Goal: Contribute content

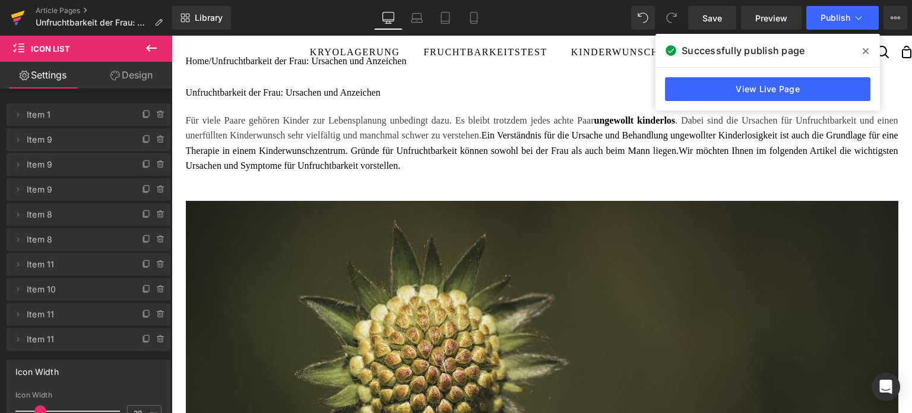
click at [21, 19] on icon at bounding box center [18, 18] width 14 height 30
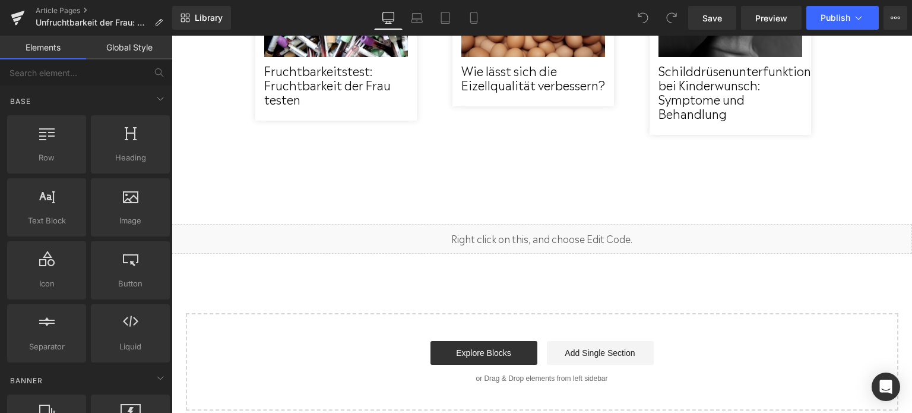
scroll to position [4452, 0]
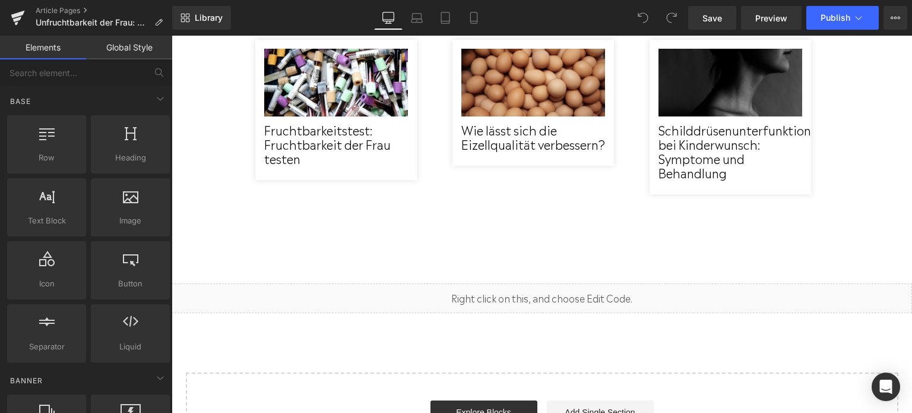
click at [619, 283] on div "Liquid" at bounding box center [542, 298] width 740 height 30
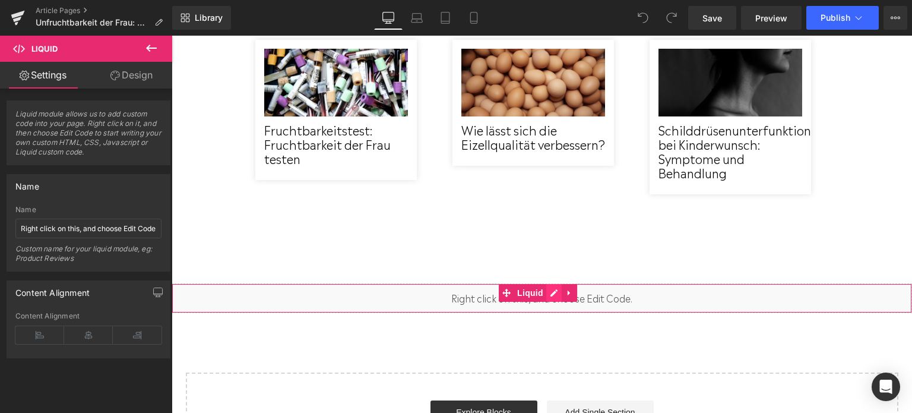
click at [557, 283] on div "Liquid" at bounding box center [542, 298] width 740 height 30
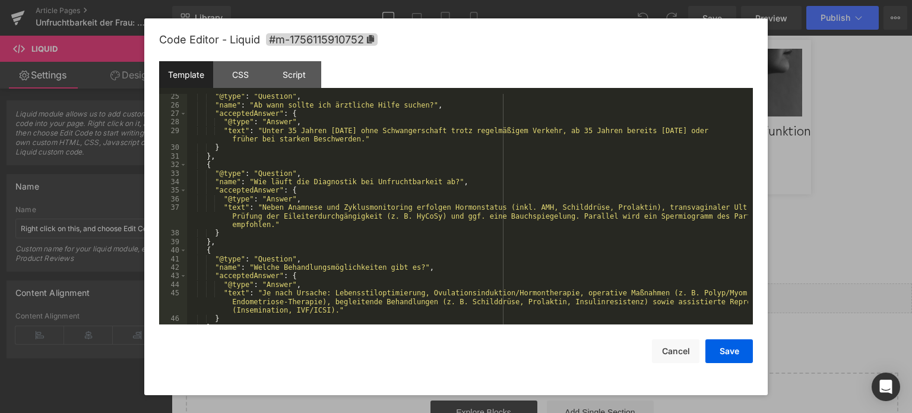
scroll to position [282, 0]
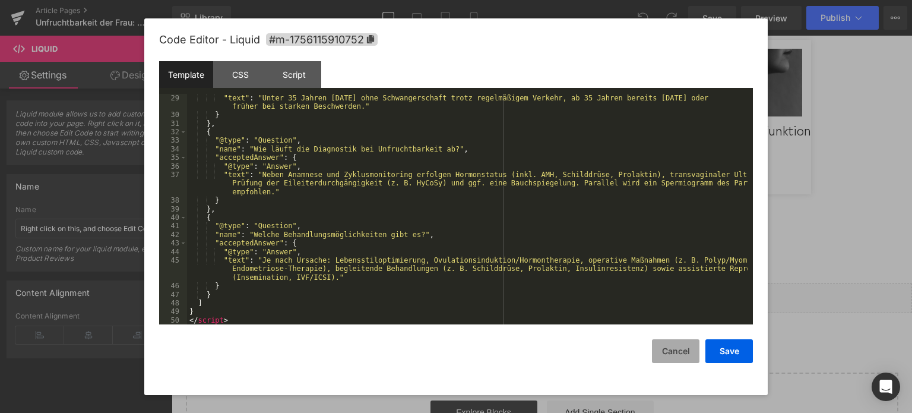
click at [0, 0] on button "Cancel" at bounding box center [0, 0] width 0 height 0
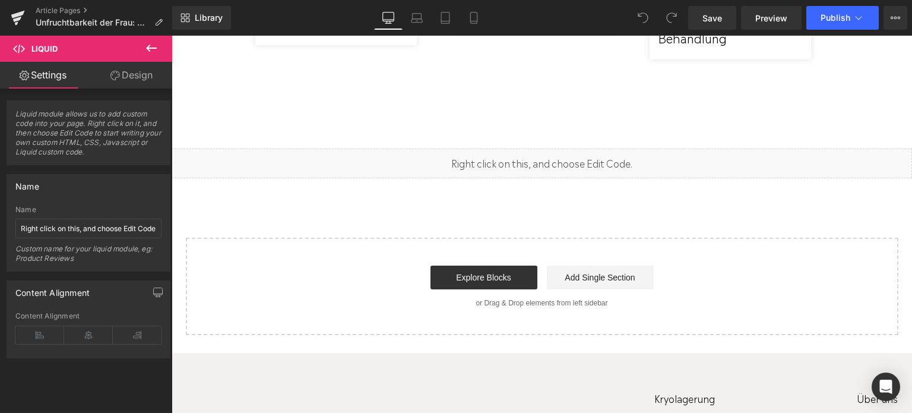
scroll to position [4512, 0]
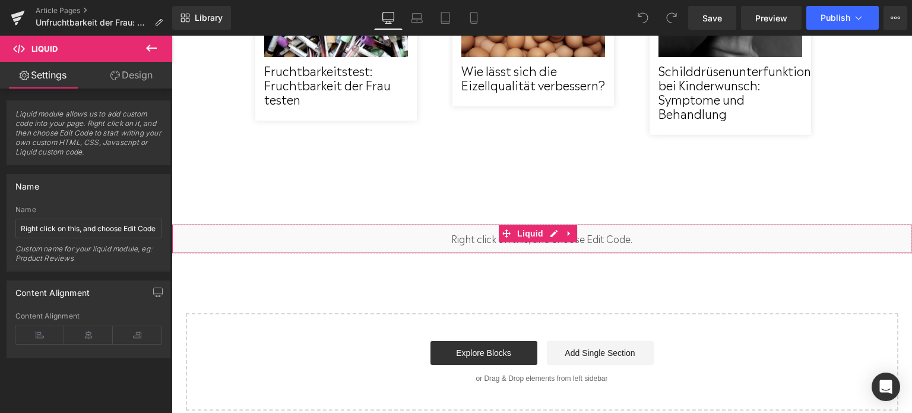
click at [558, 224] on div "Liquid" at bounding box center [542, 239] width 740 height 30
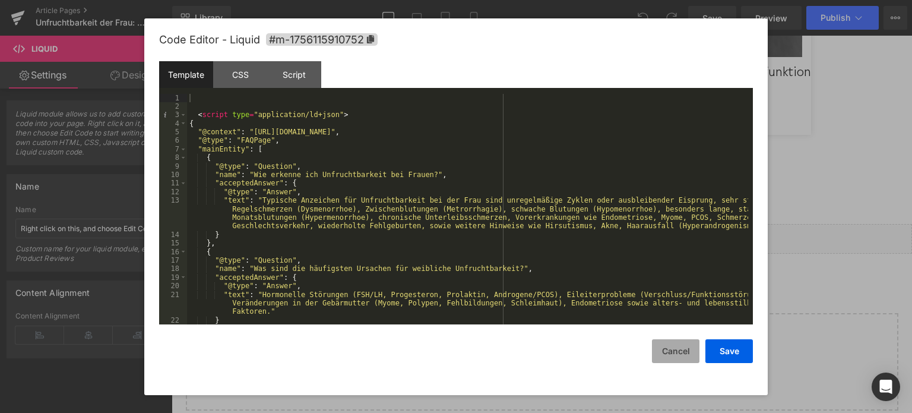
click at [0, 0] on button "Cancel" at bounding box center [0, 0] width 0 height 0
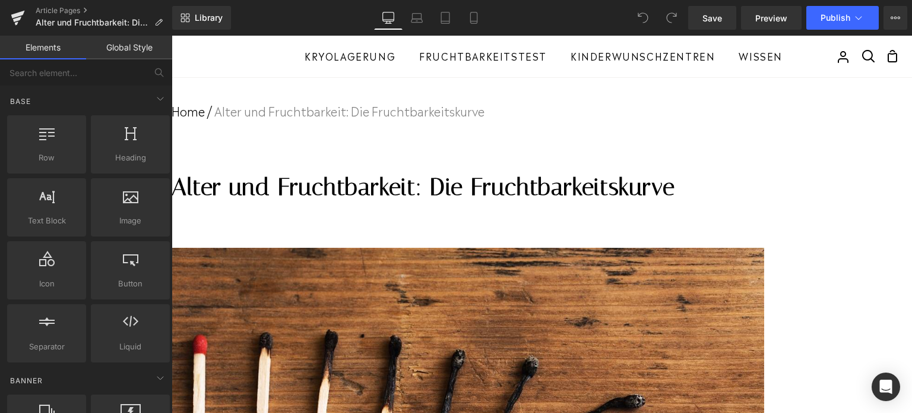
scroll to position [178, 0]
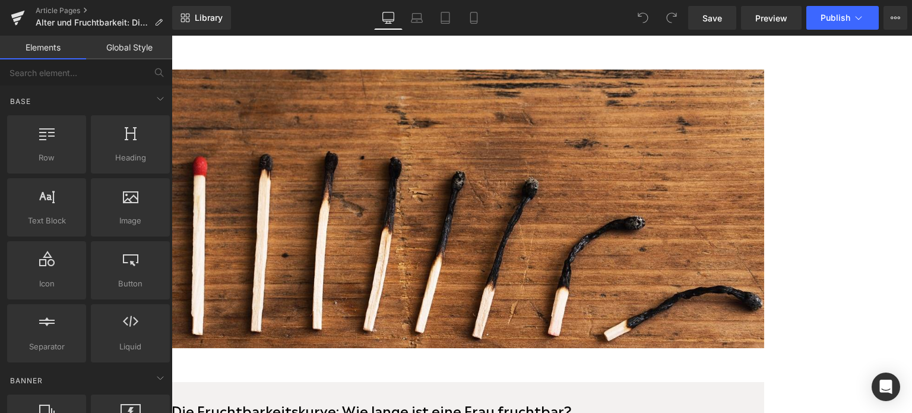
click at [552, 209] on img at bounding box center [468, 208] width 592 height 278
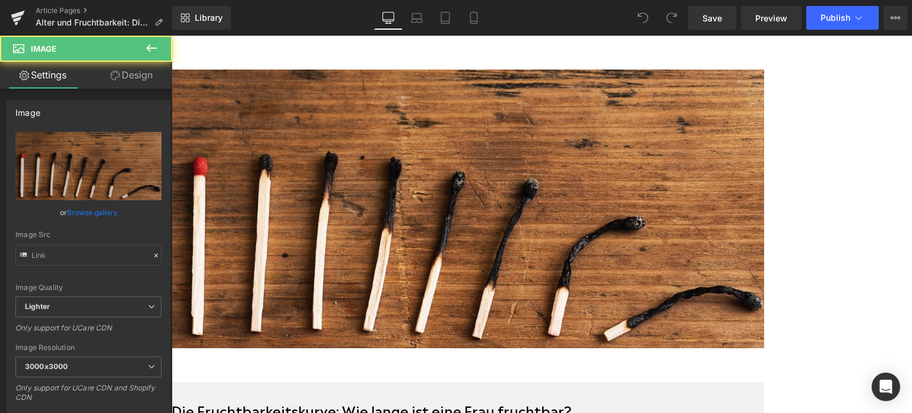
type input "[URL][DOMAIN_NAME]"
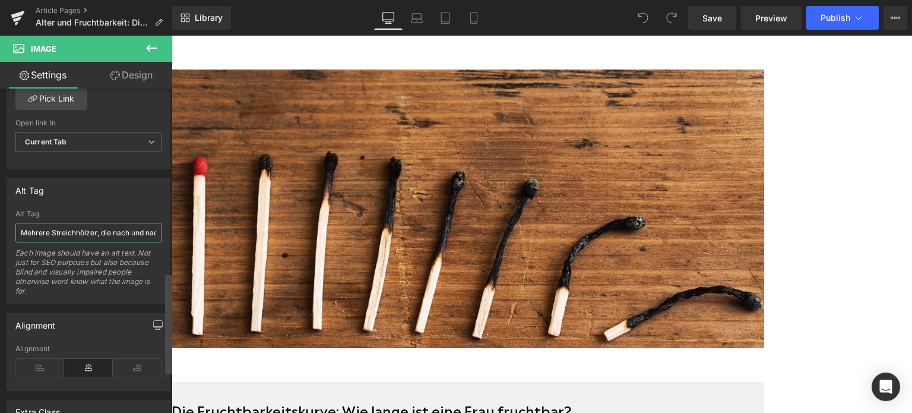
scroll to position [0, 88]
drag, startPoint x: 194, startPoint y: 264, endPoint x: 174, endPoint y: 230, distance: 38.6
click at [142, 230] on input "Mehrere Streichhölzer, die nach und nach mehr abgebrannt sind." at bounding box center [88, 233] width 146 height 20
click at [152, 229] on input "Mehrere Streichhölzer, die nach und nach mehr abgebrannt sind." at bounding box center [88, 233] width 146 height 20
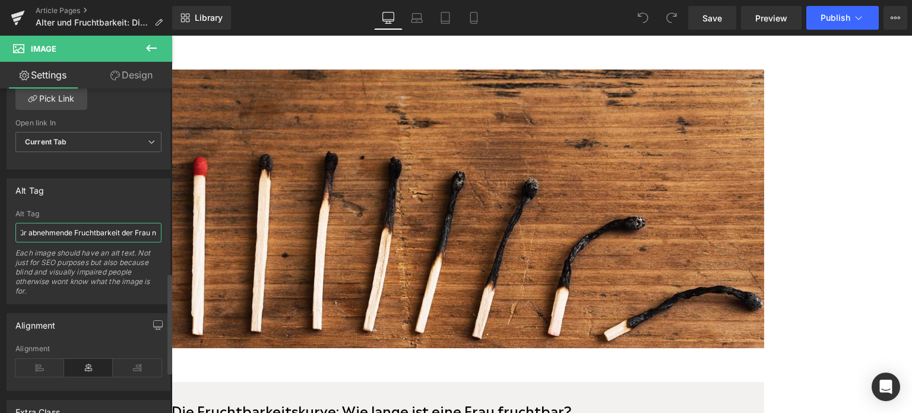
click at [26, 225] on input "Mehrere Streichhölzer, die nach und nach mehr abgebrannt sind als Symbolbild fü…" at bounding box center [88, 233] width 146 height 20
drag, startPoint x: 302, startPoint y: 264, endPoint x: 178, endPoint y: 233, distance: 127.4
click at [147, 232] on input "Mehrere Streichhölzer, die nach und nach mehr abgebrannt sind als Symbolbild fü…" at bounding box center [88, 233] width 146 height 20
click at [152, 232] on input "Mehrere Streichhölzer, die nach und nach mehr abgebrannt sind als Symbolbild fü…" at bounding box center [88, 233] width 146 height 20
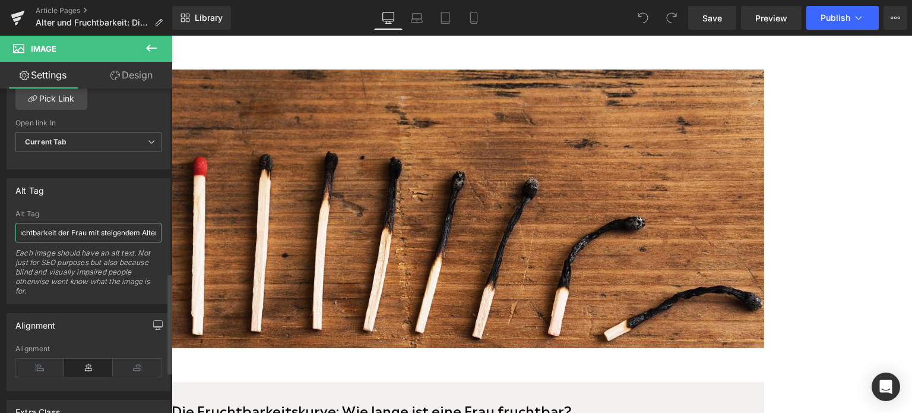
scroll to position [0, 354]
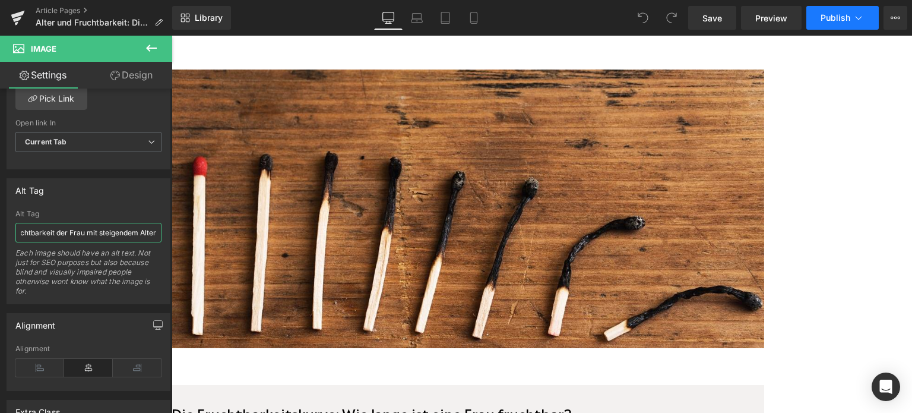
type input "Mehrere Streichhölzer, die nach und nach mehr abgebrannt sind als Symbolbild fü…"
click at [834, 20] on span "Publish" at bounding box center [835, 17] width 30 height 9
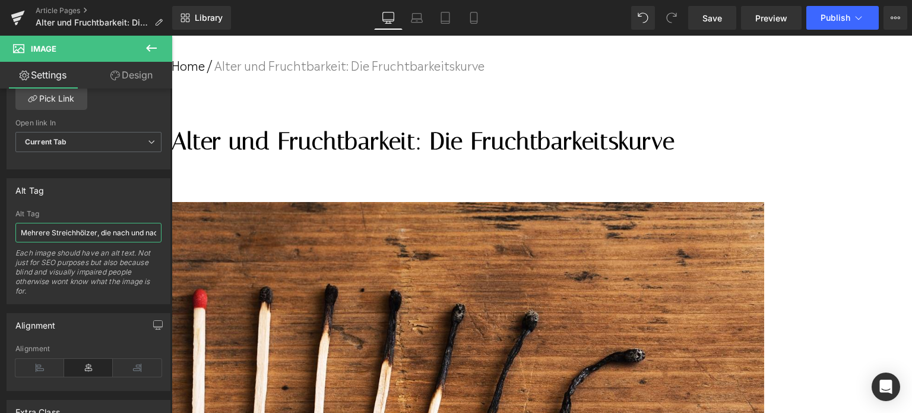
scroll to position [59, 0]
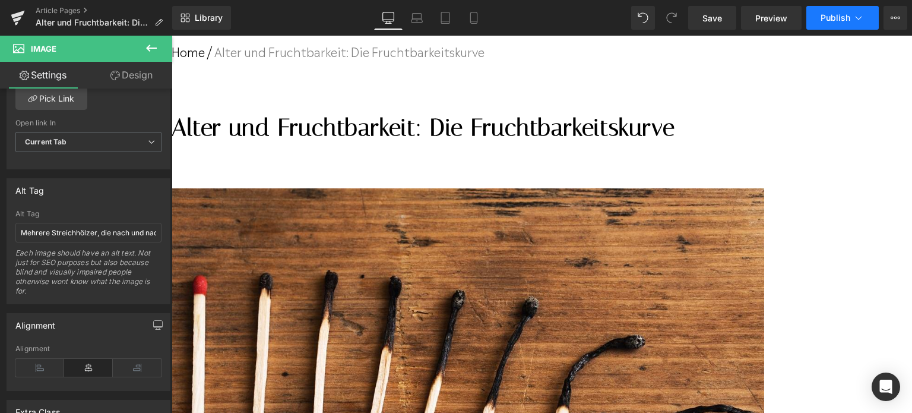
click at [826, 10] on button "Publish" at bounding box center [842, 18] width 72 height 24
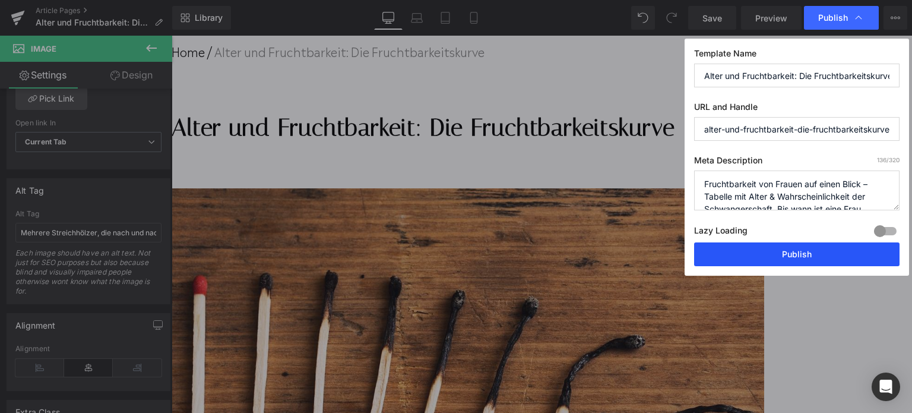
click at [0, 0] on button "Publish" at bounding box center [0, 0] width 0 height 0
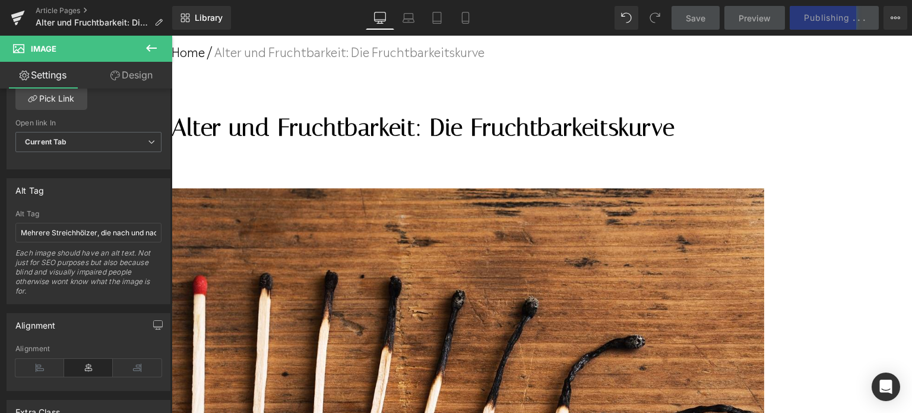
click at [145, 50] on icon at bounding box center [151, 48] width 14 height 14
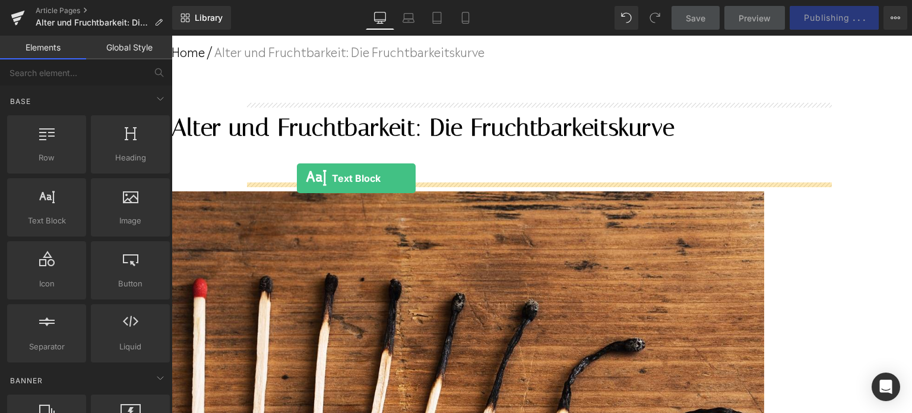
drag, startPoint x: 218, startPoint y: 242, endPoint x: 297, endPoint y: 178, distance: 101.7
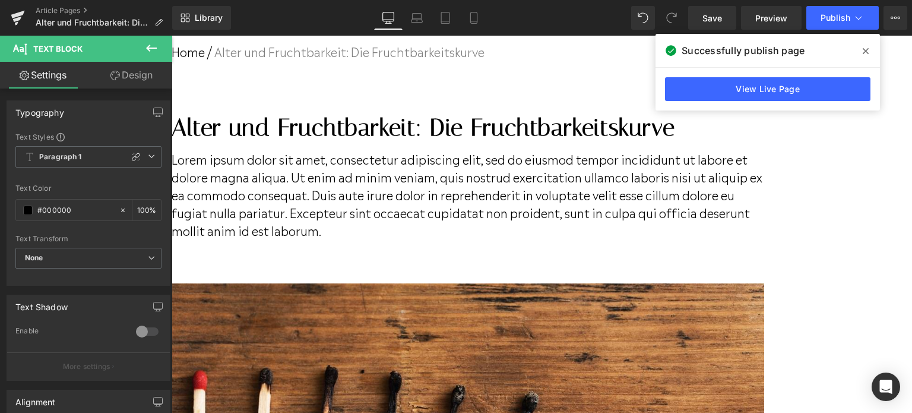
click at [246, 191] on div "Alter und Fruchtbarkeit: Die Fruchtbarkeitskurve Heading Lorem ipsum dolor sit …" at bounding box center [468, 175] width 592 height 133
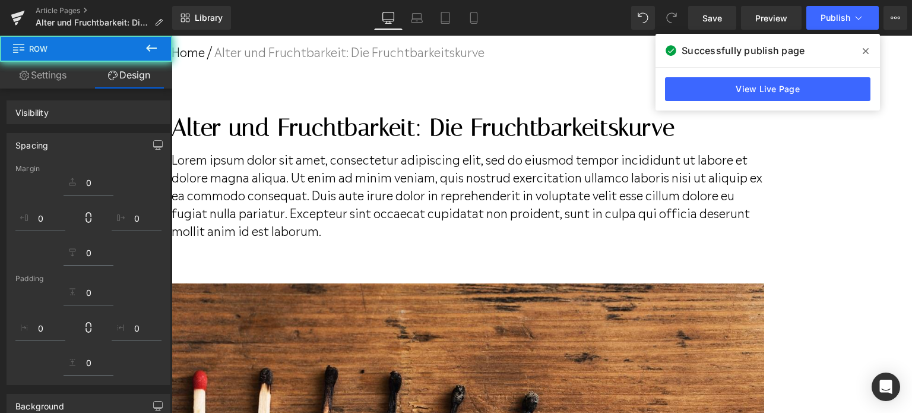
click at [261, 192] on p "Lorem ipsum dolor sit amet, consectetur adipiscing elit, sed do eiusmod tempor …" at bounding box center [468, 194] width 592 height 89
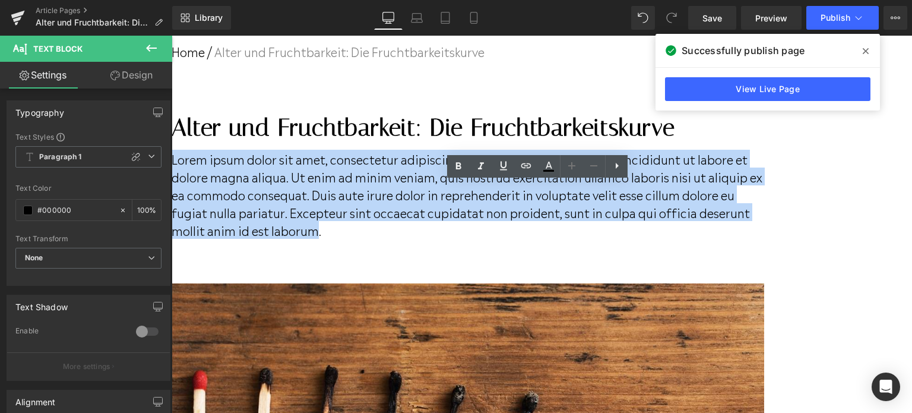
drag, startPoint x: 247, startPoint y: 193, endPoint x: 392, endPoint y: 261, distance: 159.9
click at [392, 239] on p "Lorem ipsum dolor sit amet, consectetur adipiscing elit, sed do eiusmod tempor …" at bounding box center [468, 194] width 592 height 89
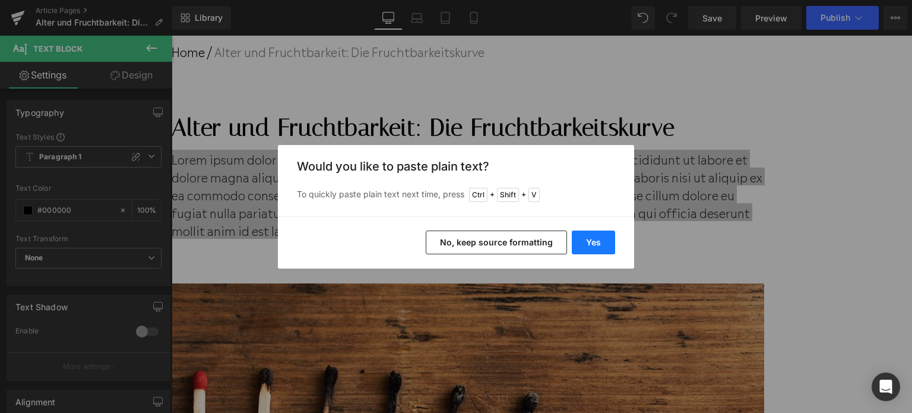
click at [589, 246] on button "Yes" at bounding box center [593, 242] width 43 height 24
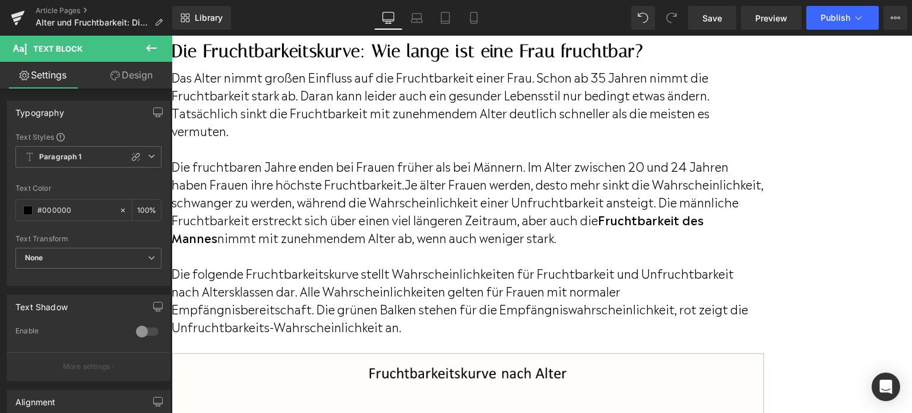
scroll to position [831, 0]
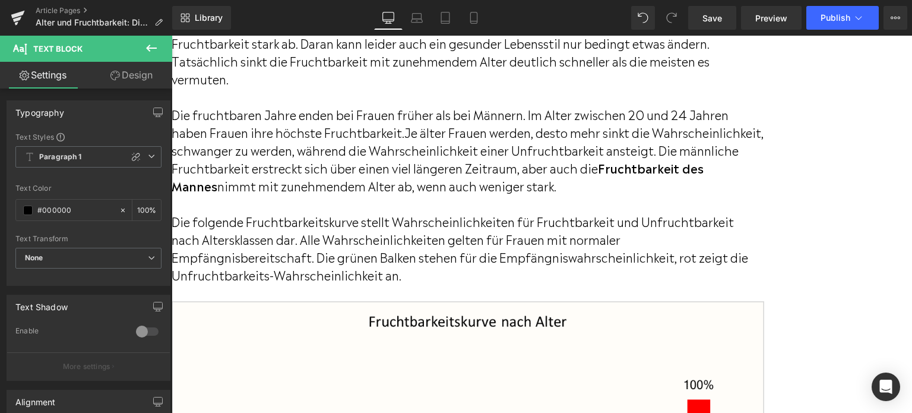
click at [506, 277] on p "Die folgende Fruchtbarkeitskurve stellt Wahrscheinlichkeiten für Fruchtbarkeit …" at bounding box center [468, 247] width 592 height 71
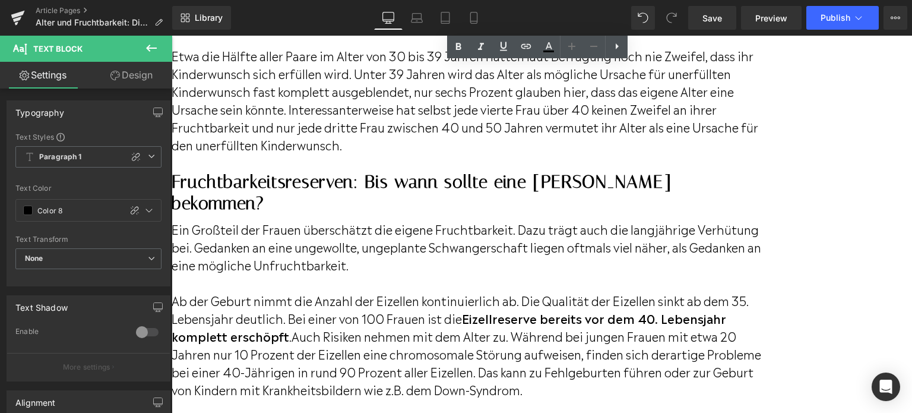
scroll to position [1722, 0]
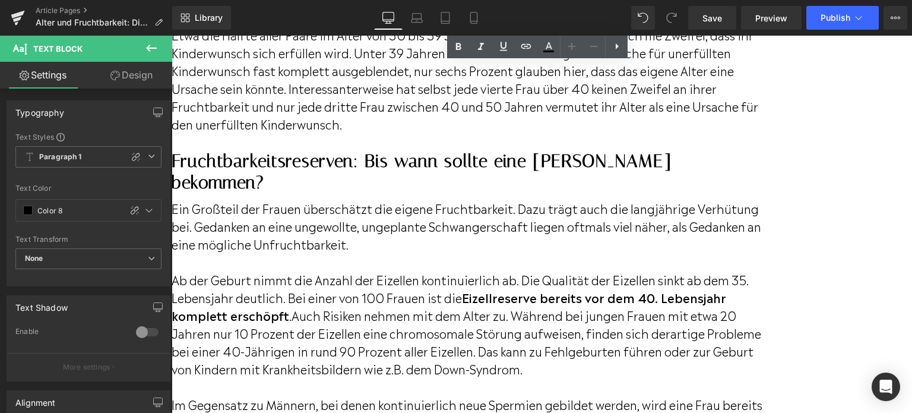
click at [753, 377] on p at bounding box center [468, 386] width 592 height 18
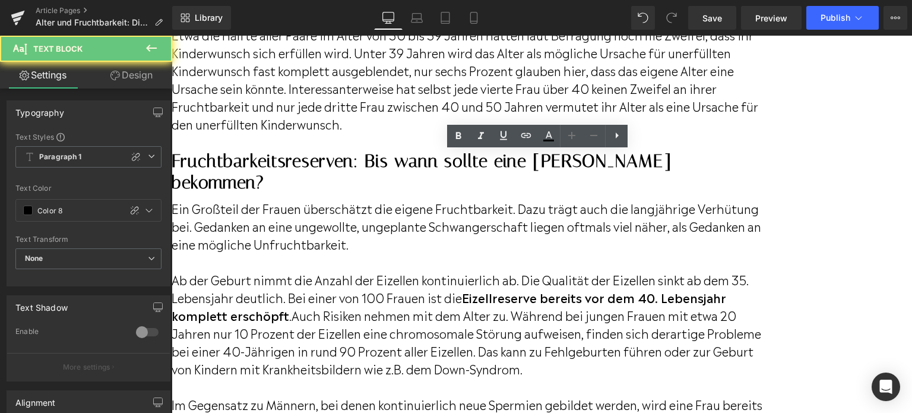
click at [746, 331] on p "Ab der Geburt nimmt die Anzahl der Eizellen kontinuierlich ab. Die Qualität der…" at bounding box center [468, 323] width 592 height 107
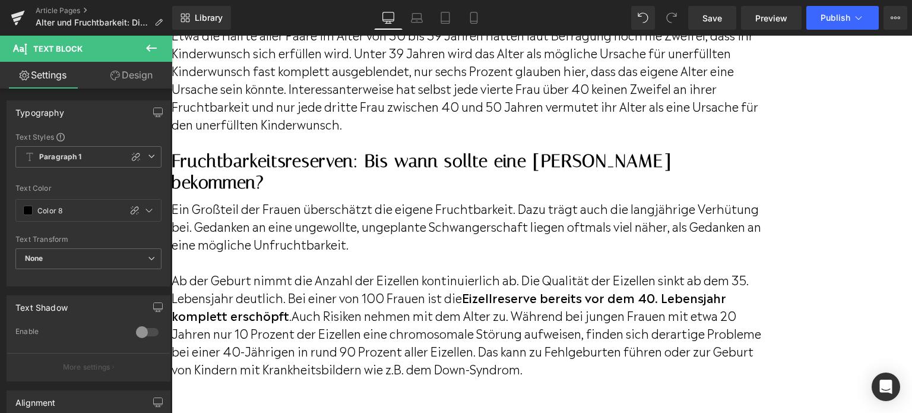
click at [337, 377] on p at bounding box center [468, 386] width 592 height 18
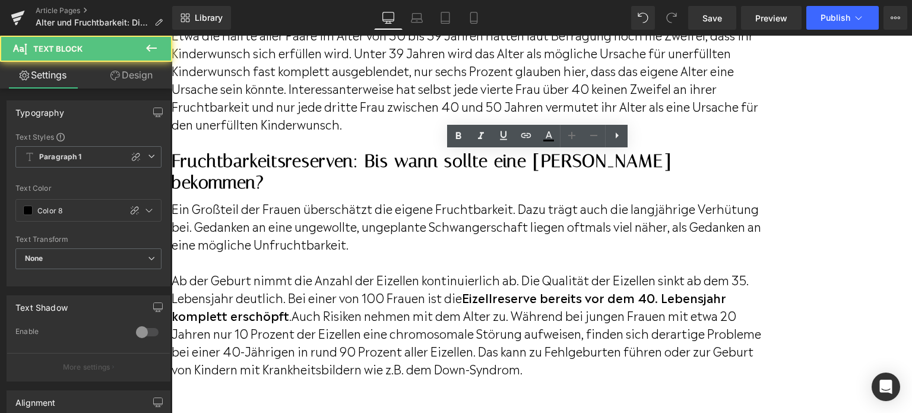
click at [292, 395] on p at bounding box center [468, 404] width 592 height 18
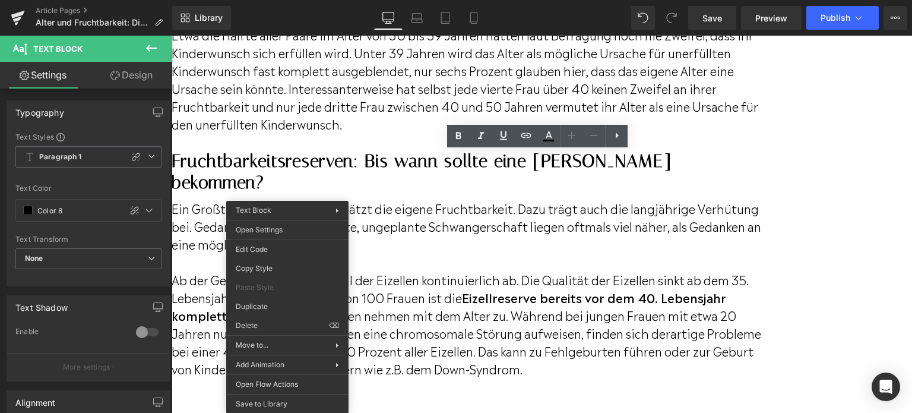
click at [378, 395] on p at bounding box center [468, 404] width 592 height 18
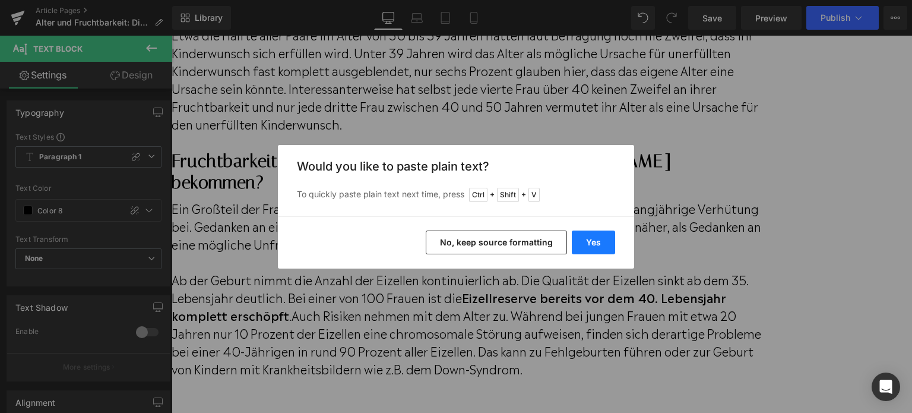
click at [597, 240] on button "Yes" at bounding box center [593, 242] width 43 height 24
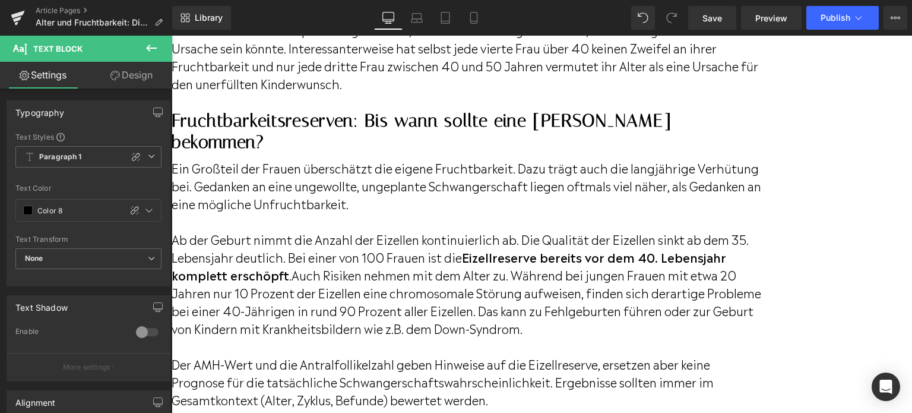
scroll to position [1781, 0]
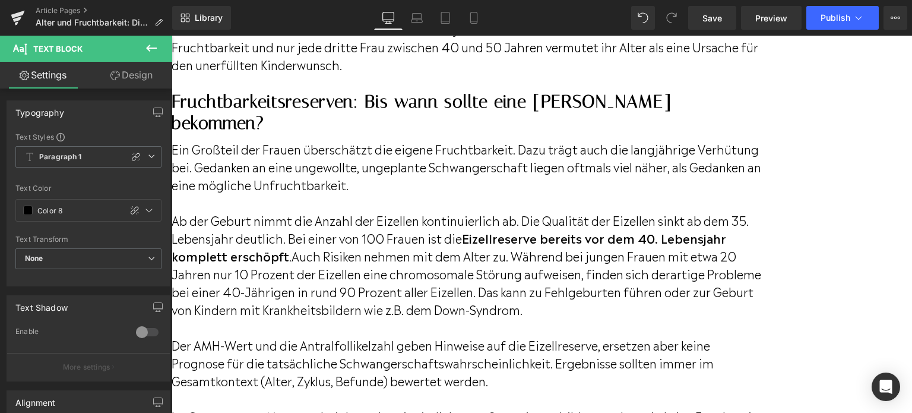
click at [276, 335] on span "Der AMH-Wert und die Antralfollikelzahl geben Hinweise auf die Eizellreserve, e…" at bounding box center [443, 361] width 542 height 53
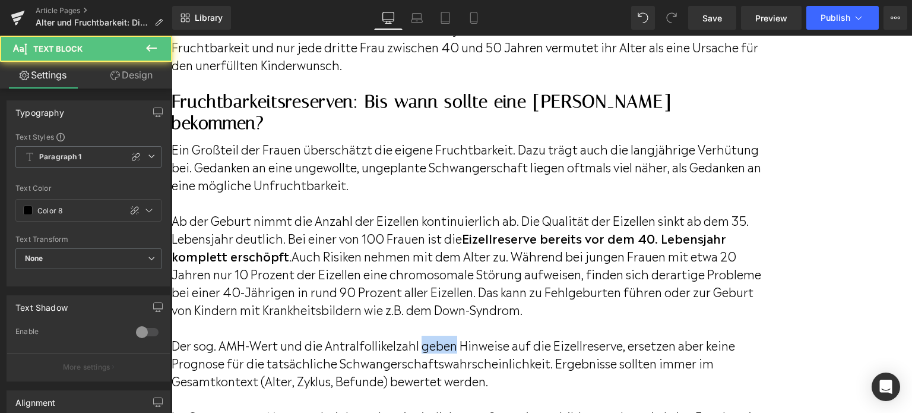
drag, startPoint x: 554, startPoint y: 306, endPoint x: 521, endPoint y: 304, distance: 33.3
click at [521, 335] on span "Der sog. AMH-Wert und die Antralfollikelzahl geben Hinweise auf die Eizellreser…" at bounding box center [453, 361] width 563 height 53
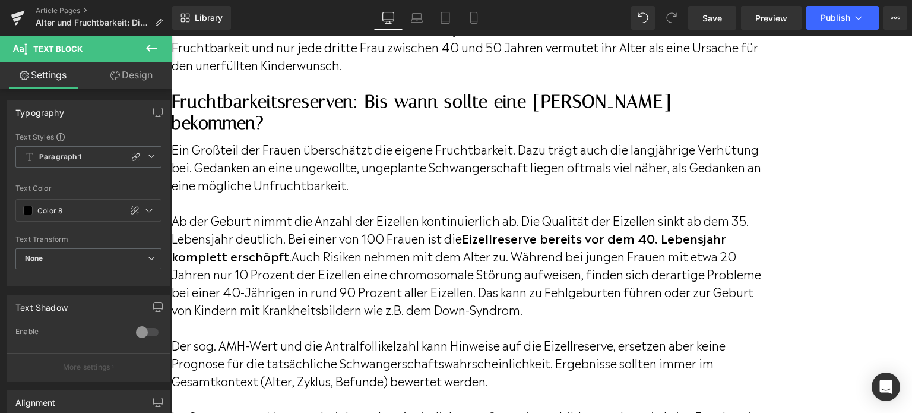
click at [705, 335] on span "Der sog. AMH-Wert und die Antralfollikelzahl kann Hinweise auf die Eizellreserv…" at bounding box center [449, 361] width 554 height 53
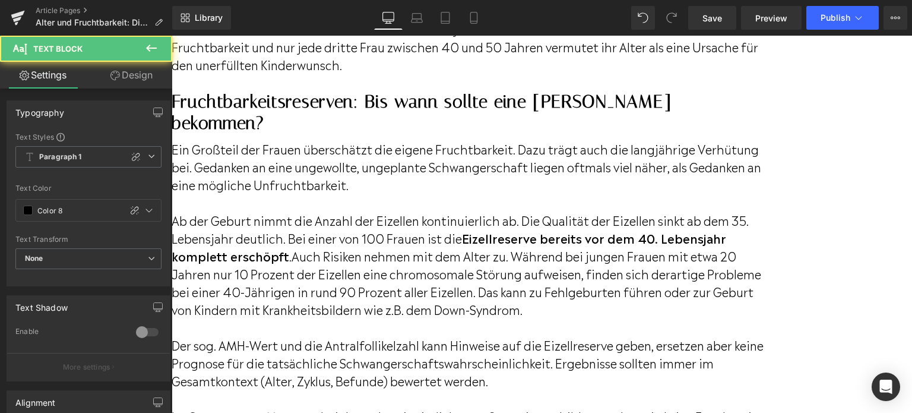
click at [763, 335] on span "Der sog. AMH-Wert und die Antralfollikelzahl kann Hinweise auf die Eizellreserv…" at bounding box center [468, 361] width 592 height 53
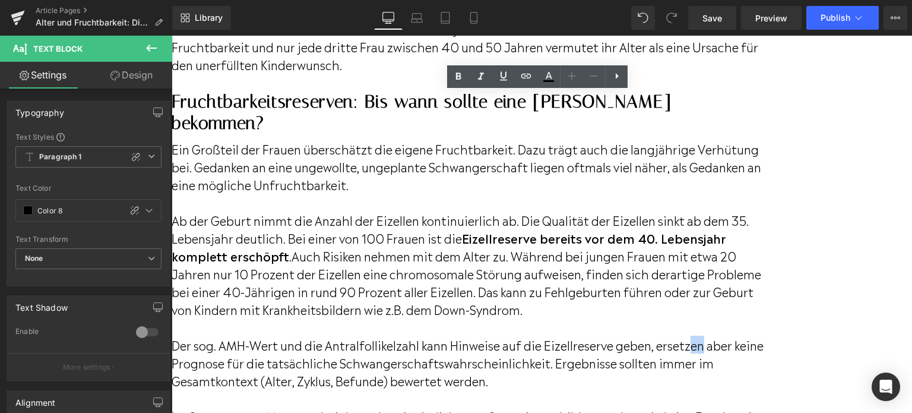
drag, startPoint x: 784, startPoint y: 306, endPoint x: 791, endPoint y: 308, distance: 6.6
click at [763, 335] on span "Der sog. AMH-Wert und die Antralfollikelzahl kann Hinweise auf die Eizellreserv…" at bounding box center [468, 361] width 592 height 53
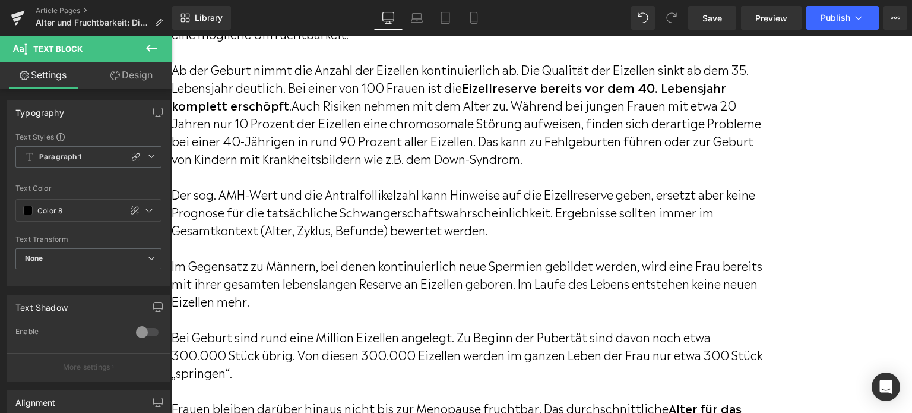
scroll to position [1959, 0]
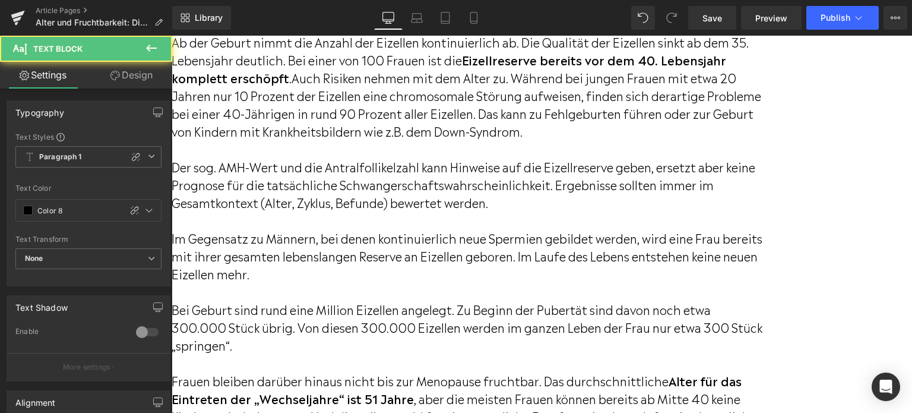
click at [255, 157] on span "Der sog. AMH-Wert und die Antralfollikelzahl kann Hinweise auf die Eizellreserv…" at bounding box center [464, 183] width 584 height 53
drag, startPoint x: 299, startPoint y: 125, endPoint x: 329, endPoint y: 144, distance: 35.4
click at [253, 128] on div "Ein Großteil der Frauen überschätzt die eigene Fruchtbarkeit. Dazu trägt auch d…" at bounding box center [468, 243] width 592 height 576
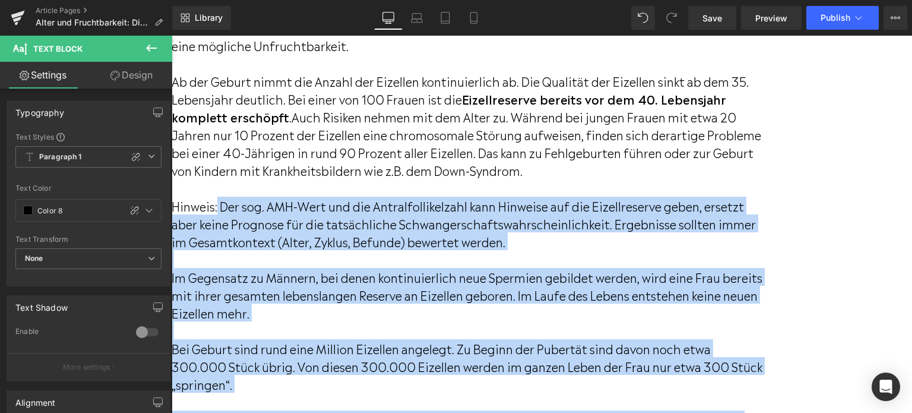
scroll to position [1900, 0]
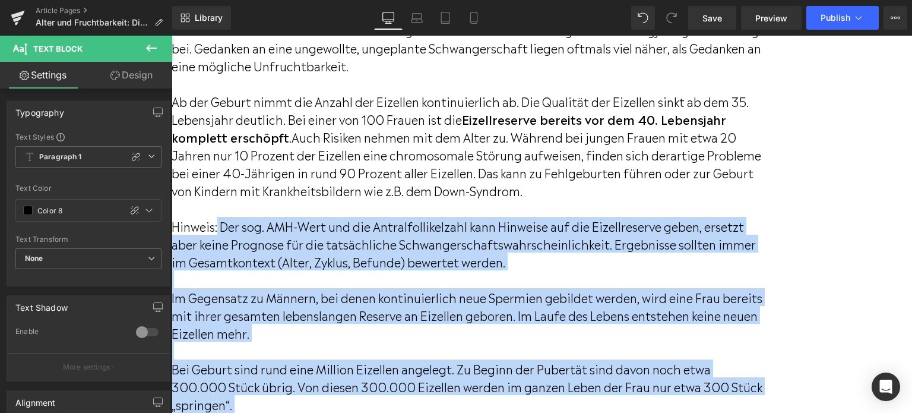
click at [322, 217] on span "Hinweis: Der sog. AMH-Wert und die Antralfollikelzahl kann Hinweise auf die Eiz…" at bounding box center [464, 243] width 584 height 53
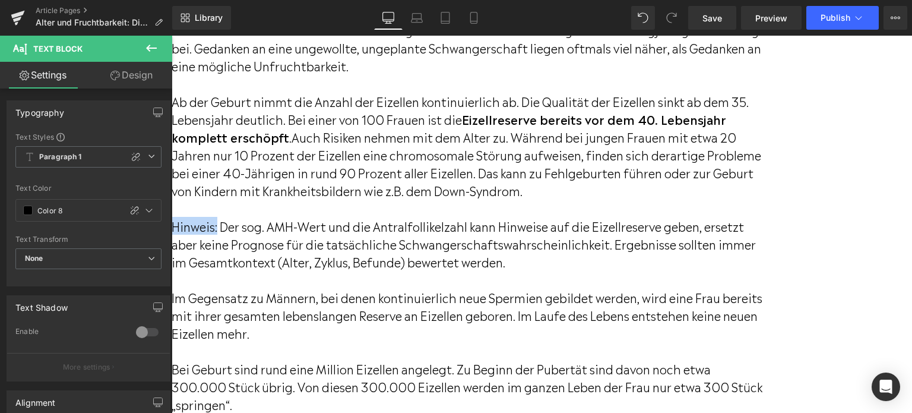
drag, startPoint x: 300, startPoint y: 182, endPoint x: 253, endPoint y: 182, distance: 46.9
click at [253, 217] on span "Hinweis: Der sog. AMH-Wert und die Antralfollikelzahl kann Hinweise auf die Eiz…" at bounding box center [464, 243] width 584 height 53
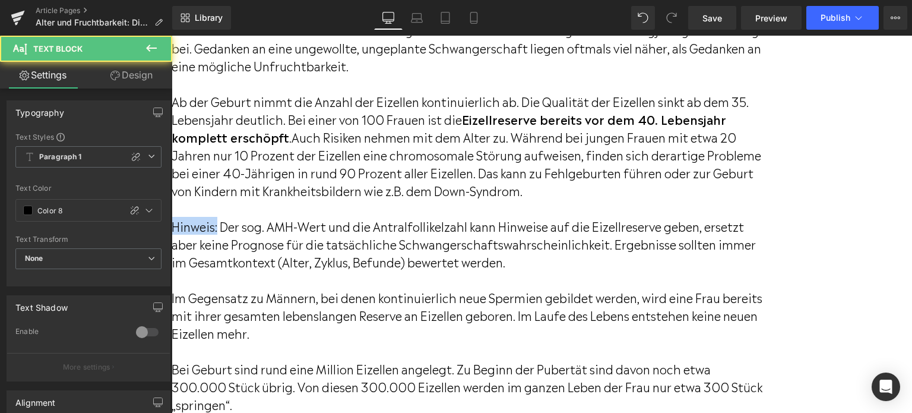
click at [279, 217] on span "Hinweis: Der sog. AMH-Wert und die Antralfollikelzahl kann Hinweise auf die Eiz…" at bounding box center [464, 243] width 584 height 53
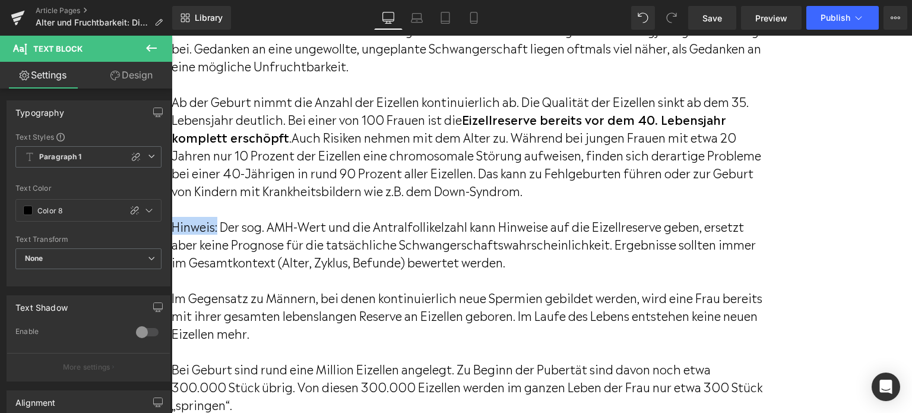
drag, startPoint x: 299, startPoint y: 187, endPoint x: 256, endPoint y: 185, distance: 43.4
click at [256, 217] on span "Hinweis: Der sog. AMH-Wert und die Antralfollikelzahl kann Hinweise auf die Eiz…" at bounding box center [464, 243] width 584 height 53
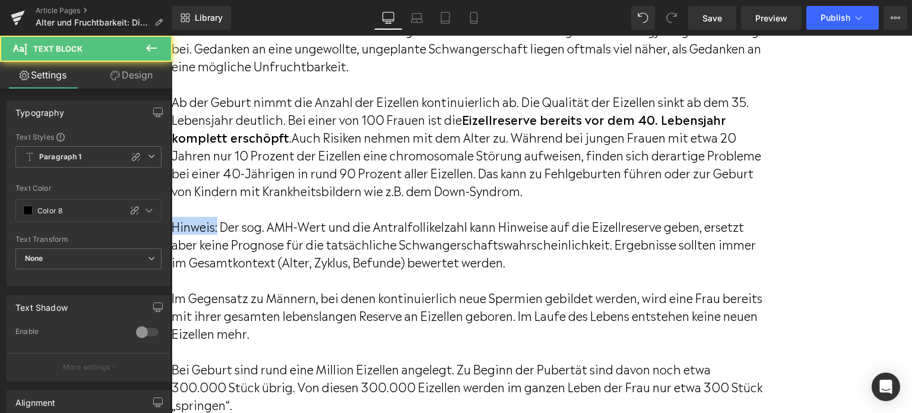
click at [262, 217] on span "Hinweis: Der sog. AMH-Wert und die Antralfollikelzahl kann Hinweise auf die Eiz…" at bounding box center [464, 243] width 584 height 53
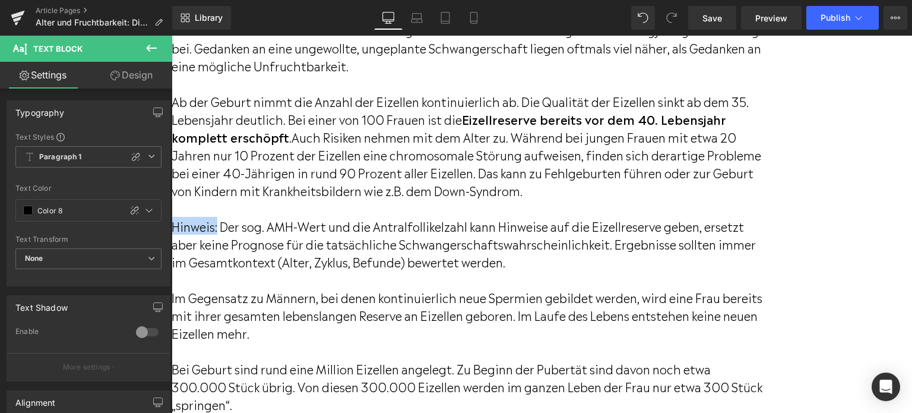
drag, startPoint x: 256, startPoint y: 185, endPoint x: 302, endPoint y: 188, distance: 45.3
click at [302, 217] on span "Hinweis: Der sog. AMH-Wert und die Antralfollikelzahl kann Hinweise auf die Eiz…" at bounding box center [464, 243] width 584 height 53
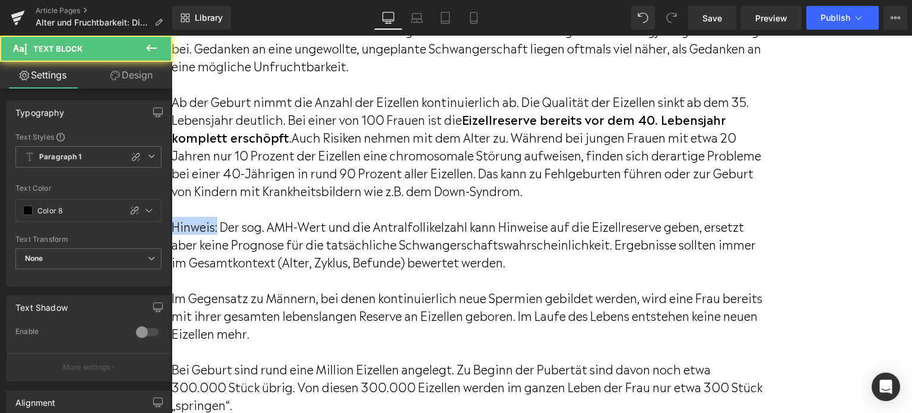
click at [282, 217] on span "Hinweis: Der sog. AMH-Wert und die Antralfollikelzahl kann Hinweise auf die Eiz…" at bounding box center [464, 243] width 584 height 53
click at [287, 217] on span "Hinweis: Der sog. AMH-Wert und die Antralfollikelzahl kann Hinweise auf die Eiz…" at bounding box center [464, 243] width 584 height 53
click at [302, 217] on span "Hinweis: Der sog. AMH-Wert und die Antralfollikelzahl kann Hinweise auf die Eiz…" at bounding box center [464, 243] width 584 height 53
drag, startPoint x: 300, startPoint y: 187, endPoint x: 264, endPoint y: 187, distance: 35.6
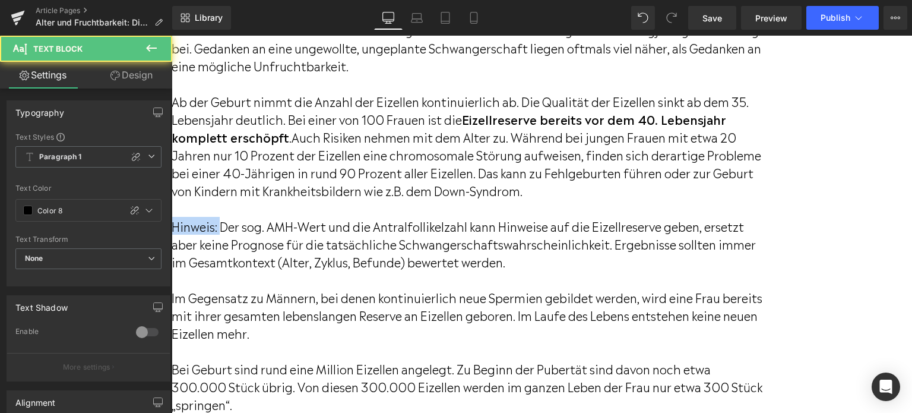
click at [264, 217] on span "Hinweis: Der sog. AMH-Wert und die Antralfollikelzahl kann Hinweise auf die Eiz…" at bounding box center [464, 243] width 584 height 53
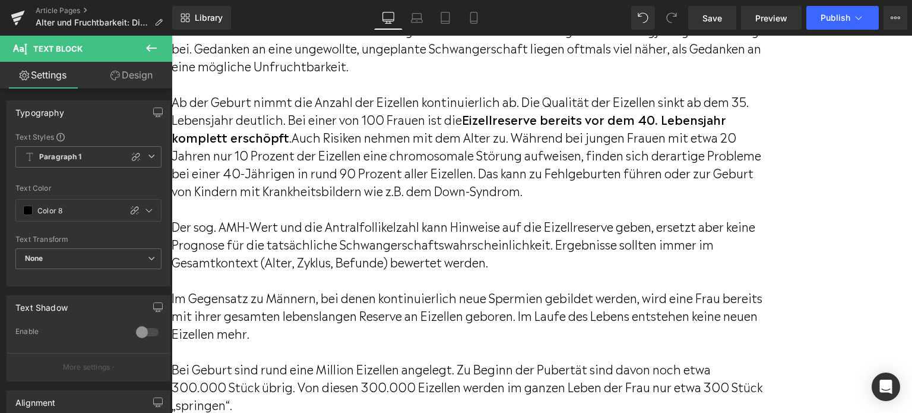
click at [540, 217] on span "Der sog. AMH-Wert und die Antralfollikelzahl kann Hinweise auf die Eizellreserv…" at bounding box center [464, 243] width 584 height 53
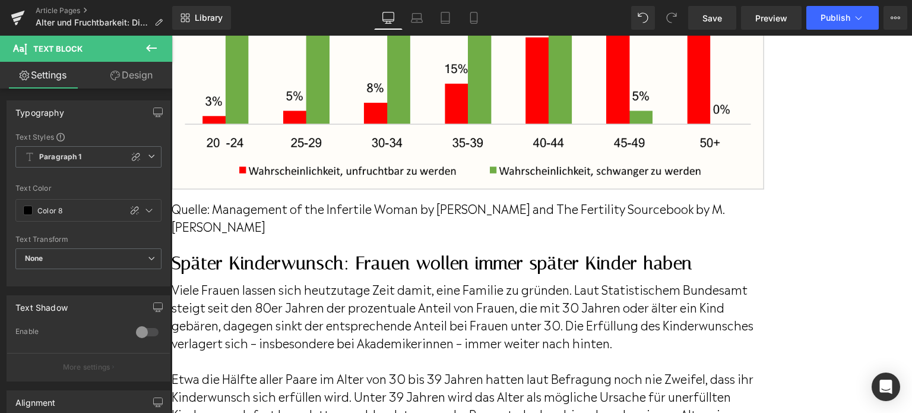
scroll to position [1425, 0]
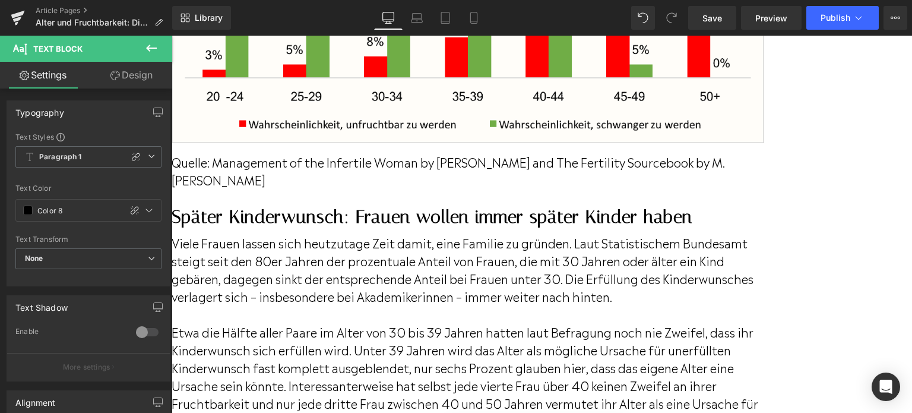
drag, startPoint x: 437, startPoint y: 167, endPoint x: 394, endPoint y: 160, distance: 43.3
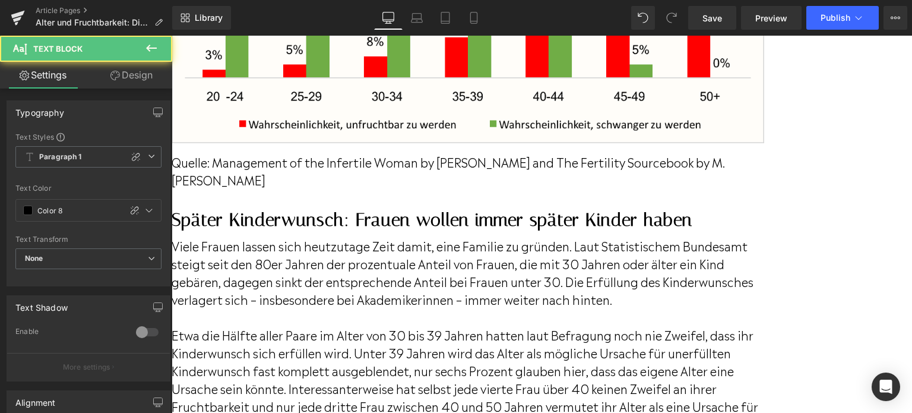
click at [394, 160] on p "Quelle: Management of the Infertile Woman by Helen A. Carcio and The Fertility …" at bounding box center [468, 171] width 592 height 36
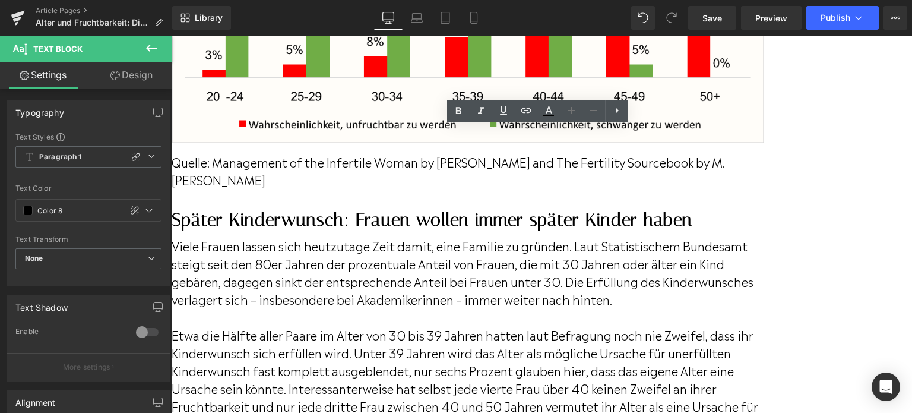
click at [394, 160] on p "Quelle: Management of the Infertile Woman by Helen A. Carcio and The Fertility …" at bounding box center [468, 171] width 592 height 36
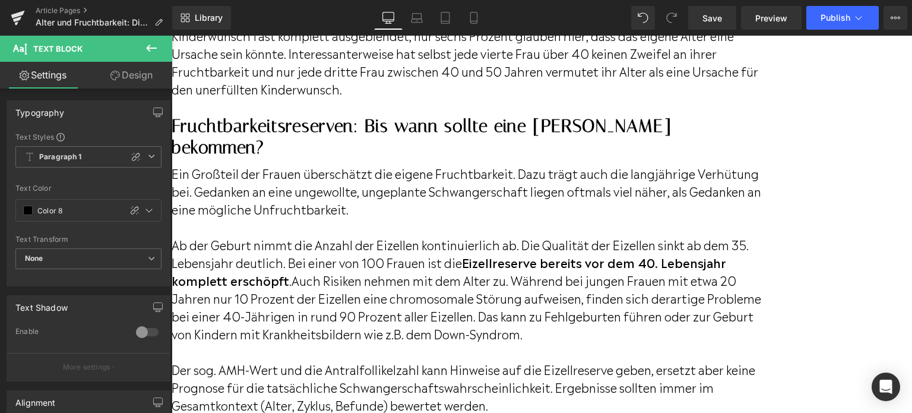
scroll to position [1781, 0]
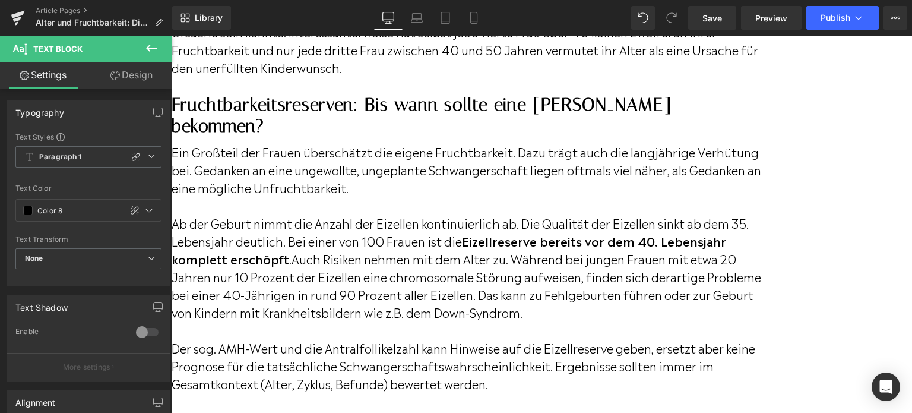
drag, startPoint x: 444, startPoint y: 217, endPoint x: 461, endPoint y: 213, distance: 17.1
click at [444, 249] on span "Auch Risiken nehmen mit dem Alter zu. Während bei jungen Frauen mit etwa 20 Jah…" at bounding box center [466, 284] width 589 height 71
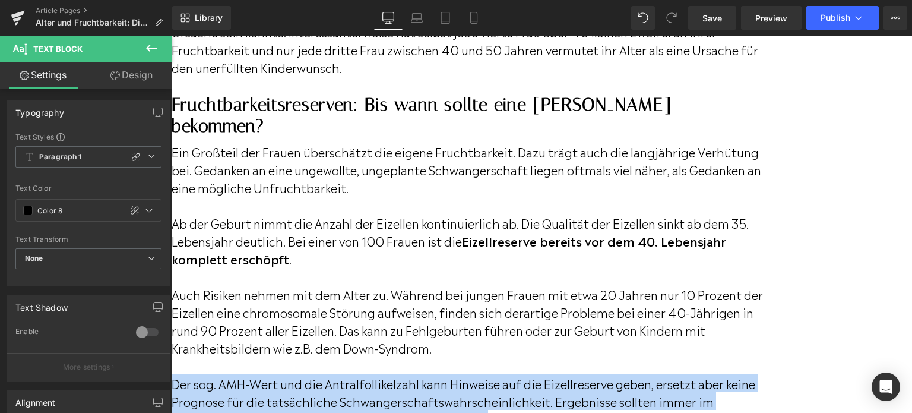
drag, startPoint x: 596, startPoint y: 378, endPoint x: 256, endPoint y: 341, distance: 341.6
click at [256, 374] on p "Der sog. AMH-Wert und die Antralfollikelzahl kann Hinweise auf die Eizellreserv…" at bounding box center [468, 400] width 592 height 53
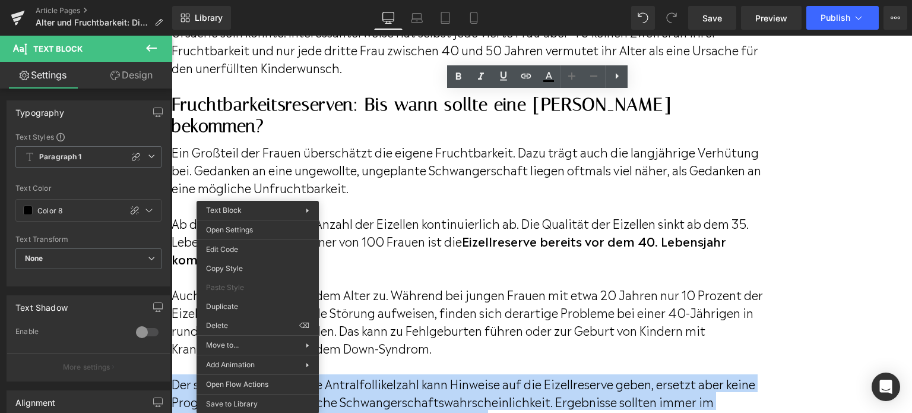
click at [423, 374] on span "Der sog. AMH-Wert und die Antralfollikelzahl kann Hinweise auf die Eizellreserv…" at bounding box center [464, 400] width 584 height 53
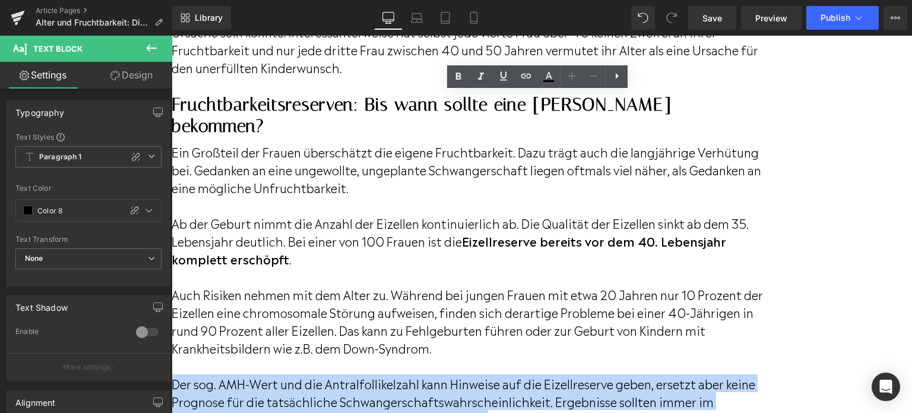
drag, startPoint x: 610, startPoint y: 381, endPoint x: 254, endPoint y: 339, distance: 358.7
click at [254, 374] on p "Der sog. AMH-Wert und die Antralfollikelzahl kann Hinweise auf die Eizellreserv…" at bounding box center [468, 400] width 592 height 53
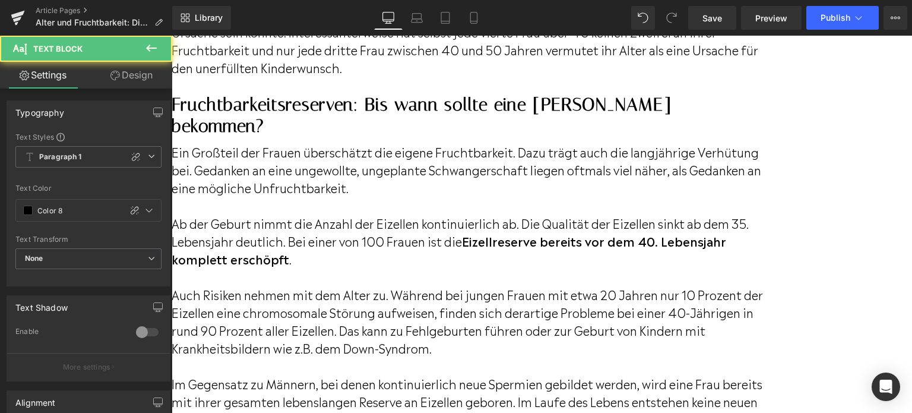
click at [473, 214] on p "Ab der Geburt nimmt die Anzahl der Eizellen kontinuierlich ab. Die Qualität der…" at bounding box center [468, 240] width 592 height 53
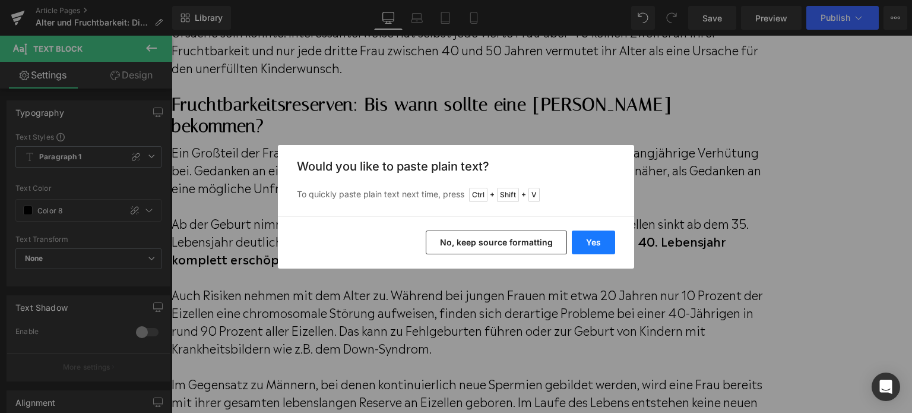
drag, startPoint x: 581, startPoint y: 236, endPoint x: 408, endPoint y: 201, distance: 176.3
click at [581, 236] on button "Yes" at bounding box center [593, 242] width 43 height 24
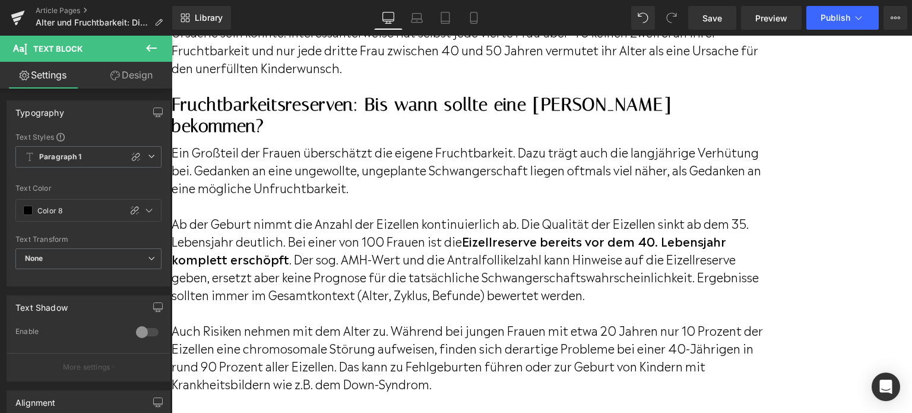
click at [459, 215] on p "Ab der Geburt nimmt die Anzahl der Eizellen kontinuierlich ab. Die Qualität der…" at bounding box center [468, 258] width 592 height 89
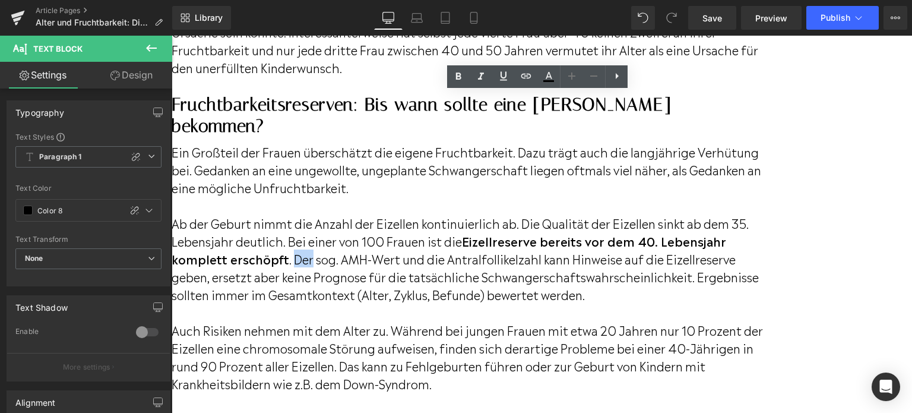
drag, startPoint x: 462, startPoint y: 214, endPoint x: 445, endPoint y: 214, distance: 17.8
click at [445, 214] on p "Ab der Geburt nimmt die Anzahl der Eizellen kontinuierlich ab. Die Qualität der…" at bounding box center [468, 258] width 592 height 89
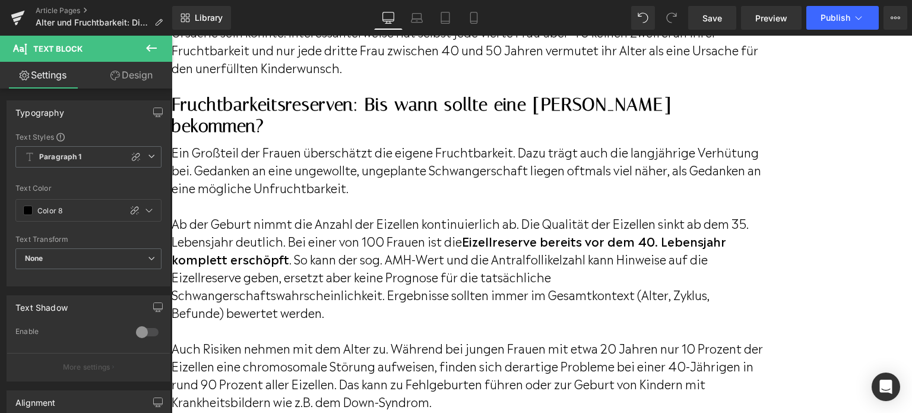
click at [534, 214] on p "Ab der Geburt nimmt die Anzahl der Eizellen kontinuierlich ab. Die Qualität der…" at bounding box center [468, 267] width 592 height 107
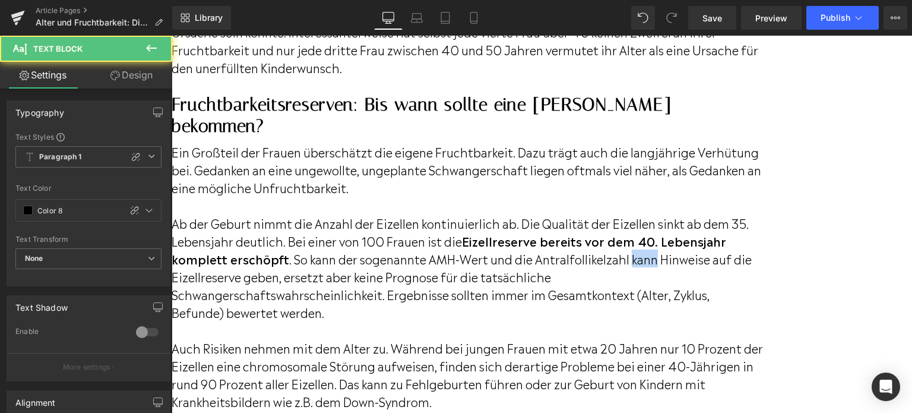
drag, startPoint x: 793, startPoint y: 214, endPoint x: 820, endPoint y: 216, distance: 27.4
click at [764, 216] on p "Ab der Geburt nimmt die Anzahl der Eizellen kontinuierlich ab. Die Qualität der…" at bounding box center [468, 267] width 592 height 107
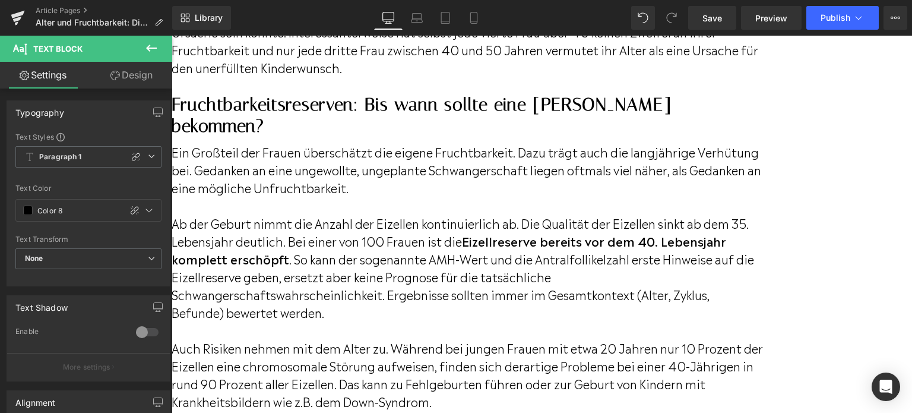
click at [435, 274] on p "Ab der Geburt nimmt die Anzahl der Eizellen kontinuierlich ab. Die Qualität der…" at bounding box center [468, 267] width 592 height 107
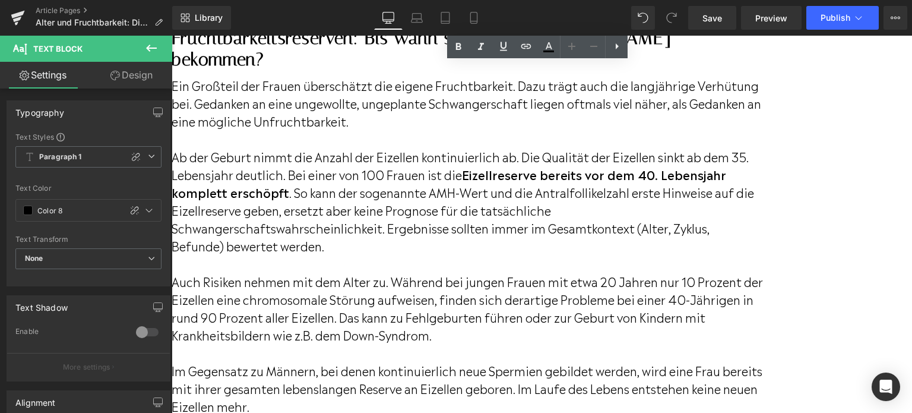
scroll to position [1840, 0]
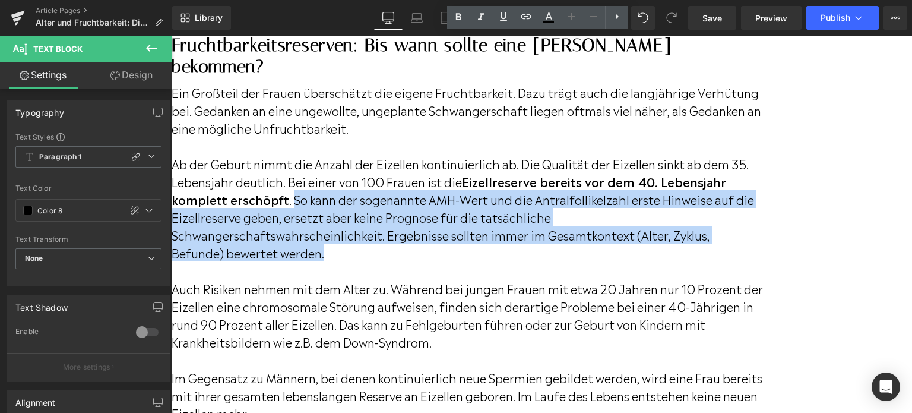
drag, startPoint x: 443, startPoint y: 152, endPoint x: 461, endPoint y: 201, distance: 52.4
click at [461, 201] on p "Ab der Geburt nimmt die Anzahl der Eizellen kontinuierlich ab. Die Qualität der…" at bounding box center [468, 207] width 592 height 107
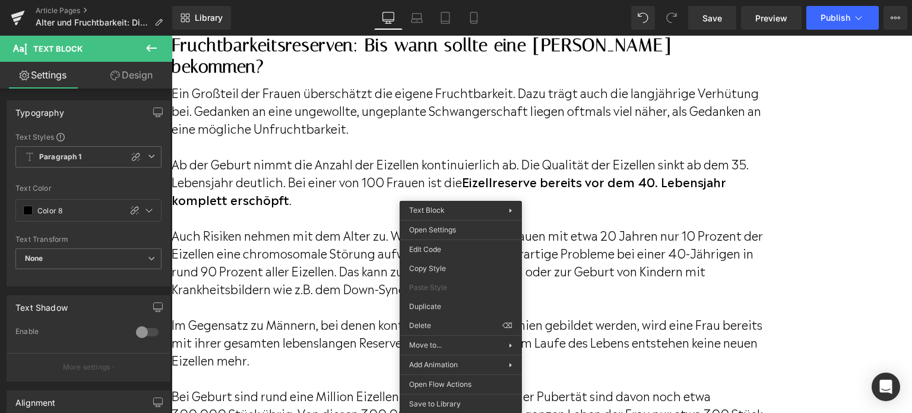
click at [252, 193] on div "Ein Großteil der Frauen überschätzt die eigene Fruchtbarkeit. Dazu trägt auch d…" at bounding box center [468, 347] width 592 height 540
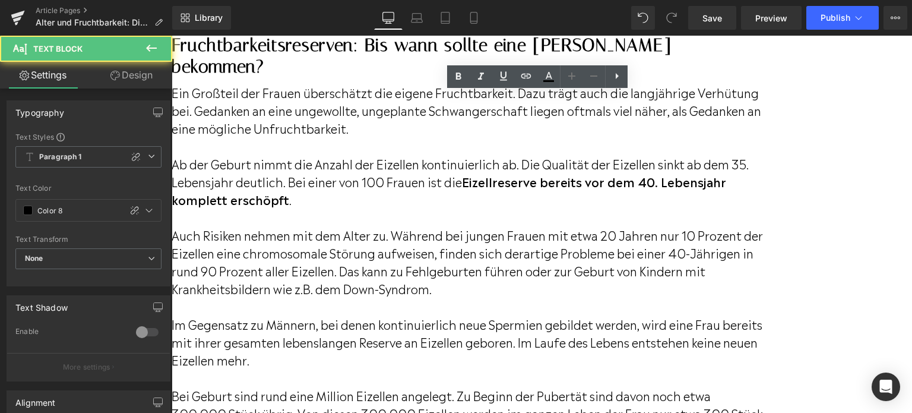
click at [255, 226] on span "Auch Risiken nehmen mit dem Alter zu. Während bei jungen Frauen mit etwa 20 Jah…" at bounding box center [467, 261] width 591 height 71
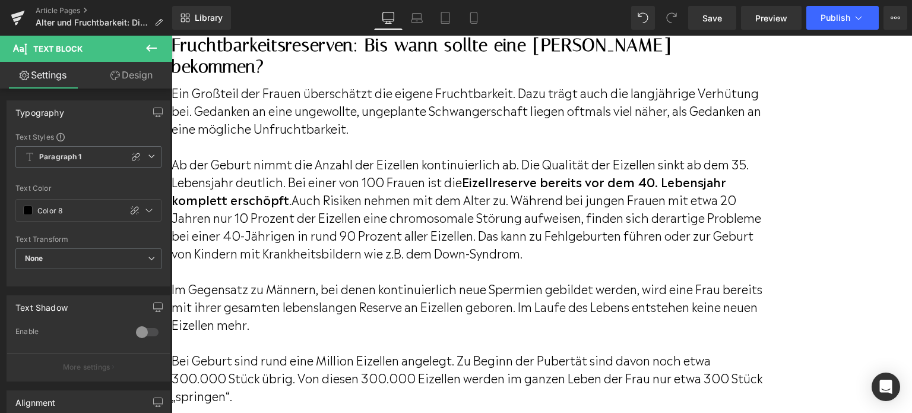
click at [387, 356] on p "Bei Geburt sind rund eine Million Eizellen angelegt. Zu Beginn der Pubertät sin…" at bounding box center [468, 376] width 592 height 53
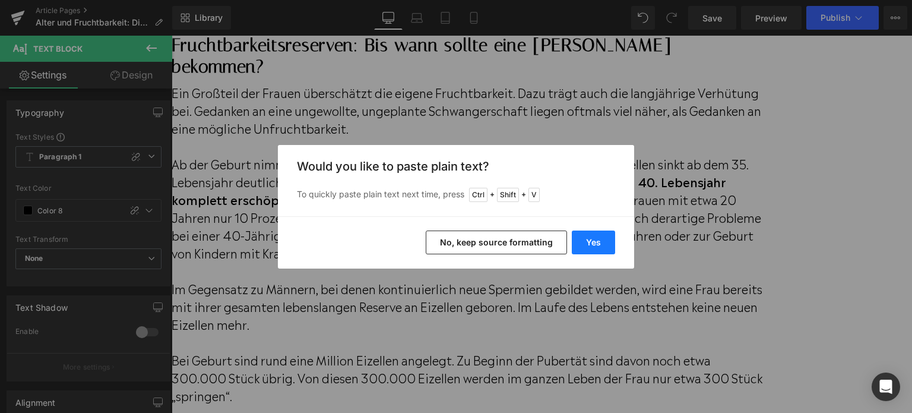
click at [600, 240] on button "Yes" at bounding box center [593, 242] width 43 height 24
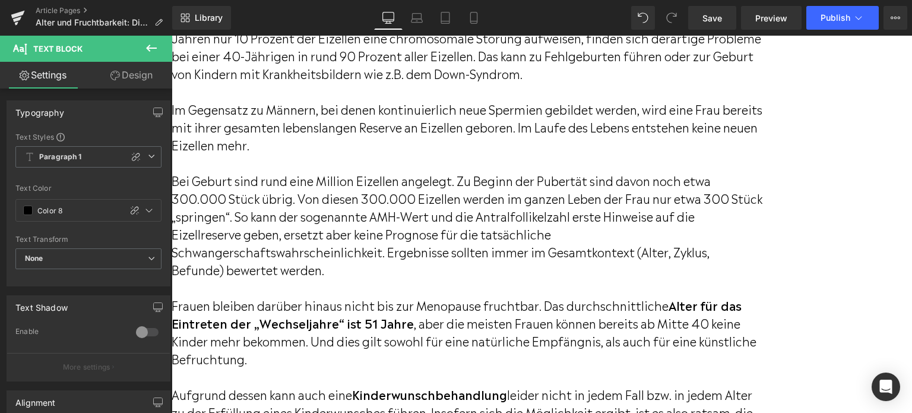
scroll to position [1959, 0]
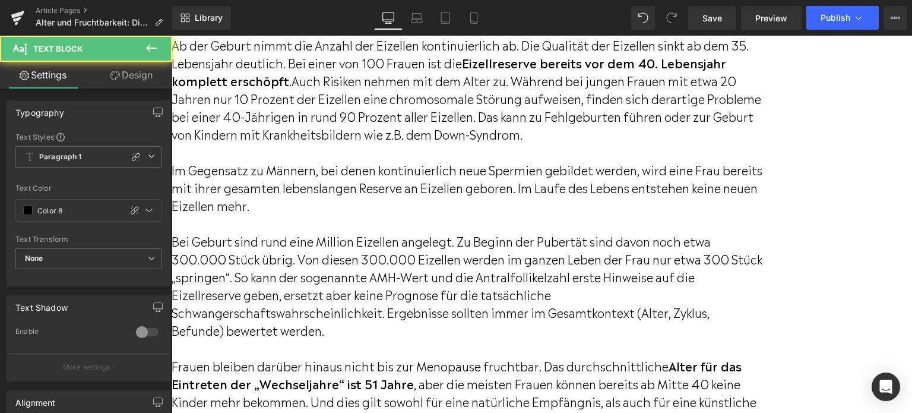
click at [489, 232] on p "Bei Geburt sind rund eine Million Eizellen angelegt. Zu Beginn der Pubertät sin…" at bounding box center [468, 285] width 592 height 107
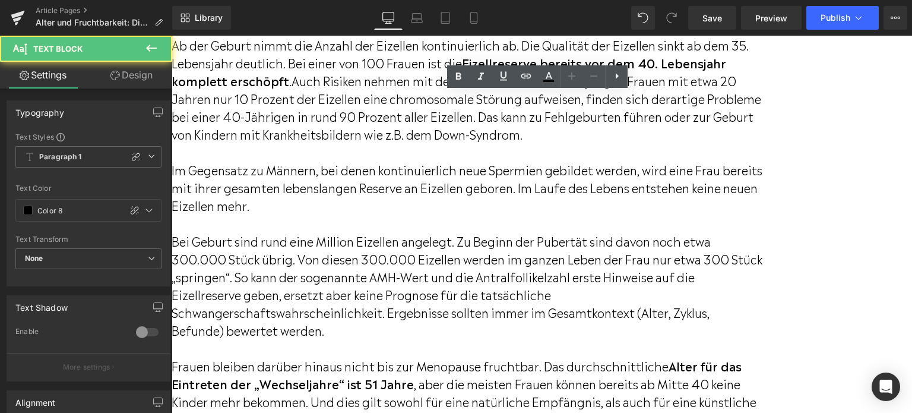
click at [490, 232] on p "Bei Geburt sind rund eine Million Eizellen angelegt. Zu Beginn der Pubertät sin…" at bounding box center [468, 285] width 592 height 107
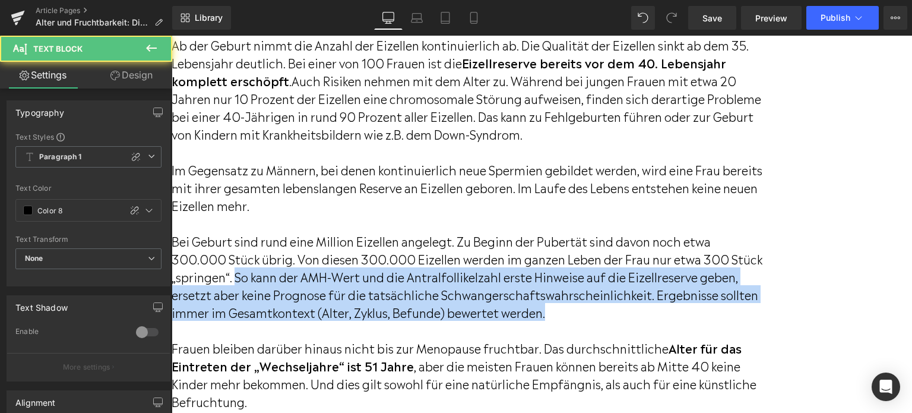
drag, startPoint x: 351, startPoint y: 231, endPoint x: 603, endPoint y: 244, distance: 252.0
click at [749, 275] on p "Bei Geburt sind rund eine Million Eizellen angelegt. Zu Beginn der Pubertät sin…" at bounding box center [468, 276] width 592 height 89
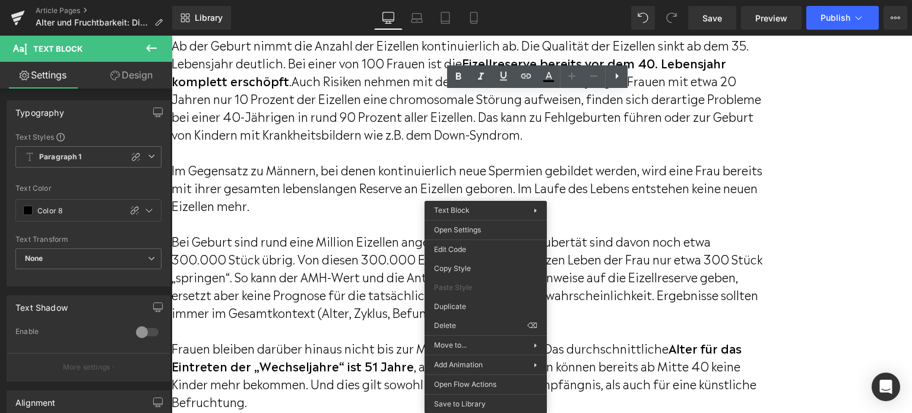
click at [404, 232] on p "Bei Geburt sind rund eine Million Eizellen angelegt. Zu Beginn der Pubertät sin…" at bounding box center [468, 276] width 592 height 89
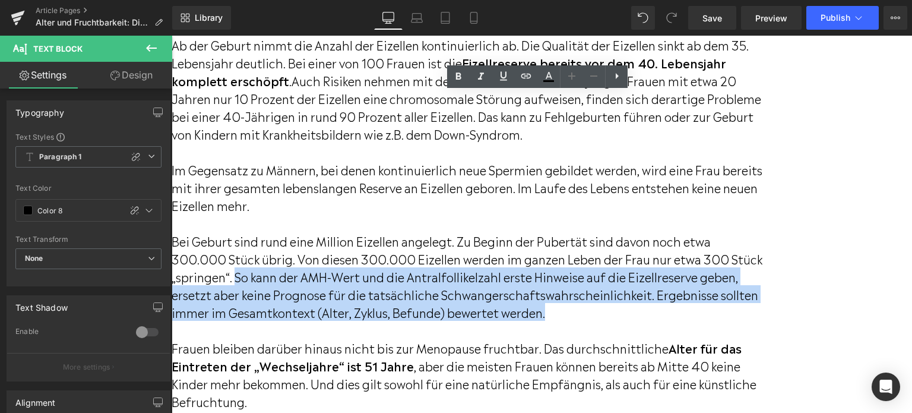
drag, startPoint x: 352, startPoint y: 232, endPoint x: 717, endPoint y: 281, distance: 367.8
click at [717, 281] on div "Ein Großteil der Frauen überschätzt die eigene Fruchtbarkeit. Dazu trägt auch d…" at bounding box center [468, 228] width 592 height 540
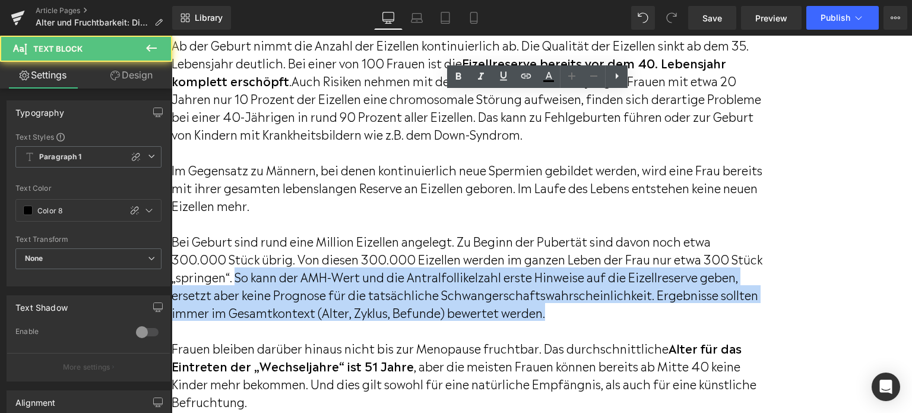
click at [439, 256] on p "Bei Geburt sind rund eine Million Eizellen angelegt. Zu Beginn der Pubertät sin…" at bounding box center [468, 276] width 592 height 89
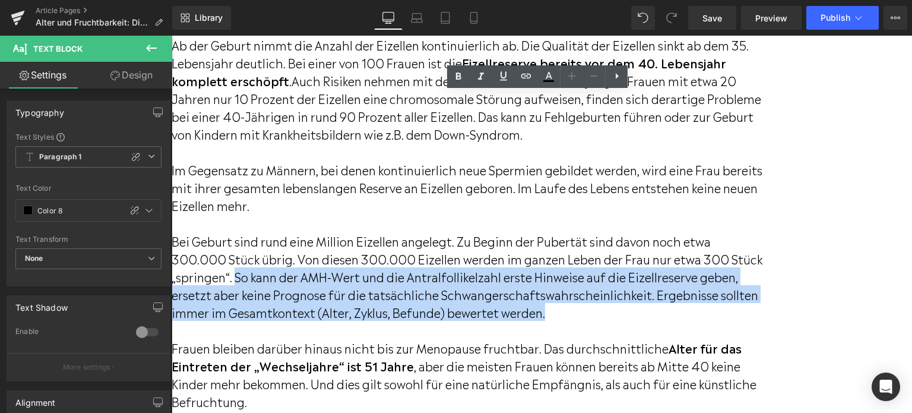
drag, startPoint x: 352, startPoint y: 235, endPoint x: 740, endPoint y: 265, distance: 389.4
click at [740, 265] on p "Bei Geburt sind rund eine Million Eizellen angelegt. Zu Beginn der Pubertät sin…" at bounding box center [468, 276] width 592 height 89
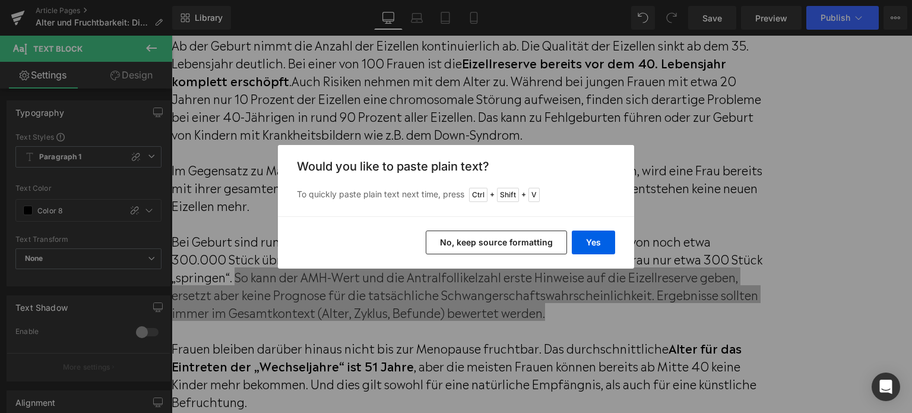
click at [620, 242] on div "Yes No, keep source formatting" at bounding box center [456, 242] width 356 height 52
drag, startPoint x: 613, startPoint y: 241, endPoint x: 443, endPoint y: 204, distance: 174.4
click at [613, 241] on button "Yes" at bounding box center [593, 242] width 43 height 24
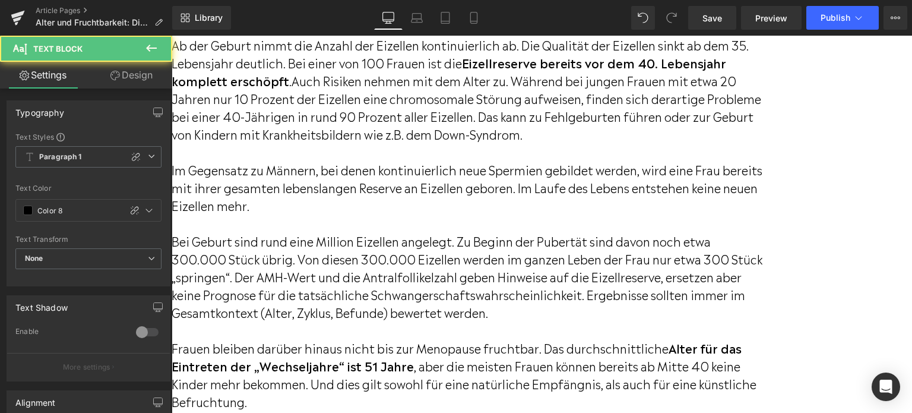
click at [646, 232] on p "Bei Geburt sind rund eine Million Eizellen angelegt. Zu Beginn der Pubertät sin…" at bounding box center [468, 276] width 592 height 89
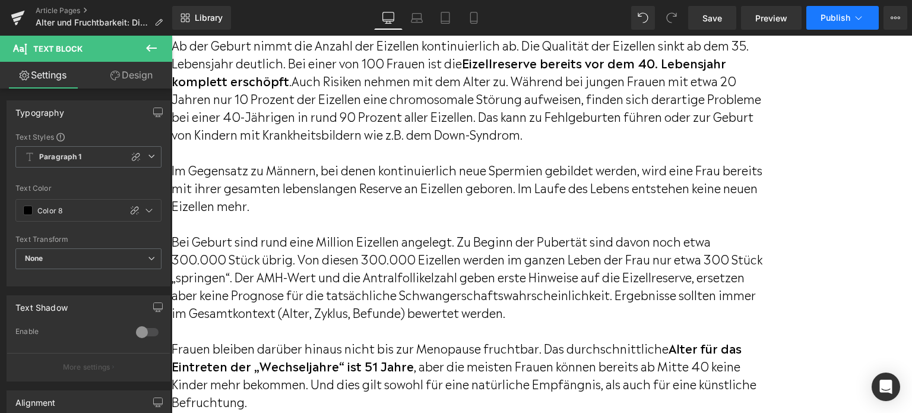
click at [831, 21] on span "Publish" at bounding box center [835, 17] width 30 height 9
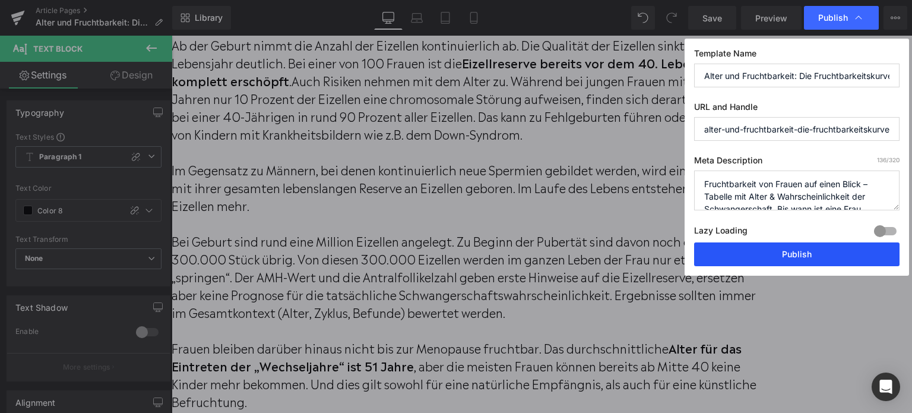
drag, startPoint x: 779, startPoint y: 255, endPoint x: 518, endPoint y: 222, distance: 263.3
click at [779, 255] on button "Publish" at bounding box center [796, 254] width 205 height 24
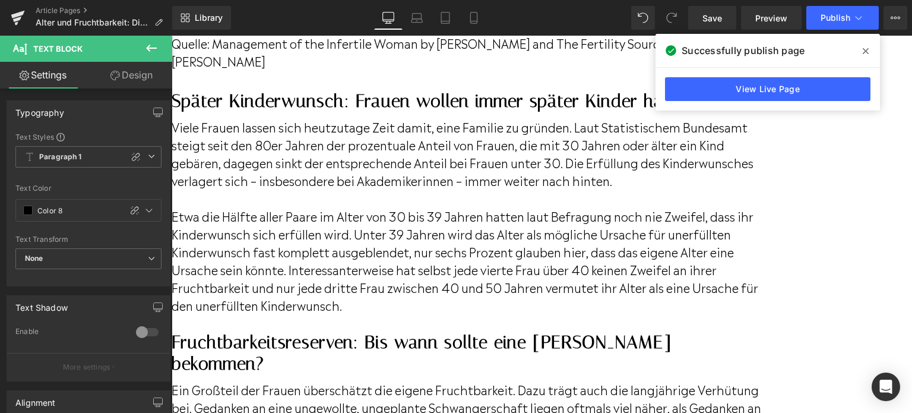
scroll to position [1247, 0]
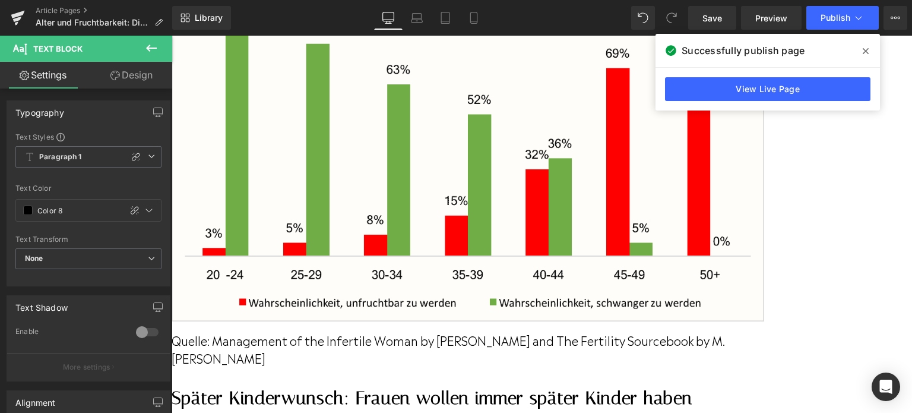
drag, startPoint x: 705, startPoint y: 137, endPoint x: 867, endPoint y: 53, distance: 182.2
click at [867, 53] on icon at bounding box center [866, 51] width 6 height 6
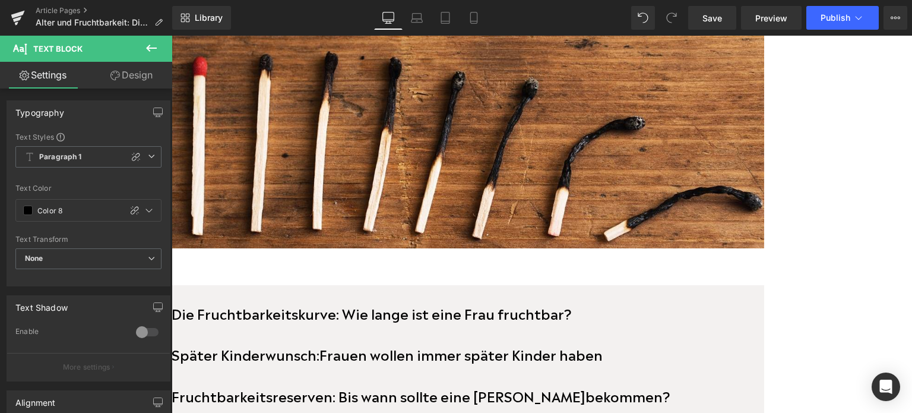
scroll to position [26, 0]
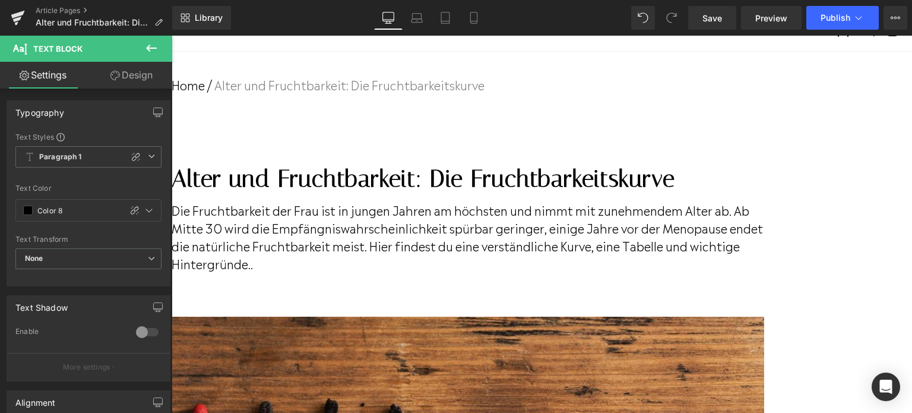
click at [157, 45] on icon at bounding box center [151, 48] width 14 height 14
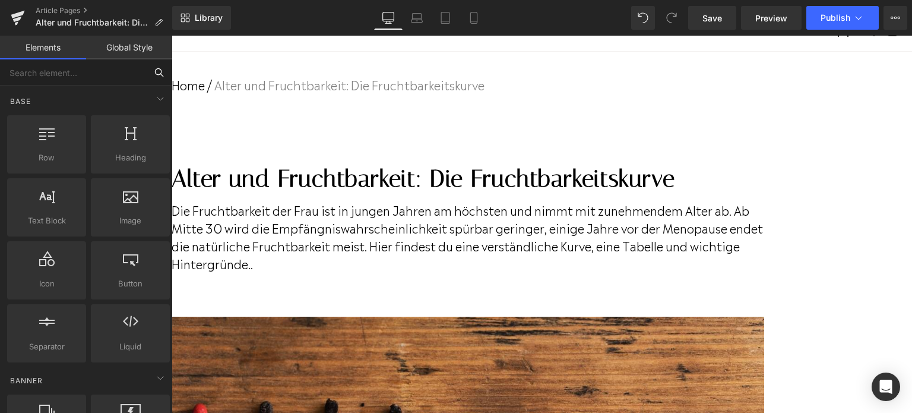
click at [117, 73] on input "text" at bounding box center [73, 72] width 146 height 26
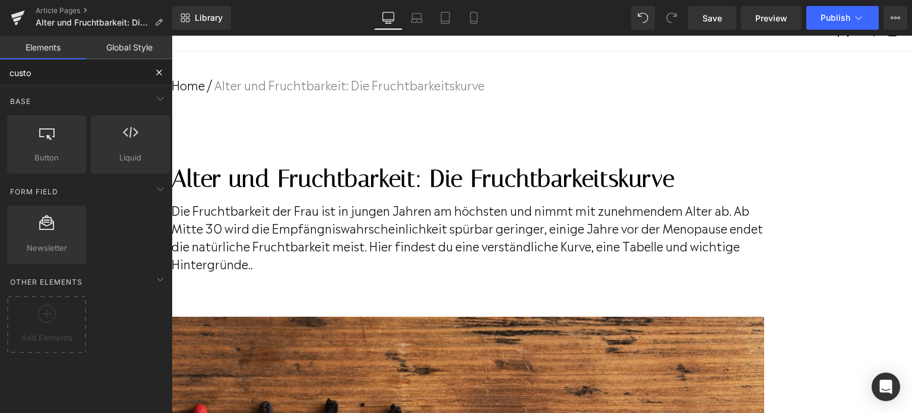
type input "cust"
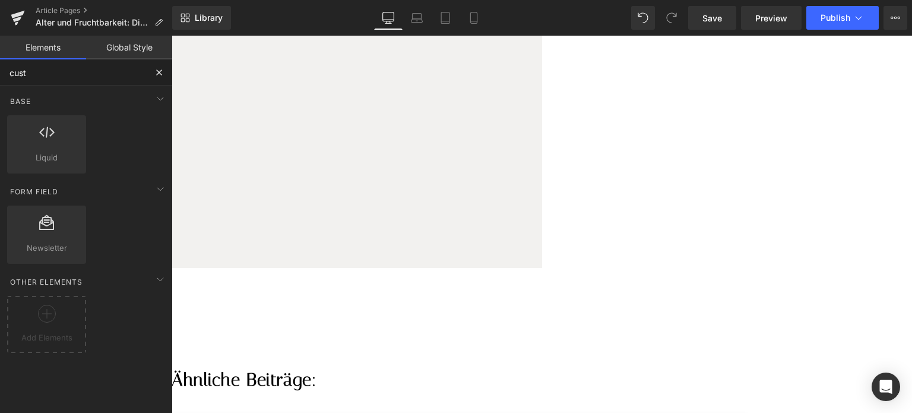
scroll to position [3232, 0]
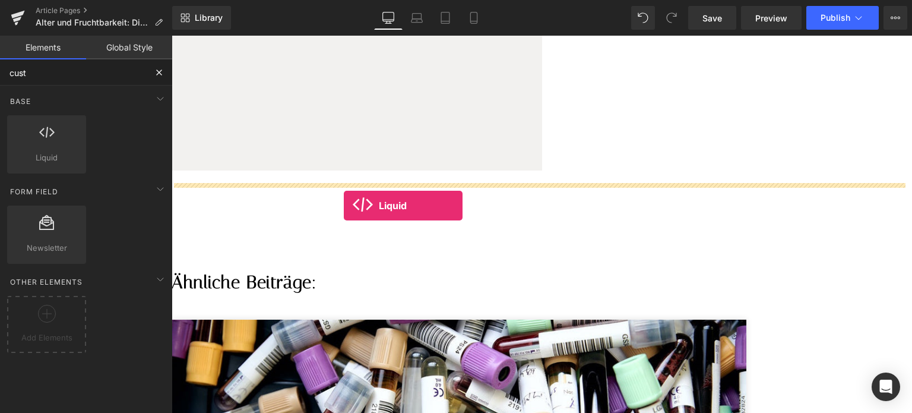
drag, startPoint x: 226, startPoint y: 177, endPoint x: 344, endPoint y: 206, distance: 121.1
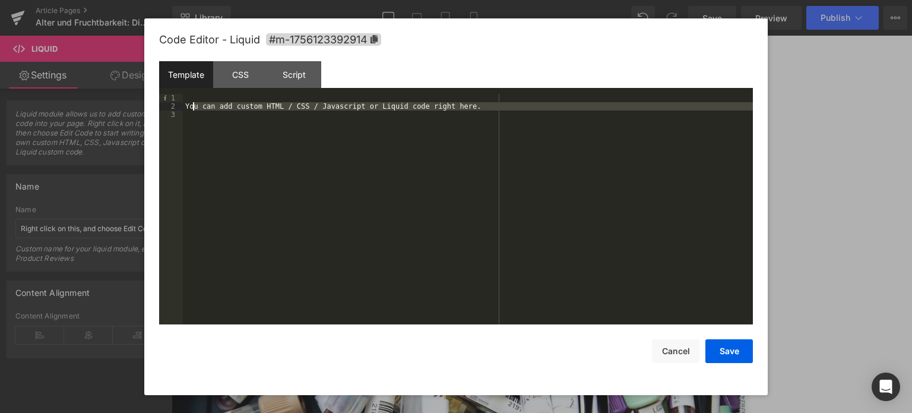
drag, startPoint x: 475, startPoint y: 111, endPoint x: 192, endPoint y: 107, distance: 283.2
click at [192, 107] on div "You can add custom HTML / CSS / Javascript or Liquid code right here." at bounding box center [468, 218] width 570 height 248
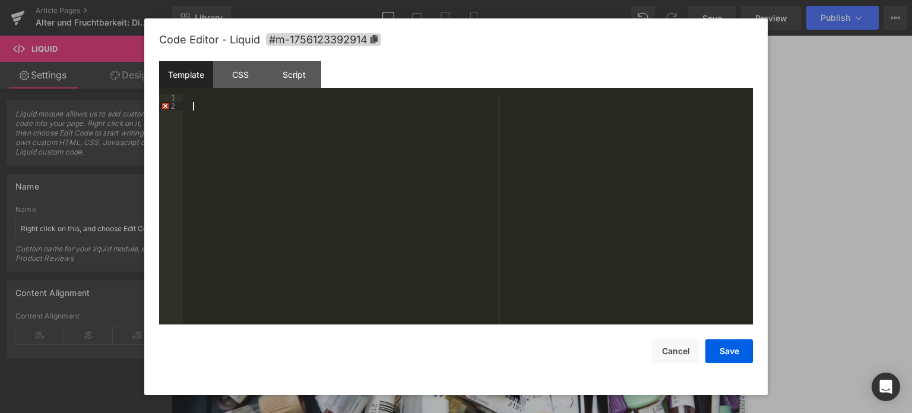
click at [234, 104] on div at bounding box center [468, 218] width 570 height 248
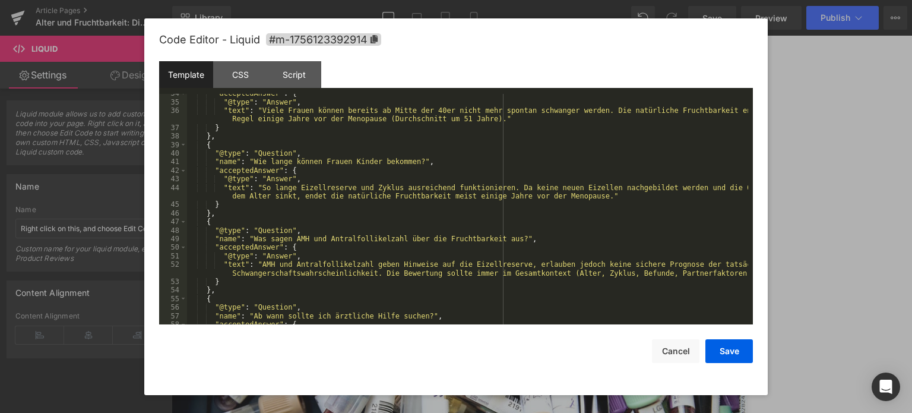
scroll to position [321, 0]
click at [724, 350] on button "Save" at bounding box center [728, 351] width 47 height 24
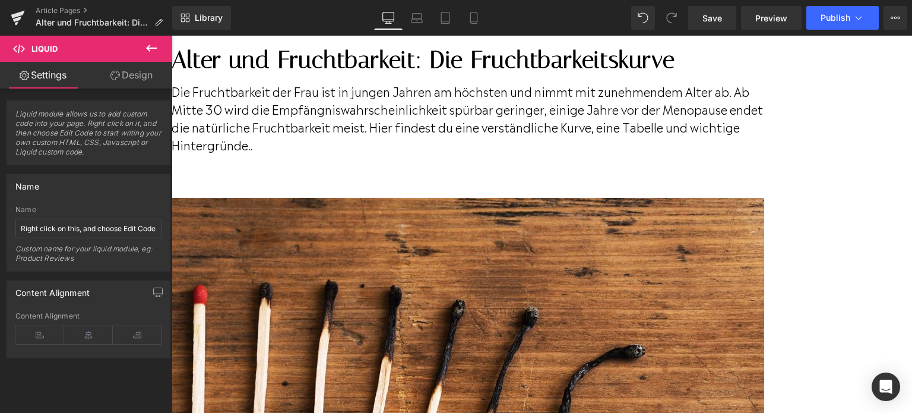
scroll to position [0, 0]
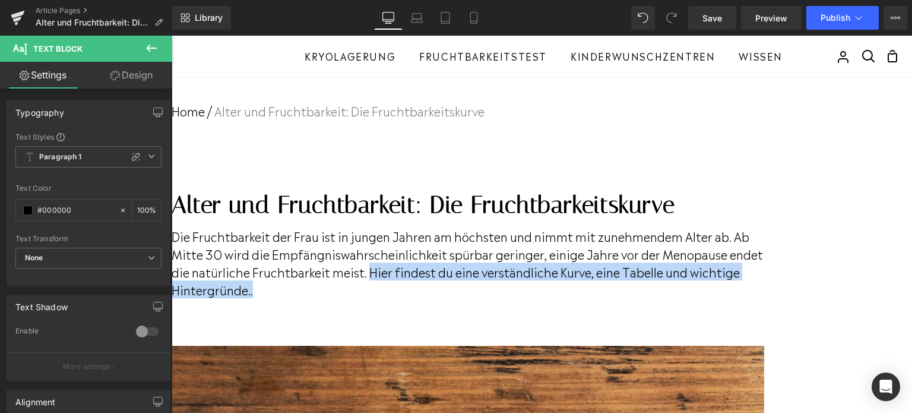
drag, startPoint x: 418, startPoint y: 305, endPoint x: 477, endPoint y: 289, distance: 61.5
click at [477, 289] on p "Die Fruchtbarkeit der Frau ist in jungen Jahren am höchsten und nimmt mit zuneh…" at bounding box center [468, 262] width 592 height 71
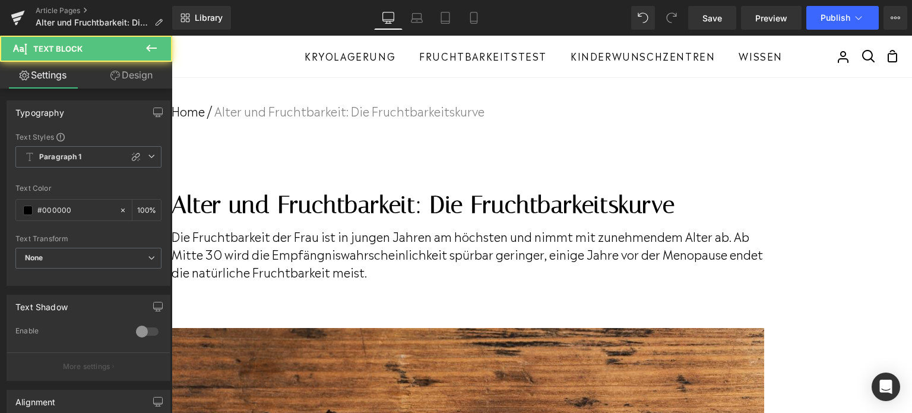
click at [515, 280] on p "Die Fruchtbarkeit der Frau ist in jungen Jahren am höchsten und nimmt mit zuneh…" at bounding box center [468, 253] width 592 height 53
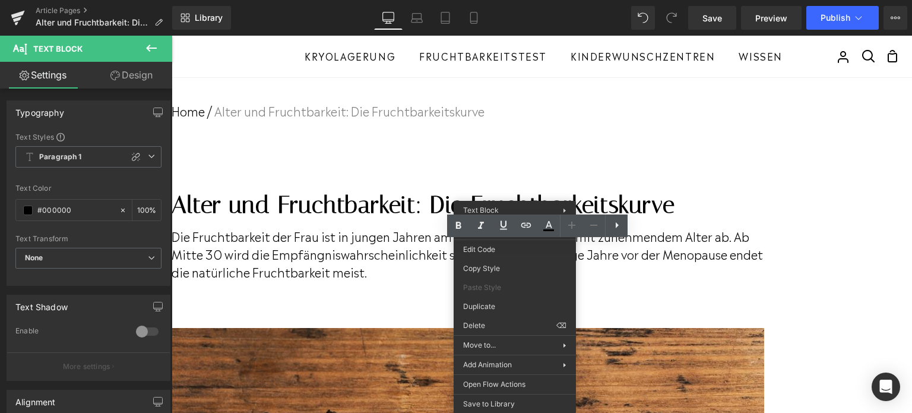
click at [431, 280] on p "Die Fruchtbarkeit der Frau ist in jungen Jahren am höchsten und nimmt mit zuneh…" at bounding box center [468, 253] width 592 height 53
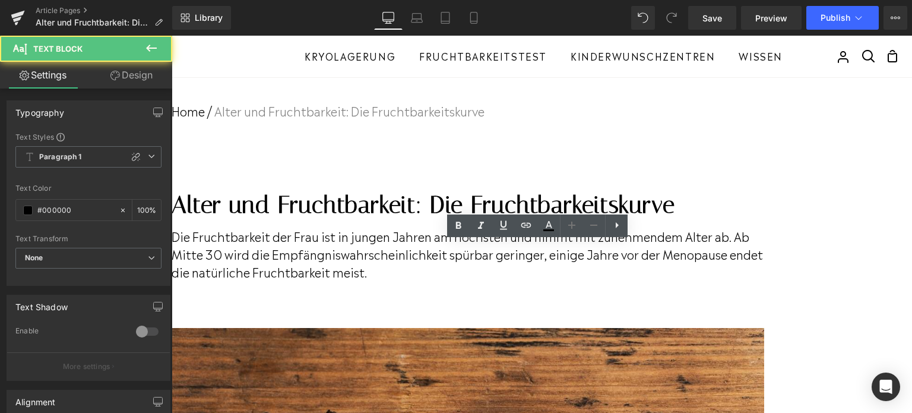
click at [495, 280] on p "Die Fruchtbarkeit der Frau ist in jungen Jahren am höchsten und nimmt mit zuneh…" at bounding box center [468, 253] width 592 height 53
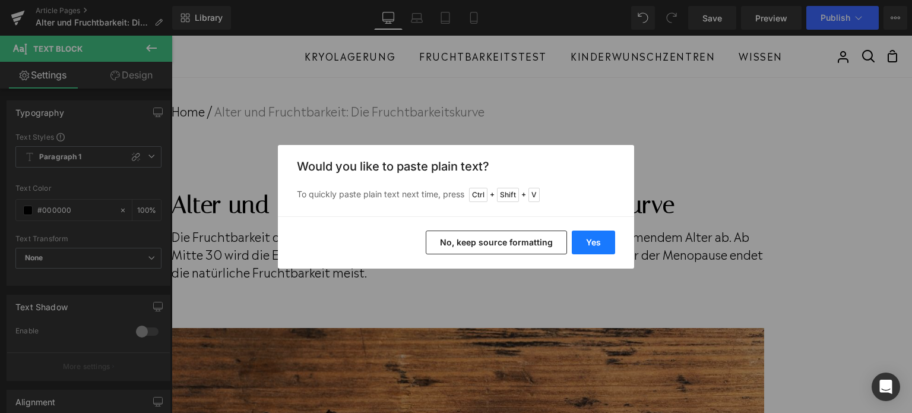
click at [611, 245] on button "Yes" at bounding box center [593, 242] width 43 height 24
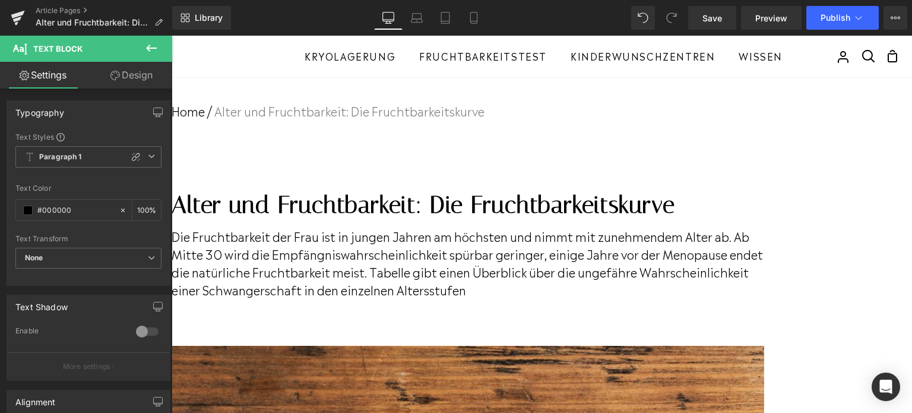
click at [475, 287] on p "Die Fruchtbarkeit der Frau ist in jungen Jahren am höchsten und nimmt mit zuneh…" at bounding box center [468, 262] width 592 height 71
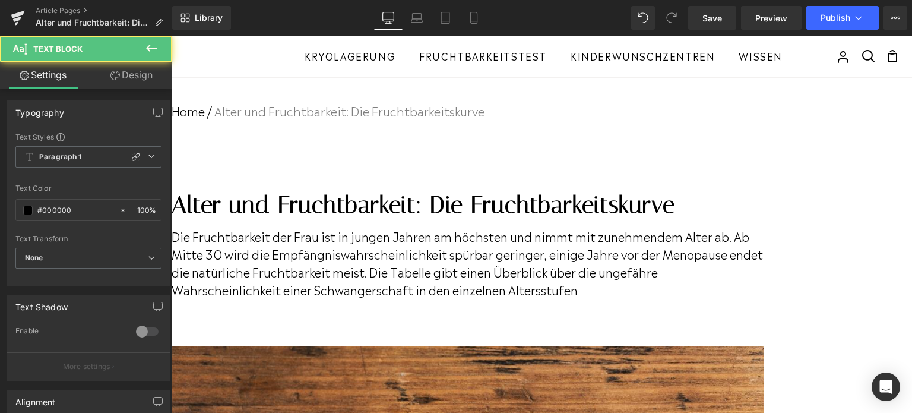
click at [601, 289] on p "Die Fruchtbarkeit der Frau ist in jungen Jahren am höchsten und nimmt mit zuneh…" at bounding box center [468, 262] width 592 height 71
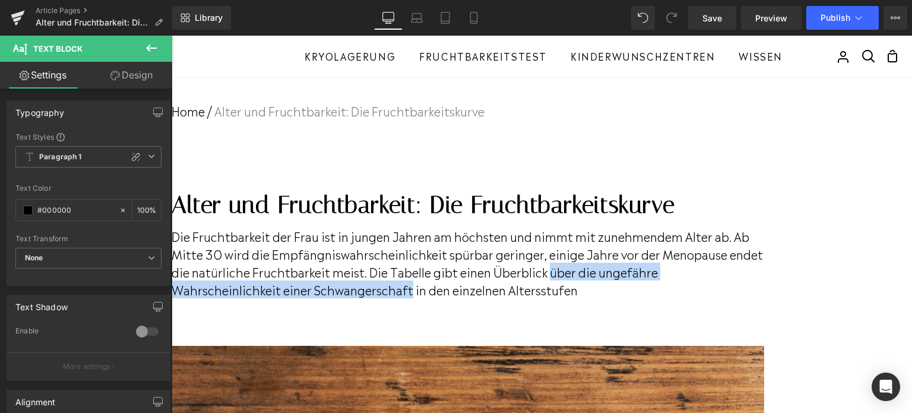
drag, startPoint x: 660, startPoint y: 287, endPoint x: 481, endPoint y: 308, distance: 179.9
click at [481, 298] on p "Die Fruchtbarkeit der Frau ist in jungen Jahren am höchsten und nimmt mit zuneh…" at bounding box center [468, 262] width 592 height 71
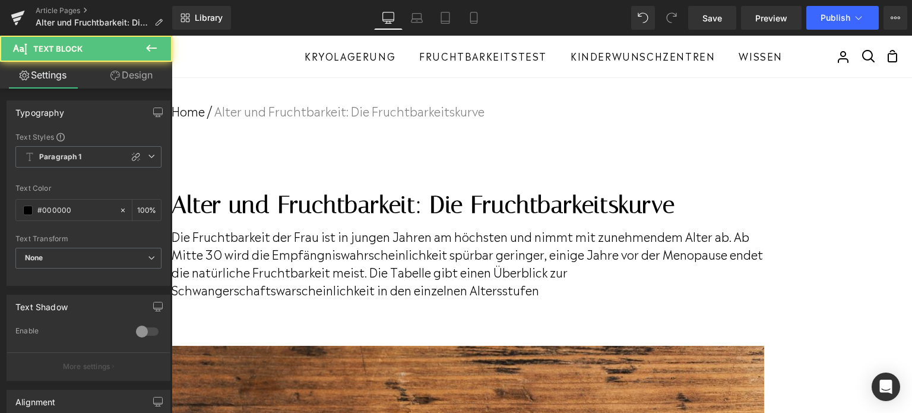
click at [455, 298] on p "Die Fruchtbarkeit der Frau ist in jungen Jahren am höchsten und nimmt mit zuneh…" at bounding box center [468, 262] width 592 height 71
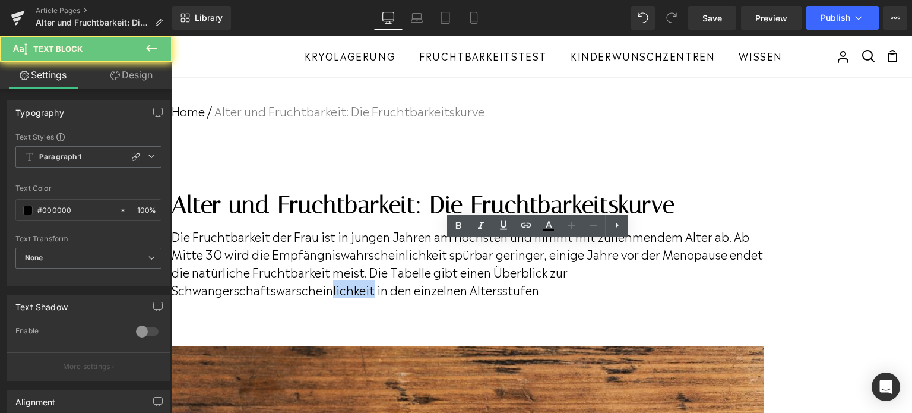
drag, startPoint x: 446, startPoint y: 306, endPoint x: 405, endPoint y: 305, distance: 40.4
click at [405, 298] on p "Die Fruchtbarkeit der Frau ist in jungen Jahren am höchsten und nimmt mit zuneh…" at bounding box center [468, 262] width 592 height 71
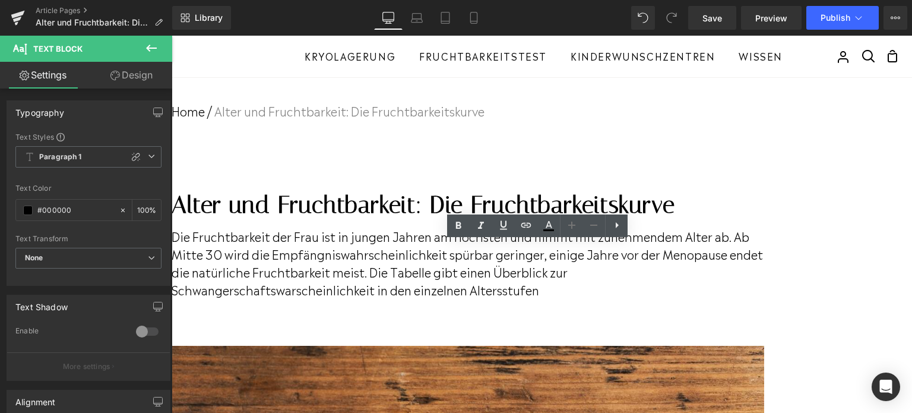
click at [485, 296] on p "Die Fruchtbarkeit der Frau ist in jungen Jahren am höchsten und nimmt mit zuneh…" at bounding box center [468, 262] width 592 height 71
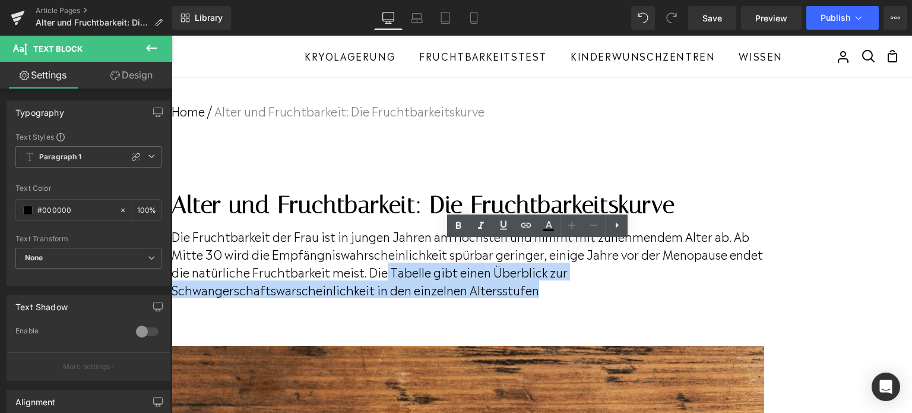
drag, startPoint x: 496, startPoint y: 285, endPoint x: 610, endPoint y: 309, distance: 116.4
click at [610, 298] on p "Die Fruchtbarkeit der Frau ist in jungen Jahren am höchsten und nimmt mit zuneh…" at bounding box center [468, 262] width 592 height 71
copy p "Tabelle gibt einen Überblick zur Schwangerschaftswarscheinlichkeit in den einze…"
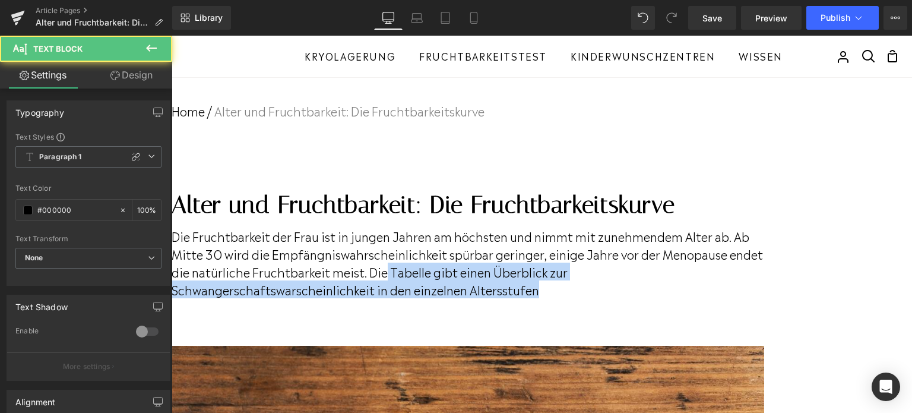
click at [546, 292] on p "Die Fruchtbarkeit der Frau ist in jungen Jahren am höchsten und nimmt mit zuneh…" at bounding box center [468, 262] width 592 height 71
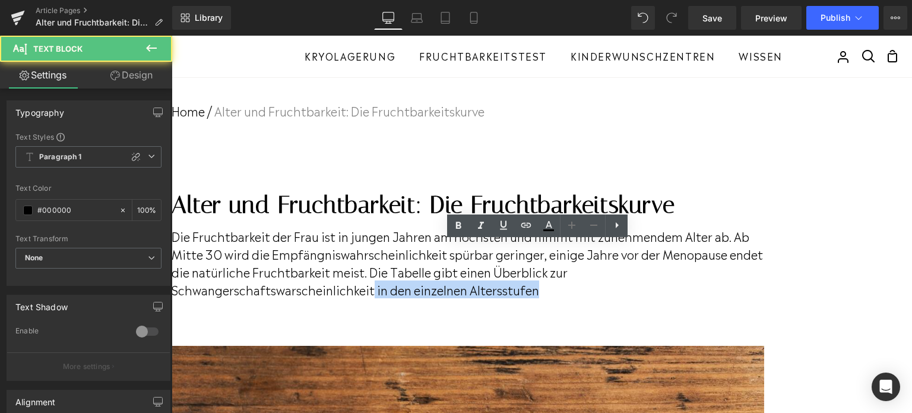
drag, startPoint x: 445, startPoint y: 303, endPoint x: 243, endPoint y: 305, distance: 202.4
click at [243, 298] on div "Die Fruchtbarkeit der Frau ist in jungen Jahren am höchsten und nimmt mit zuneh…" at bounding box center [468, 262] width 592 height 71
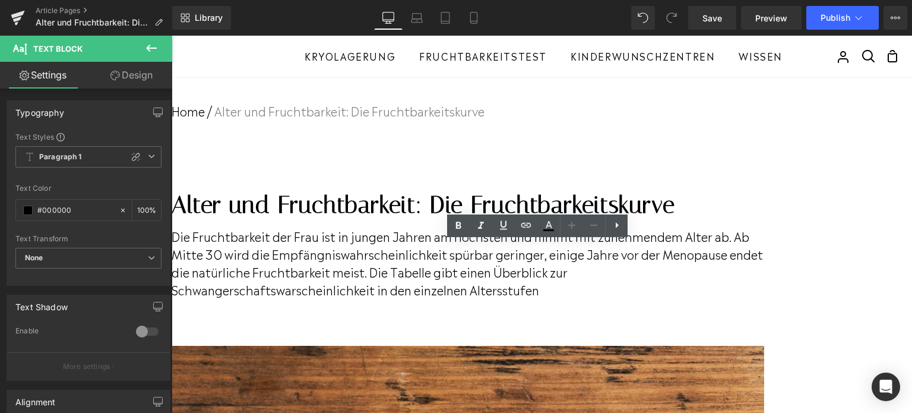
click at [313, 298] on p "Die Fruchtbarkeit der Frau ist in jungen Jahren am höchsten und nimmt mit zuneh…" at bounding box center [468, 262] width 592 height 71
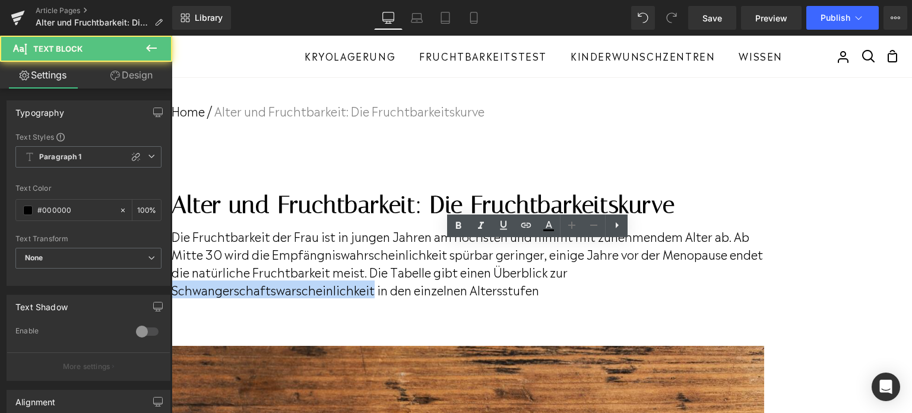
drag, startPoint x: 444, startPoint y: 304, endPoint x: 247, endPoint y: 303, distance: 197.1
click at [247, 298] on p "Die Fruchtbarkeit der Frau ist in jungen Jahren am höchsten und nimmt mit zuneh…" at bounding box center [468, 262] width 592 height 71
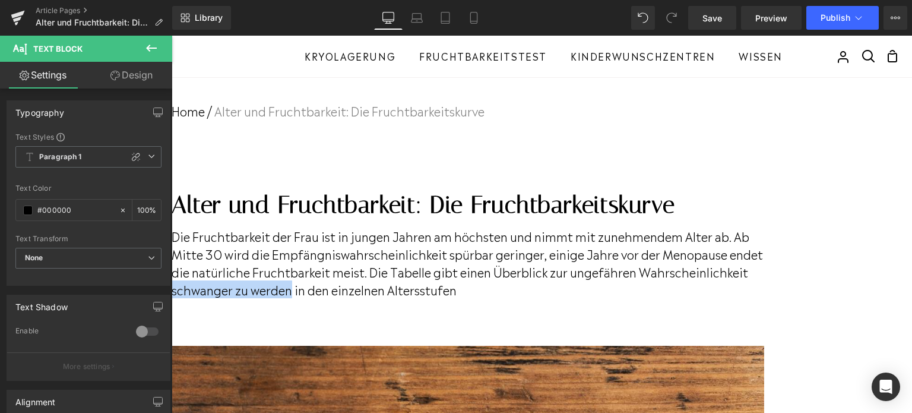
drag, startPoint x: 473, startPoint y: 303, endPoint x: 356, endPoint y: 305, distance: 117.0
click at [356, 298] on p "Die Fruchtbarkeit der Frau ist in jungen Jahren am höchsten und nimmt mit zuneh…" at bounding box center [468, 262] width 592 height 71
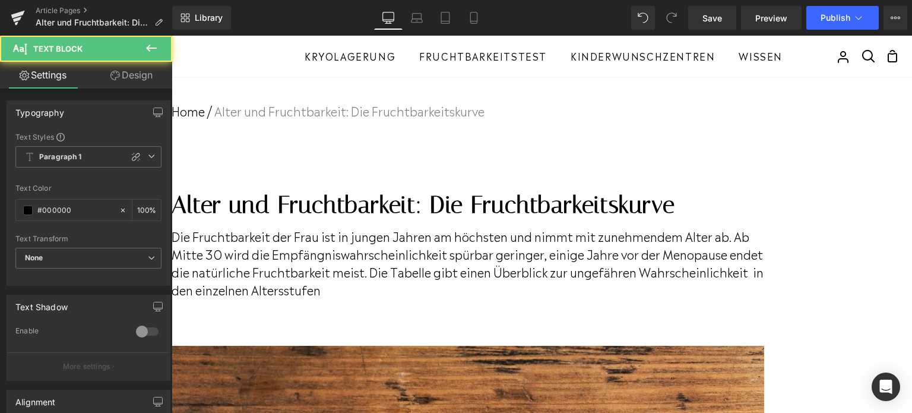
click at [527, 298] on p "Die Fruchtbarkeit der Frau ist in jungen Jahren am höchsten und nimmt mit zuneh…" at bounding box center [468, 262] width 592 height 71
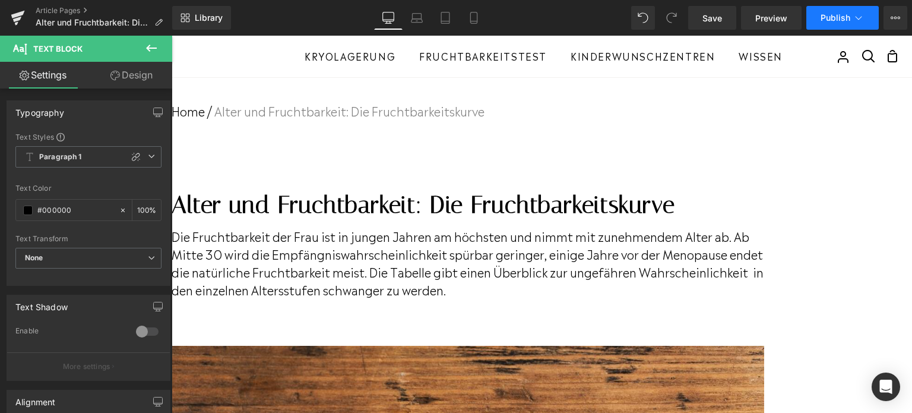
click at [814, 24] on button "Publish" at bounding box center [842, 18] width 72 height 24
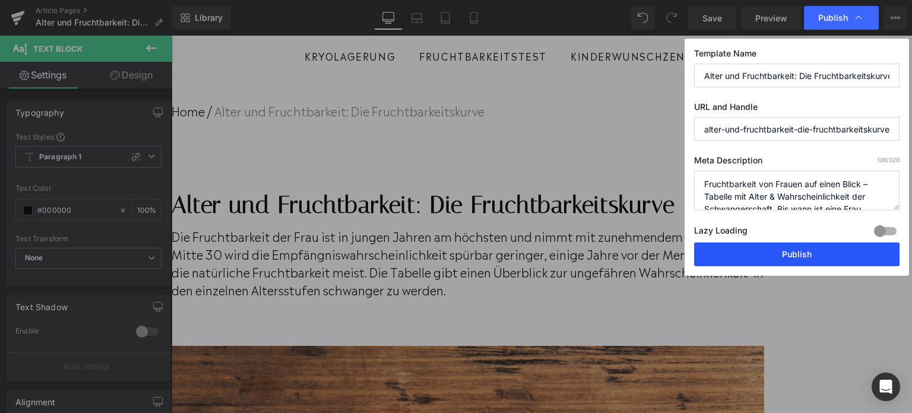
click at [804, 249] on button "Publish" at bounding box center [796, 254] width 205 height 24
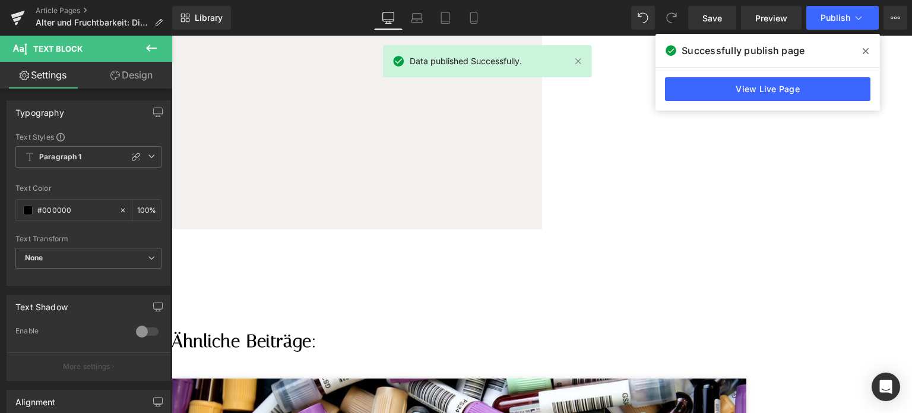
scroll to position [3206, 0]
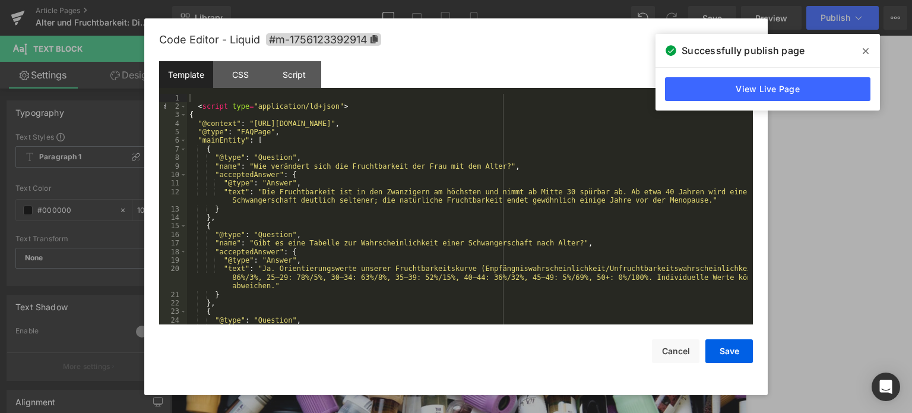
click at [863, 49] on icon at bounding box center [866, 50] width 6 height 9
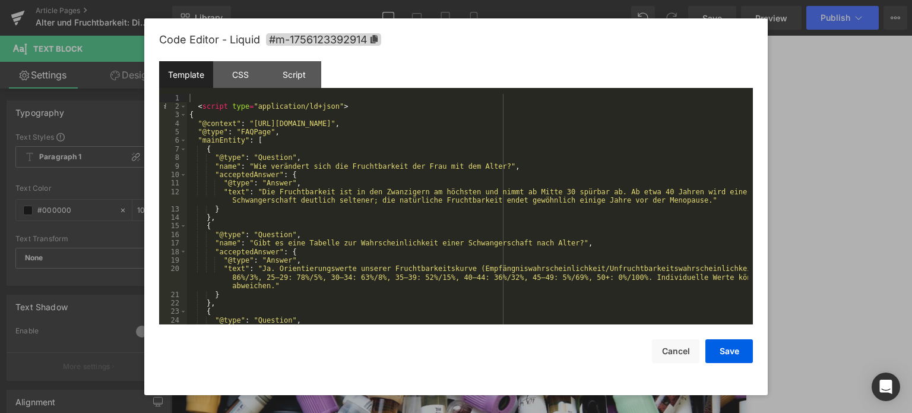
click at [361, 202] on div "< script type = "application/ld+json" > { "@context" : "https://schema.org" , "…" at bounding box center [467, 218] width 561 height 248
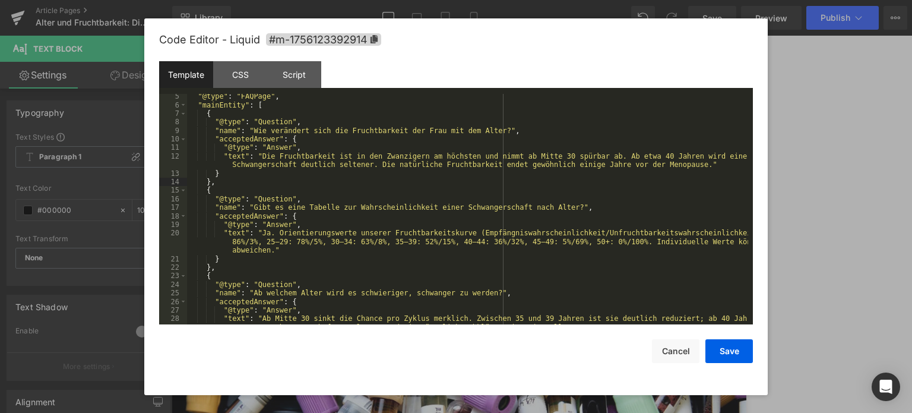
click at [205, 180] on div ""@type" : "FAQPage" , "mainEntity" : [ { "@type" : "Question" , "name" : "Wie v…" at bounding box center [467, 220] width 561 height 256
click at [233, 209] on div ""@type" : "FAQPage" , "mainEntity" : [ { "@type" : "Question" , "name" : "Wie v…" at bounding box center [467, 220] width 561 height 256
click at [230, 176] on div ""@type" : "FAQPage" , "mainEntity" : [ { "@type" : "Question" , "name" : "Wie v…" at bounding box center [467, 220] width 561 height 256
click at [230, 182] on div ""@type" : "FAQPage" , "mainEntity" : [ { "@type" : "Question" , "name" : "Wie v…" at bounding box center [467, 220] width 561 height 256
click at [229, 187] on div ""@type" : "FAQPage" , "mainEntity" : [ { "@type" : "Question" , "name" : "Wie v…" at bounding box center [467, 220] width 561 height 256
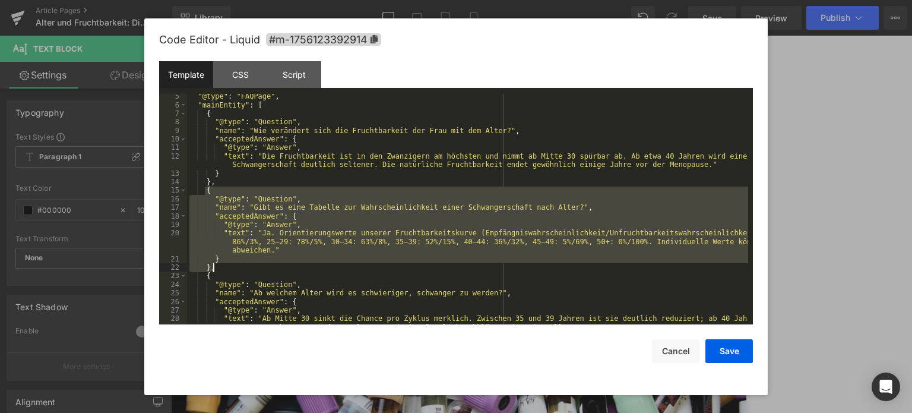
drag, startPoint x: 204, startPoint y: 192, endPoint x: 264, endPoint y: 267, distance: 95.5
click at [264, 267] on div ""@type" : "FAQPage" , "mainEntity" : [ { "@type" : "Question" , "name" : "Wie v…" at bounding box center [467, 220] width 561 height 256
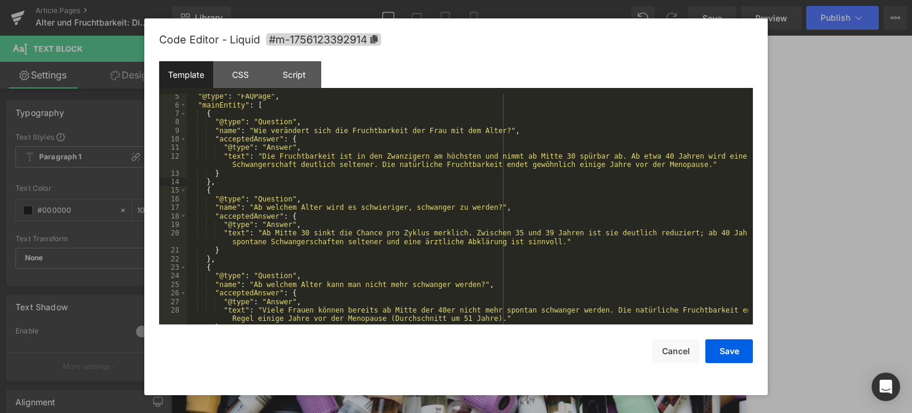
scroll to position [71, 0]
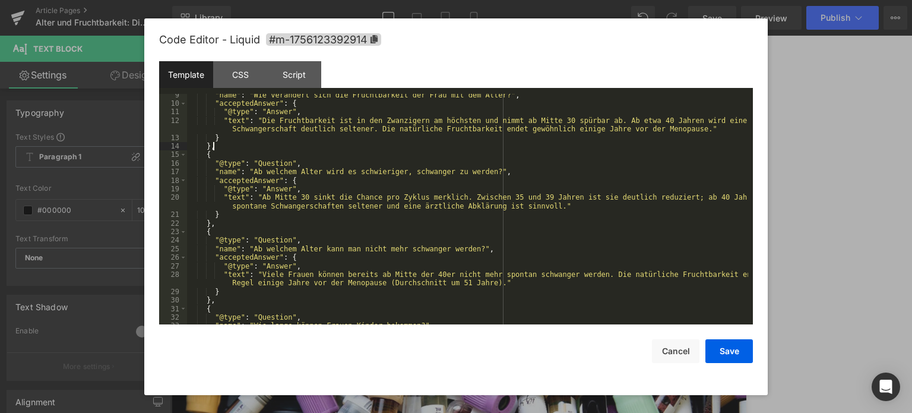
click at [667, 200] on div ""name" : "Wie verändert sich die Fruchtbarkeit der Frau mit dem Alter?" , "acce…" at bounding box center [467, 215] width 561 height 248
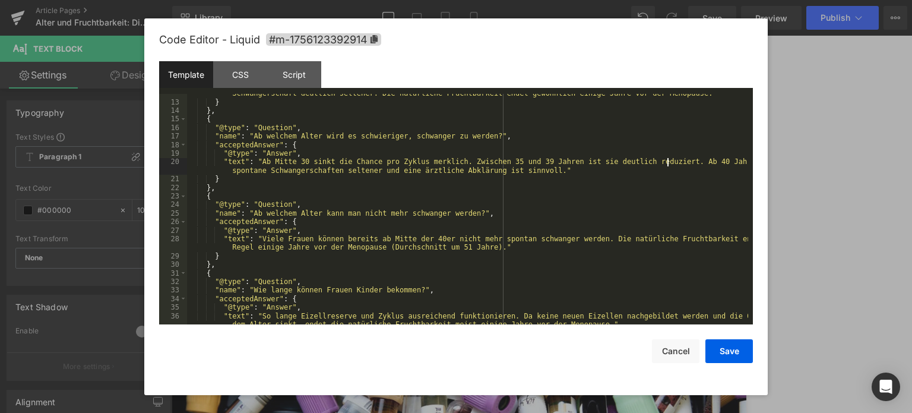
scroll to position [107, 0]
drag, startPoint x: 434, startPoint y: 235, endPoint x: 406, endPoint y: 235, distance: 27.9
click at [406, 235] on div ""text" : "Die Fruchtbarkeit ist in den Zwanzigern am höchsten und nimmt ab Mitt…" at bounding box center [467, 213] width 561 height 265
click at [352, 245] on div ""text" : "Die Fruchtbarkeit ist in den Zwanzigern am höchsten und nimmt ab Mitt…" at bounding box center [467, 213] width 561 height 265
click at [439, 246] on div ""text" : "Die Fruchtbarkeit ist in den Zwanzigern am höchsten und nimmt ab Mitt…" at bounding box center [467, 213] width 561 height 265
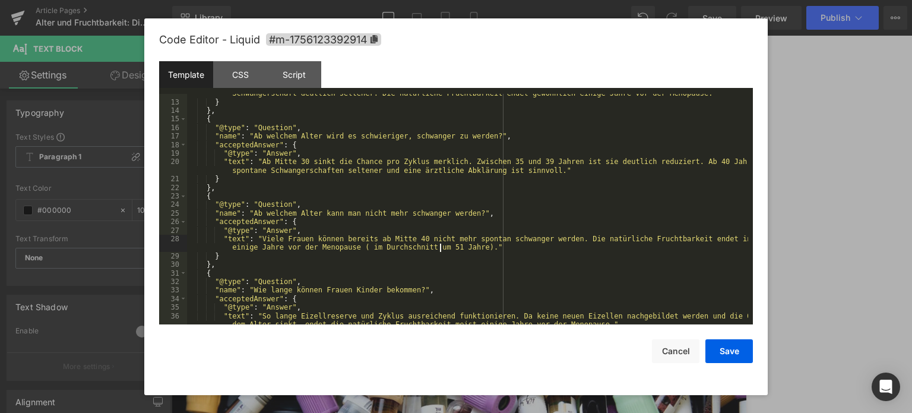
click at [357, 248] on div ""text" : "Die Fruchtbarkeit ist in den Zwanzigern am höchsten und nimmt ab Mitt…" at bounding box center [467, 213] width 561 height 265
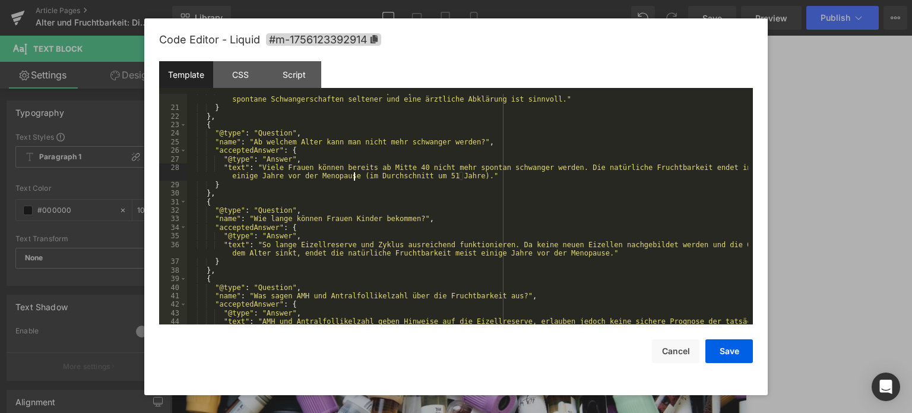
scroll to position [178, 0]
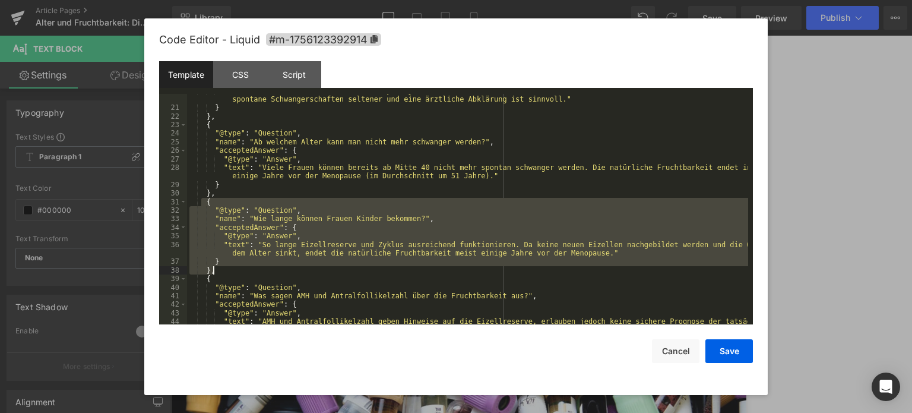
drag, startPoint x: 203, startPoint y: 200, endPoint x: 252, endPoint y: 270, distance: 85.3
click at [252, 270] on div ""text" : "Ab Mitte 30 sinkt die Chance pro Zyklus merklich. Zwischen 35 und 39 …" at bounding box center [467, 219] width 561 height 265
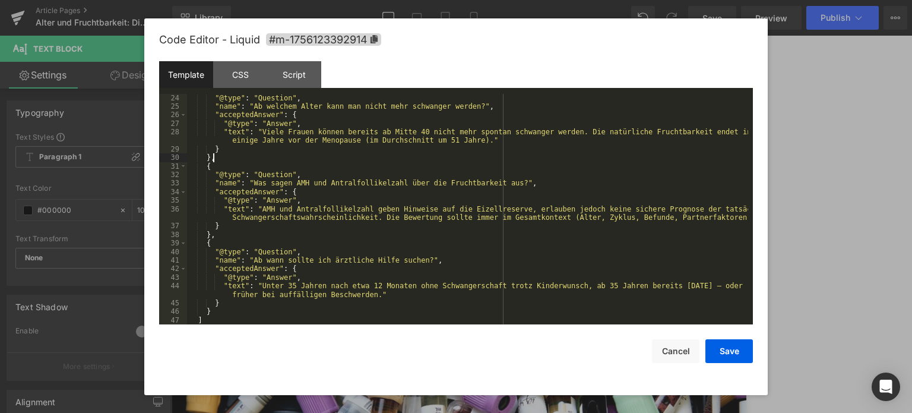
scroll to position [239, 0]
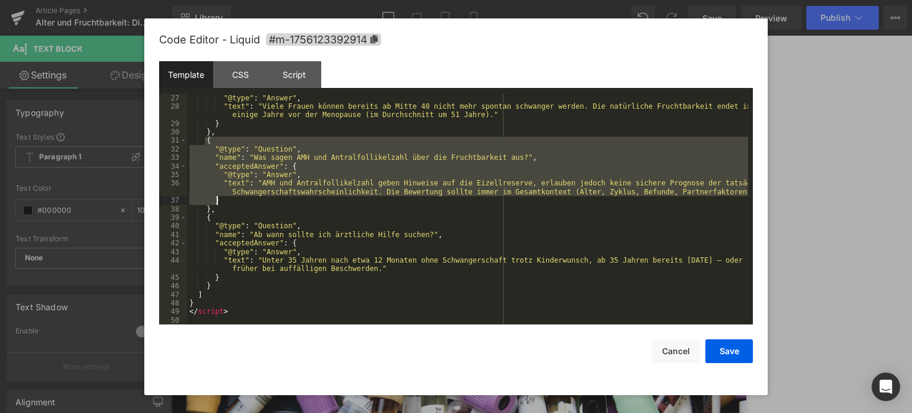
drag, startPoint x: 204, startPoint y: 140, endPoint x: 233, endPoint y: 203, distance: 69.1
click at [233, 203] on div ""@type" : "Answer" , "text" : "Viele Frauen können bereits ab Mitte 40 nicht me…" at bounding box center [467, 218] width 561 height 248
click at [233, 205] on div ""@type" : "Answer" , "text" : "Viele Frauen können bereits ab Mitte 40 nicht me…" at bounding box center [467, 218] width 561 height 248
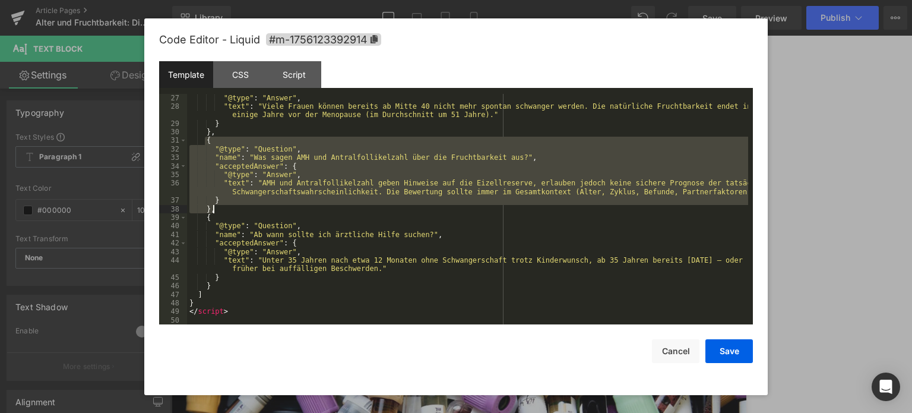
drag, startPoint x: 204, startPoint y: 141, endPoint x: 224, endPoint y: 208, distance: 70.5
click at [224, 208] on div ""@type" : "Answer" , "text" : "Viele Frauen können bereits ab Mitte 40 nicht me…" at bounding box center [467, 218] width 561 height 248
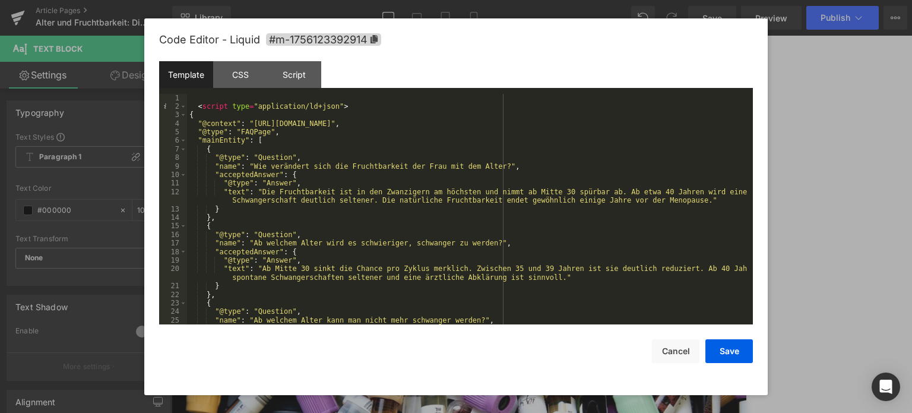
scroll to position [162, 0]
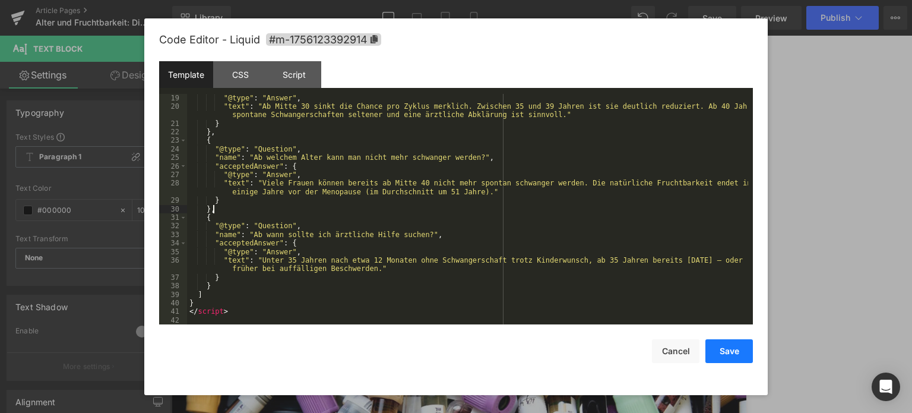
click at [728, 343] on button "Save" at bounding box center [728, 351] width 47 height 24
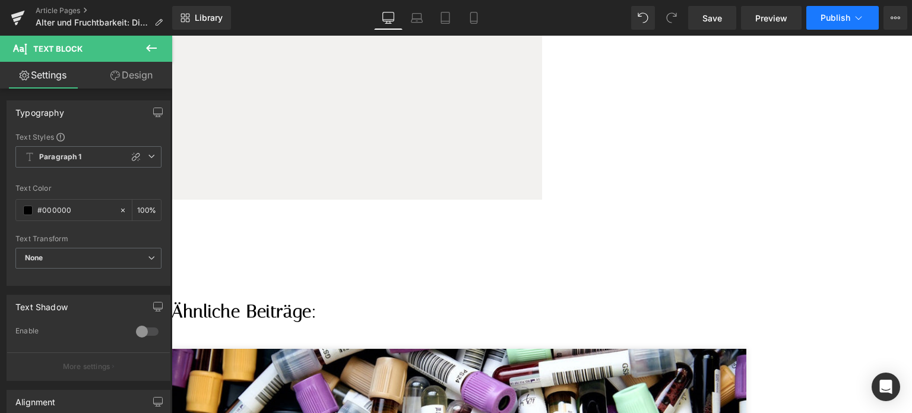
click at [826, 25] on button "Publish" at bounding box center [842, 18] width 72 height 24
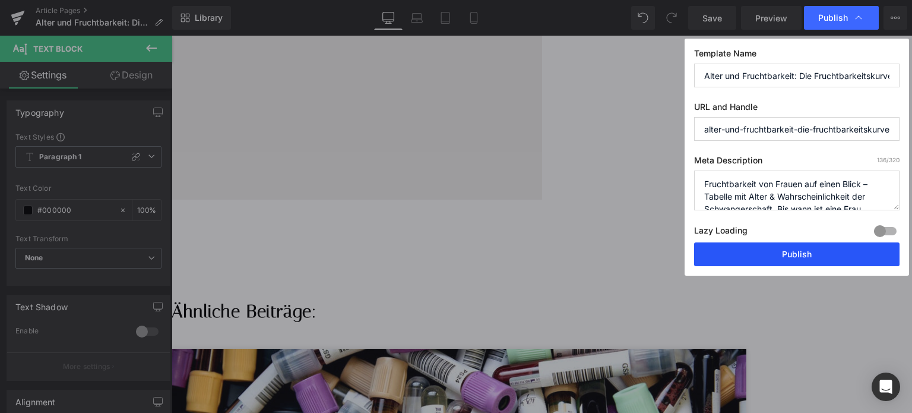
click at [822, 262] on button "Publish" at bounding box center [796, 254] width 205 height 24
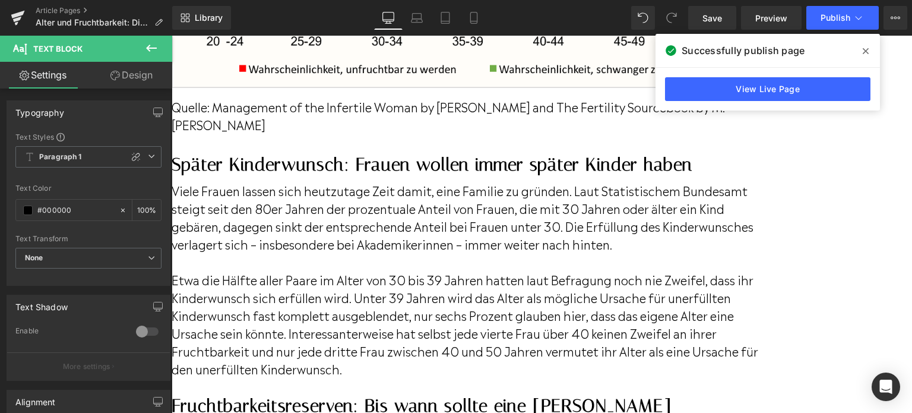
scroll to position [1543, 0]
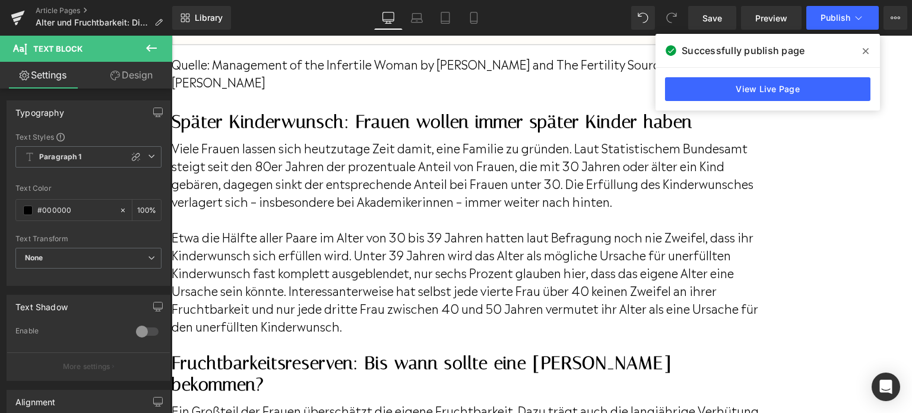
click at [870, 50] on span at bounding box center [865, 51] width 19 height 19
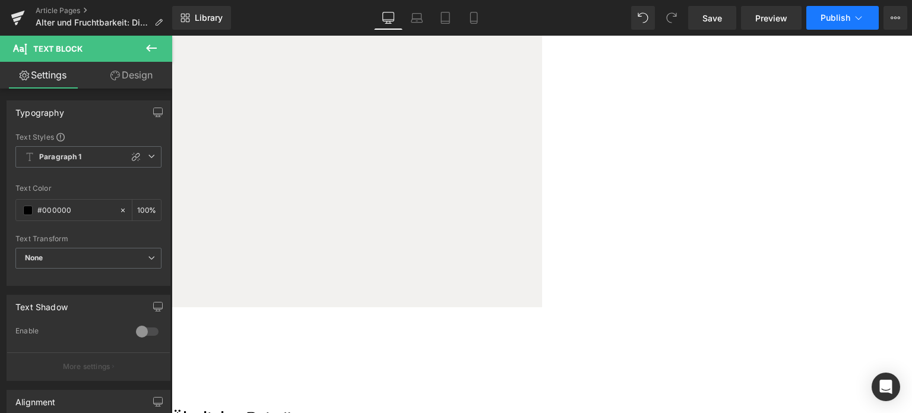
scroll to position [3024, 0]
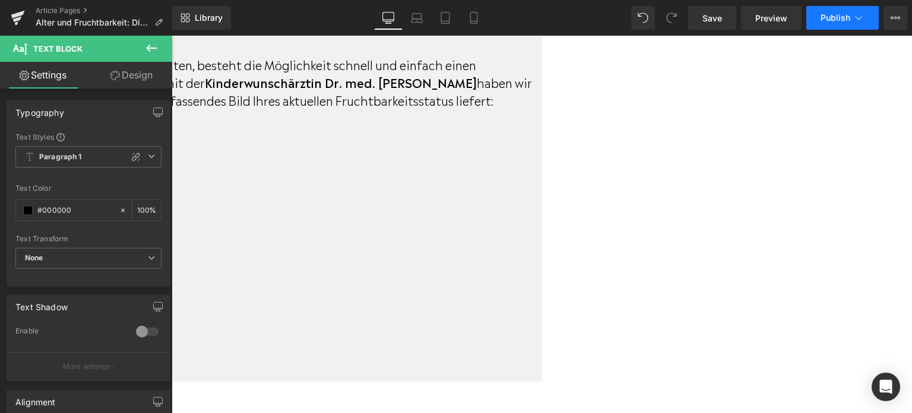
click at [832, 18] on span "Publish" at bounding box center [835, 17] width 30 height 9
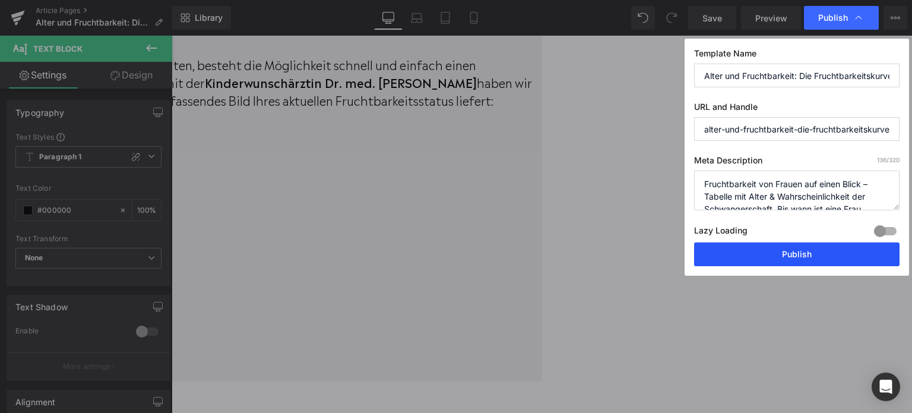
click at [820, 249] on button "Publish" at bounding box center [796, 254] width 205 height 24
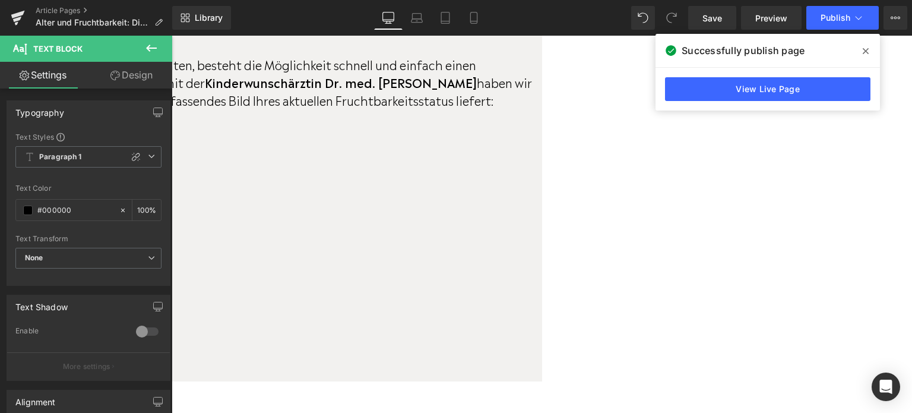
scroll to position [3083, 0]
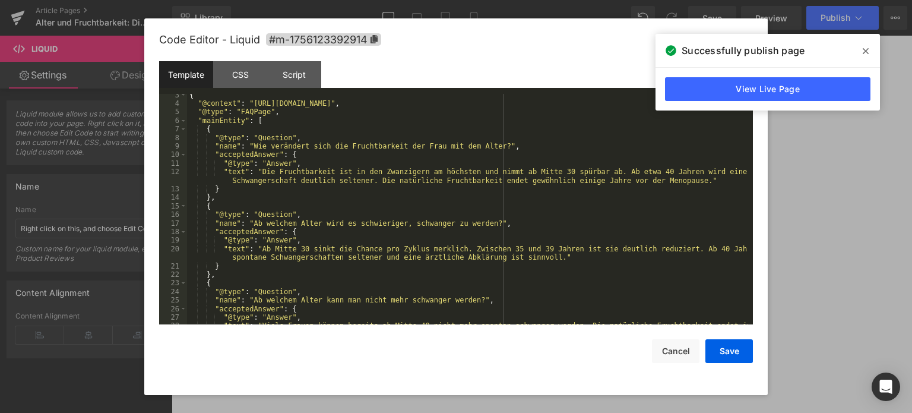
scroll to position [20, 0]
click at [864, 51] on icon at bounding box center [866, 50] width 6 height 9
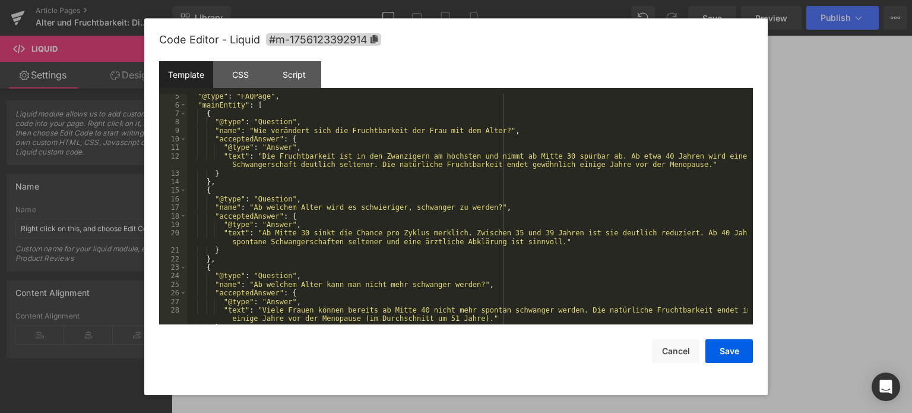
scroll to position [0, 0]
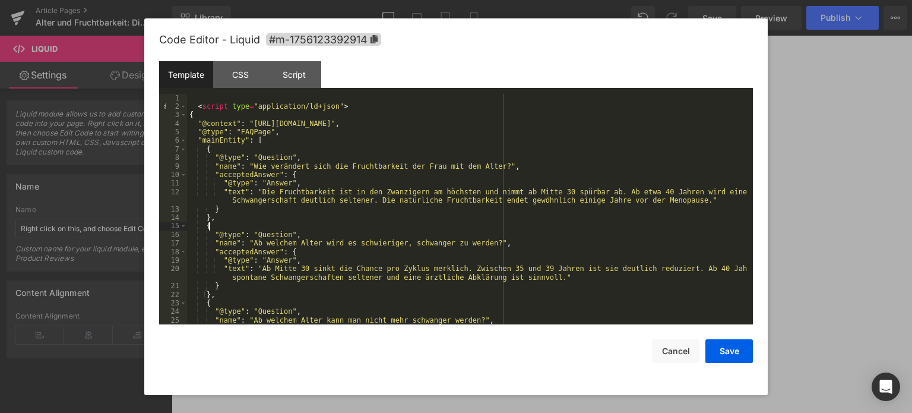
click at [353, 226] on div "< script type = "application/ld+json" > { "@context" : "https://schema.org" , "…" at bounding box center [467, 218] width 561 height 248
click at [249, 218] on div "< script type = "application/ld+json" > { "@context" : "https://schema.org" , "…" at bounding box center [467, 218] width 561 height 248
click at [249, 205] on div "< script type = "application/ld+json" > { "@context" : "https://schema.org" , "…" at bounding box center [467, 218] width 561 height 248
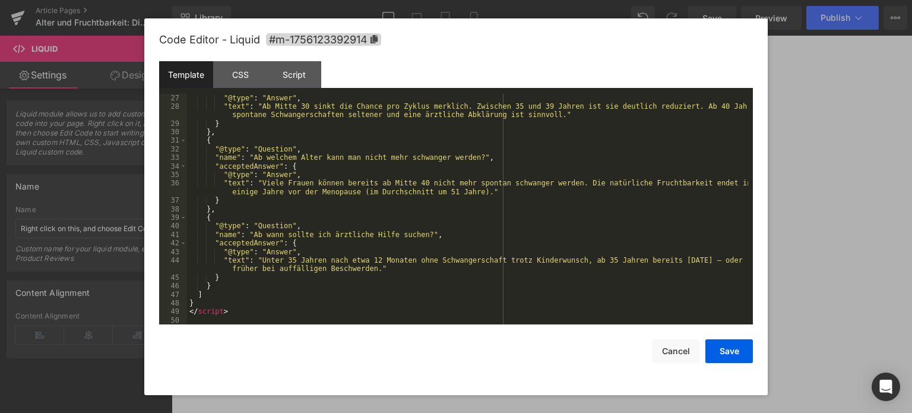
scroll to position [239, 0]
click at [742, 347] on button "Save" at bounding box center [728, 351] width 47 height 24
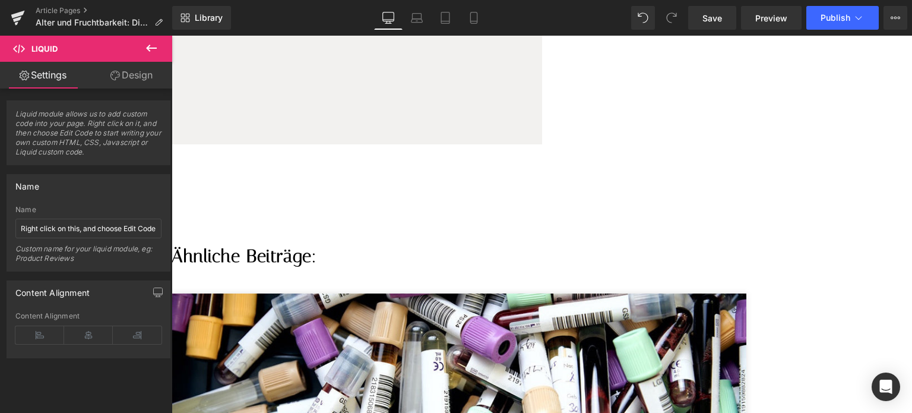
scroll to position [3202, 0]
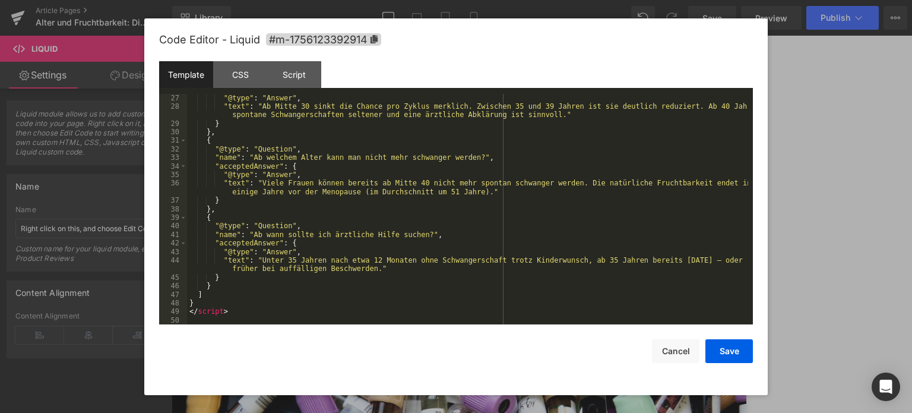
scroll to position [239, 0]
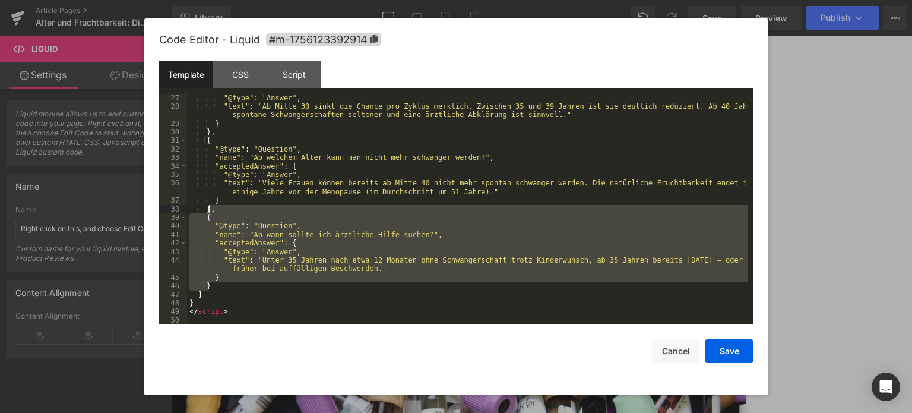
drag, startPoint x: 214, startPoint y: 284, endPoint x: 210, endPoint y: 213, distance: 70.8
click at [210, 213] on div ""@type" : "Answer" , "text" : "Ab Mitte 30 sinkt die Chance pro Zyklus merklich…" at bounding box center [467, 218] width 561 height 248
click at [243, 253] on div ""@type" : "Answer" , "text" : "Ab Mitte 30 sinkt die Chance pro Zyklus merklich…" at bounding box center [467, 209] width 561 height 231
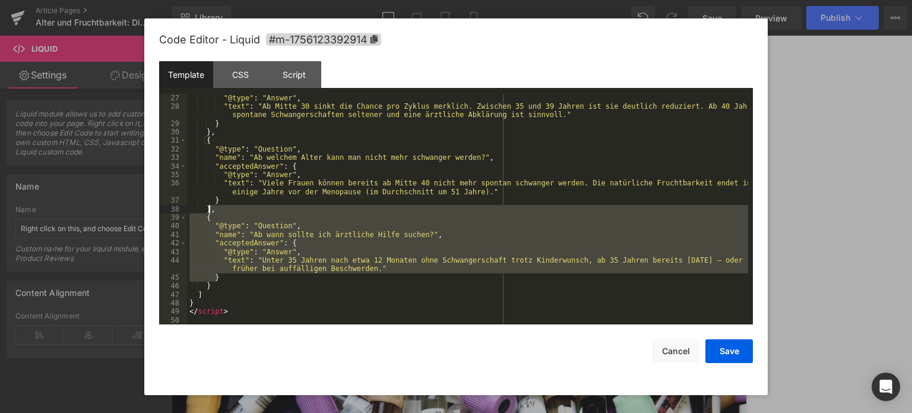
drag, startPoint x: 226, startPoint y: 278, endPoint x: 208, endPoint y: 212, distance: 68.3
click at [208, 212] on div ""@type" : "Answer" , "text" : "Ab Mitte 30 sinkt die Chance pro Zyklus merklich…" at bounding box center [467, 218] width 561 height 248
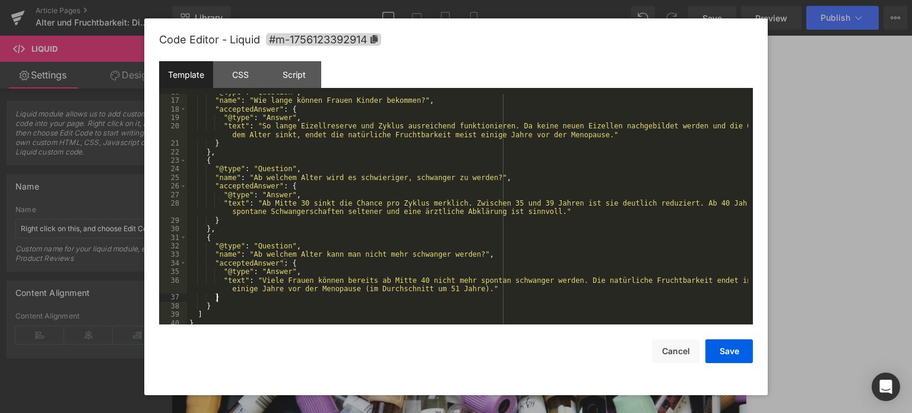
scroll to position [162, 0]
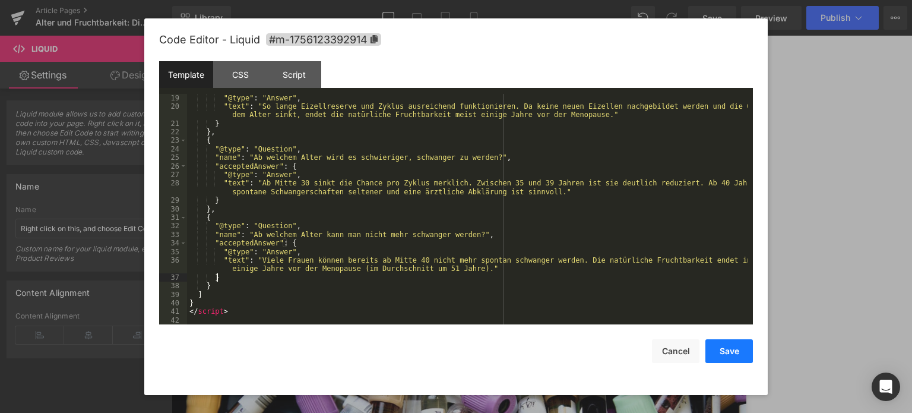
click at [709, 351] on button "Save" at bounding box center [728, 351] width 47 height 24
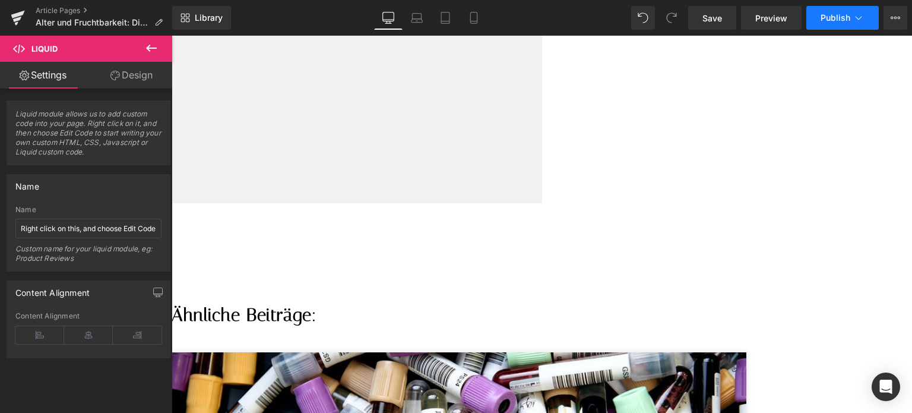
click at [813, 14] on button "Publish" at bounding box center [842, 18] width 72 height 24
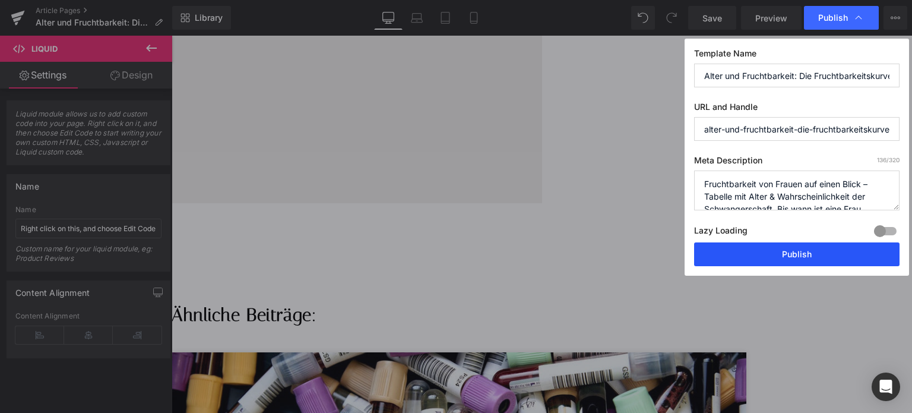
click at [795, 256] on button "Publish" at bounding box center [796, 254] width 205 height 24
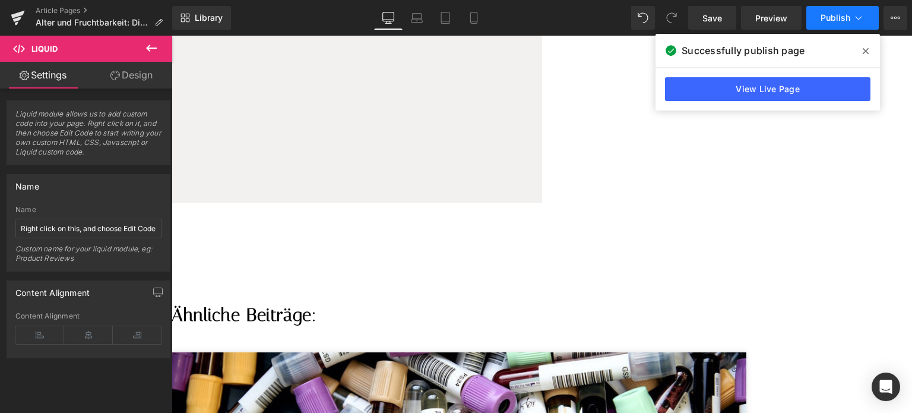
click at [850, 21] on span "Publish" at bounding box center [835, 17] width 30 height 9
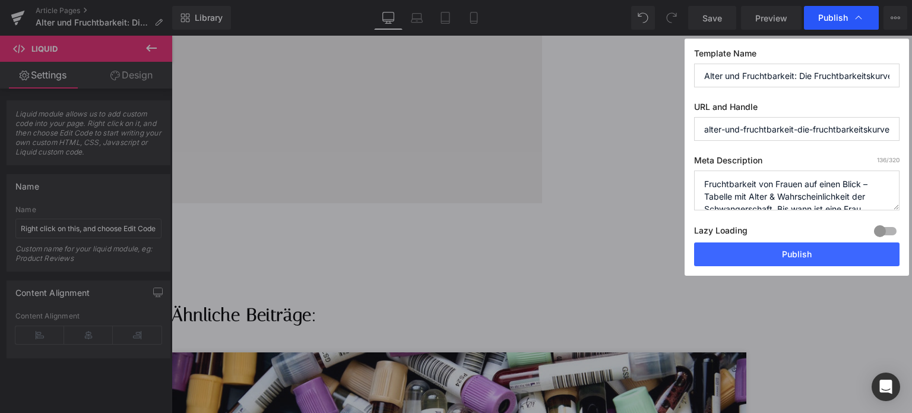
click at [869, 15] on div "Publish" at bounding box center [841, 18] width 75 height 24
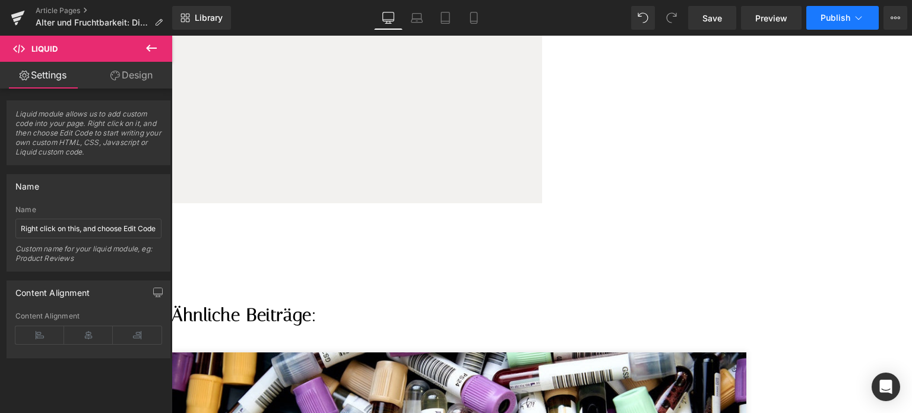
click at [848, 17] on span "Publish" at bounding box center [835, 17] width 30 height 9
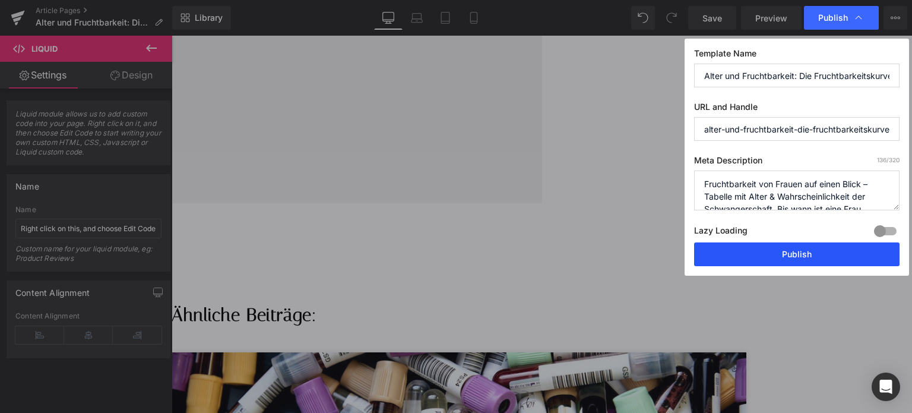
drag, startPoint x: 790, startPoint y: 248, endPoint x: 618, endPoint y: 213, distance: 175.0
click at [790, 248] on button "Publish" at bounding box center [796, 254] width 205 height 24
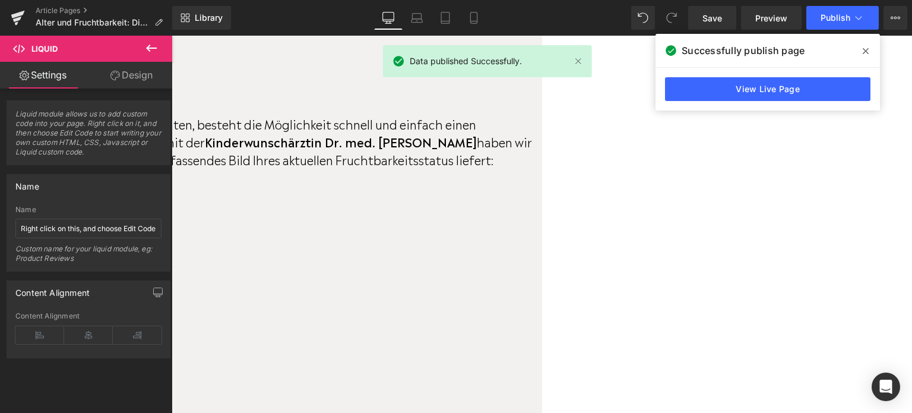
scroll to position [2608, 0]
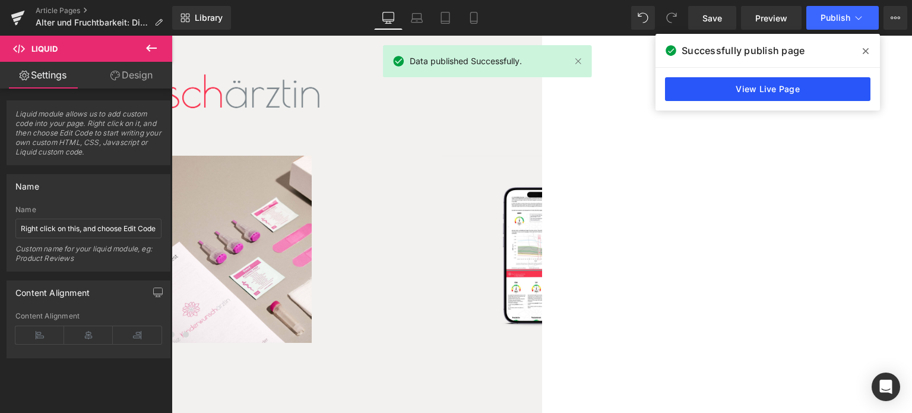
click at [751, 91] on link "View Live Page" at bounding box center [767, 89] width 205 height 24
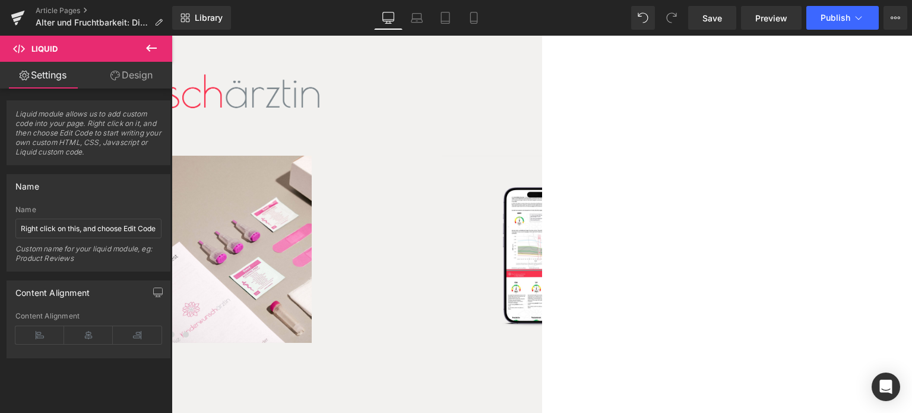
scroll to position [2430, 0]
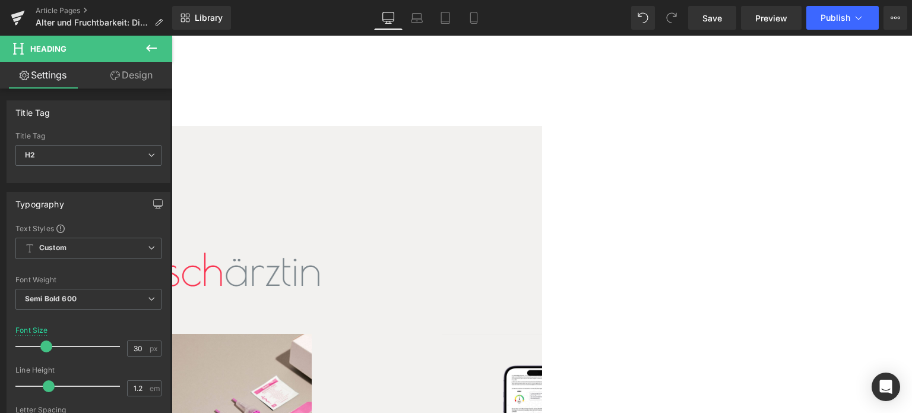
click at [154, 45] on icon at bounding box center [151, 48] width 14 height 14
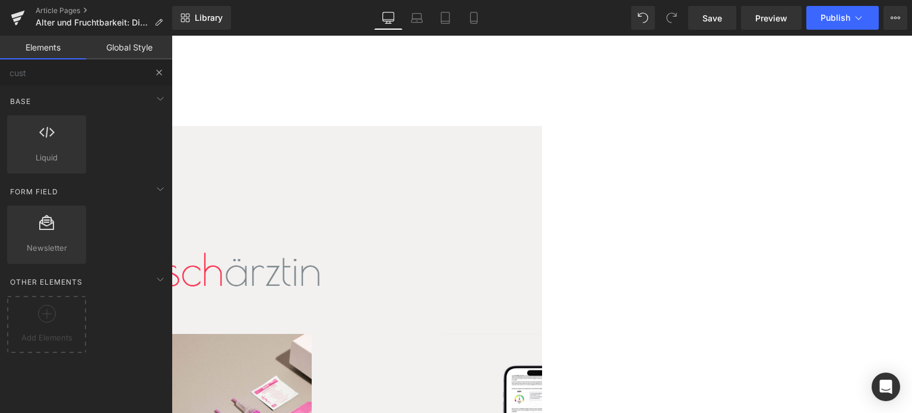
click at [150, 75] on button at bounding box center [159, 72] width 26 height 26
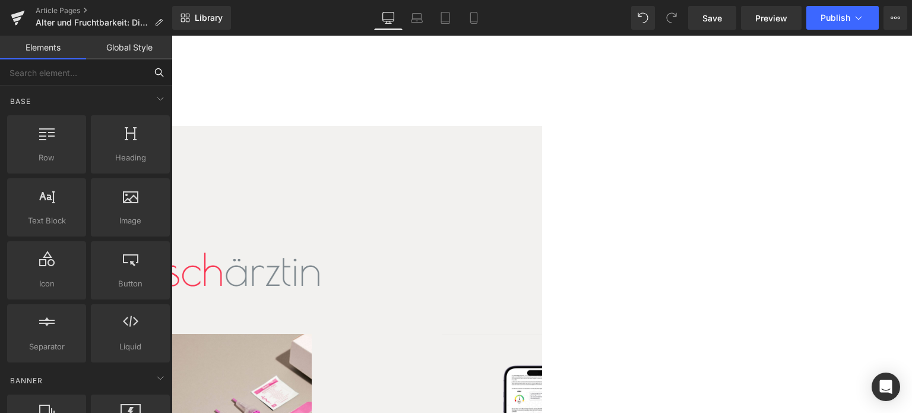
click at [126, 73] on input "text" at bounding box center [73, 72] width 146 height 26
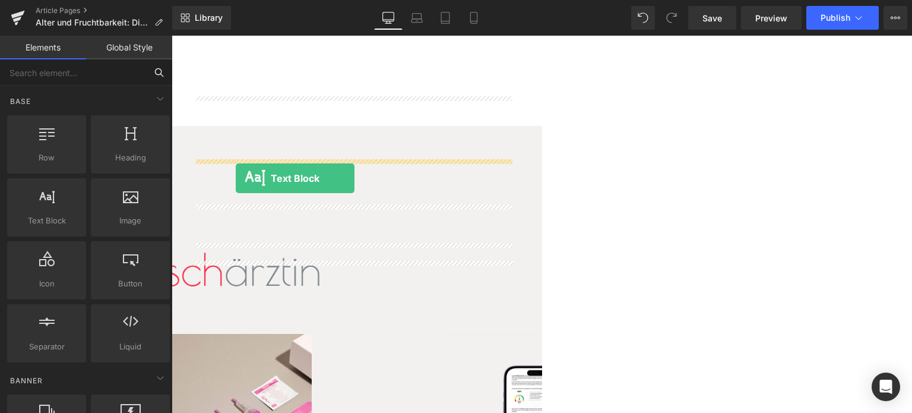
drag, startPoint x: 223, startPoint y: 240, endPoint x: 236, endPoint y: 178, distance: 63.6
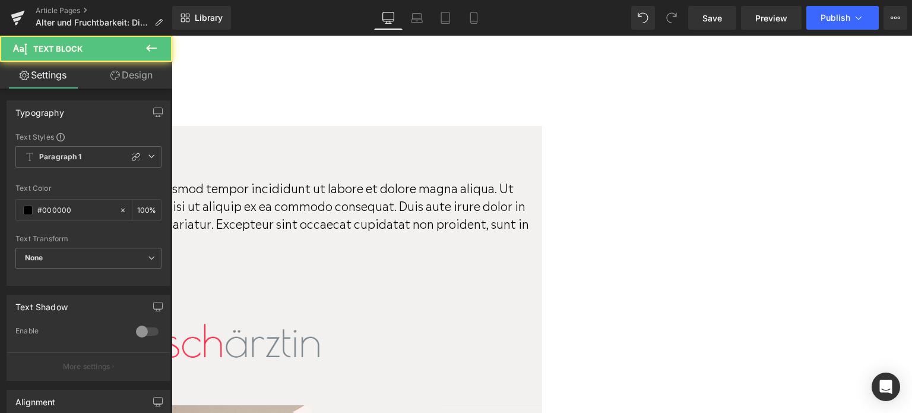
click at [283, 289] on div "In Kooperation mit Heading" at bounding box center [172, 277] width 740 height 21
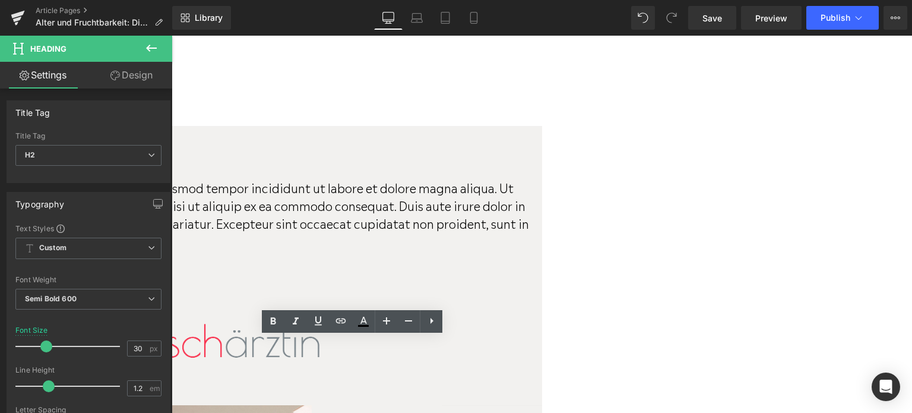
drag, startPoint x: 223, startPoint y: 349, endPoint x: 362, endPoint y: 351, distance: 138.9
copy span "In Kooperation mit"
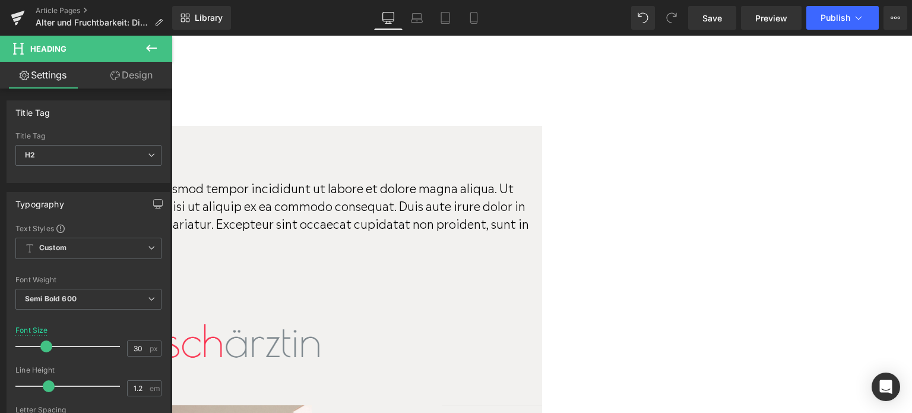
drag, startPoint x: 195, startPoint y: 170, endPoint x: 313, endPoint y: 318, distance: 189.7
click at [195, 178] on div "Lorem ipsum dolor sit amet, consectetur adipiscing elit, sed do eiusmod tempor …" at bounding box center [172, 213] width 740 height 71
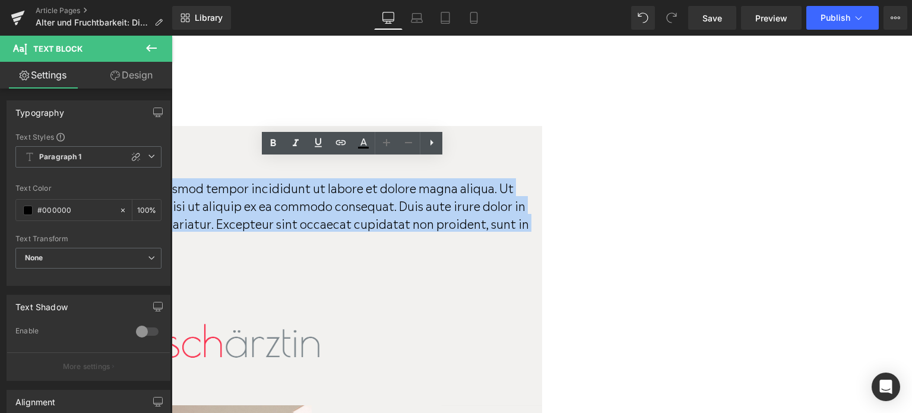
drag, startPoint x: 216, startPoint y: 205, endPoint x: 196, endPoint y: 170, distance: 40.4
click at [196, 178] on p "Lorem ipsum dolor sit amet, consectetur adipiscing elit, sed do eiusmod tempor …" at bounding box center [172, 213] width 740 height 71
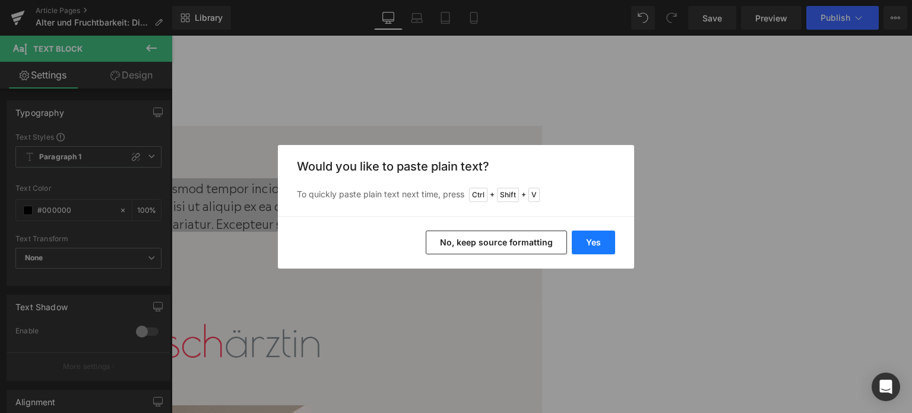
drag, startPoint x: 573, startPoint y: 242, endPoint x: 403, endPoint y: 206, distance: 173.5
click at [573, 241] on button "Yes" at bounding box center [593, 242] width 43 height 24
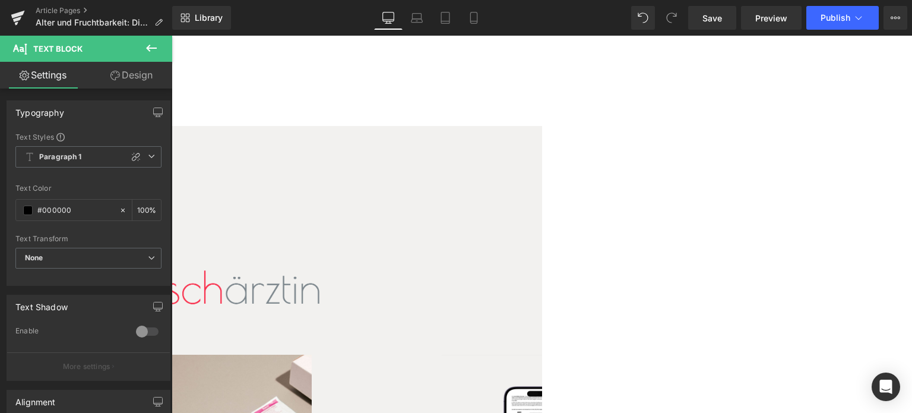
click at [172, 36] on span "Heading" at bounding box center [172, 36] width 0 height 0
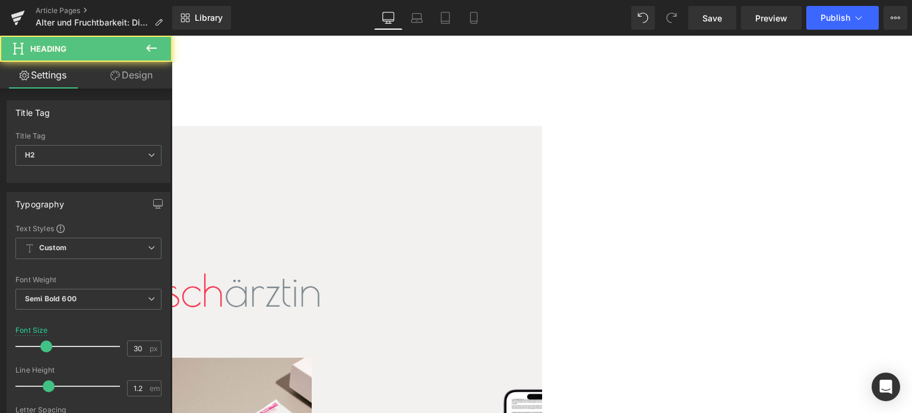
click at [278, 178] on p "In Kooperation mit" at bounding box center [172, 187] width 740 height 18
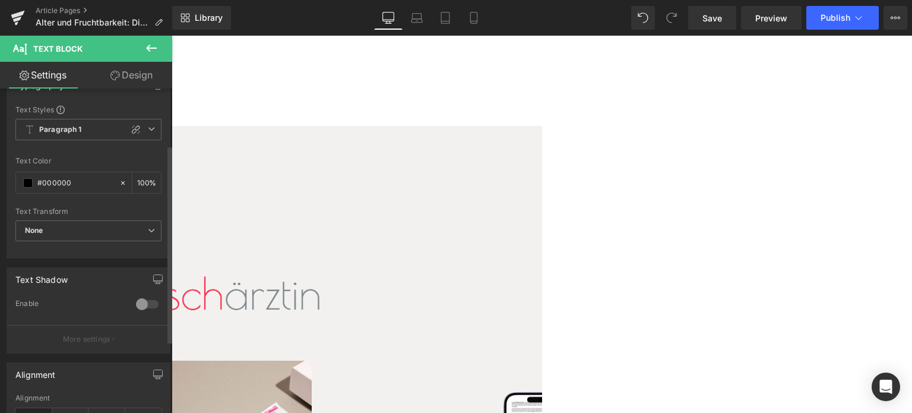
scroll to position [0, 0]
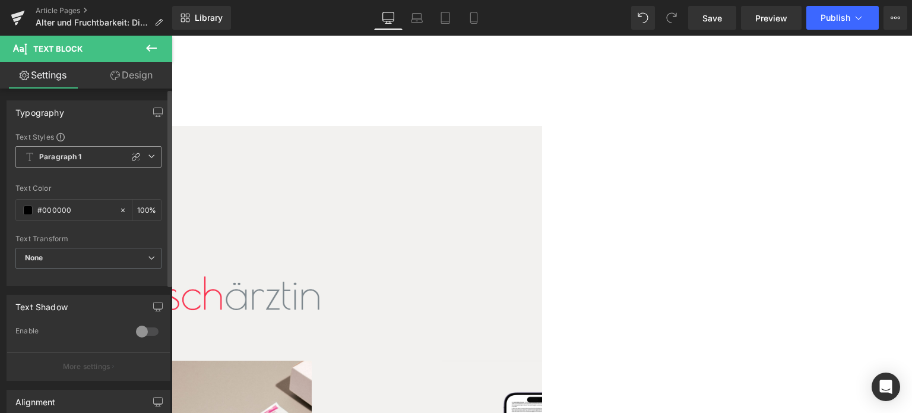
click at [148, 159] on icon at bounding box center [151, 156] width 7 height 7
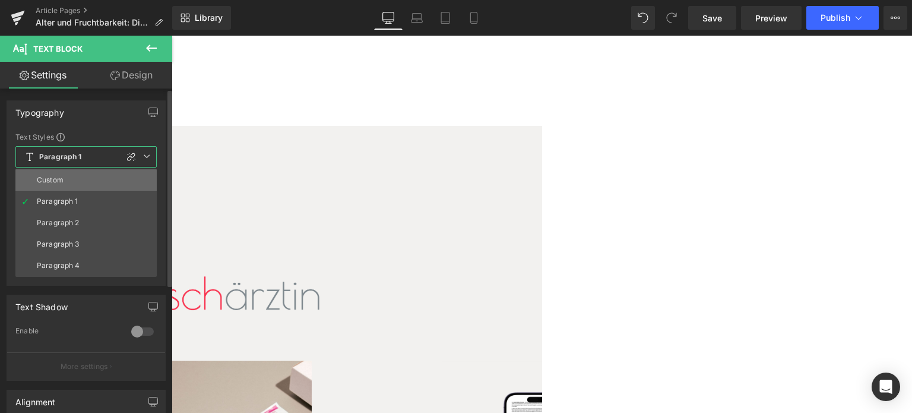
click at [133, 175] on li "Custom" at bounding box center [85, 179] width 141 height 21
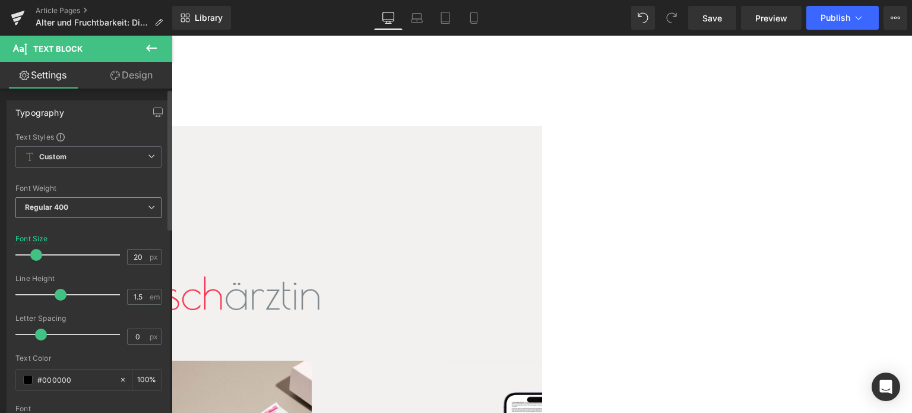
click at [114, 208] on span "Regular 400" at bounding box center [88, 207] width 146 height 21
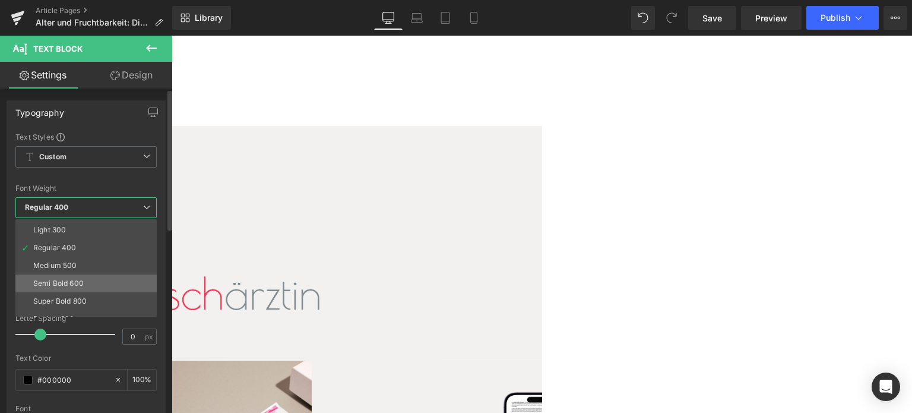
scroll to position [59, 0]
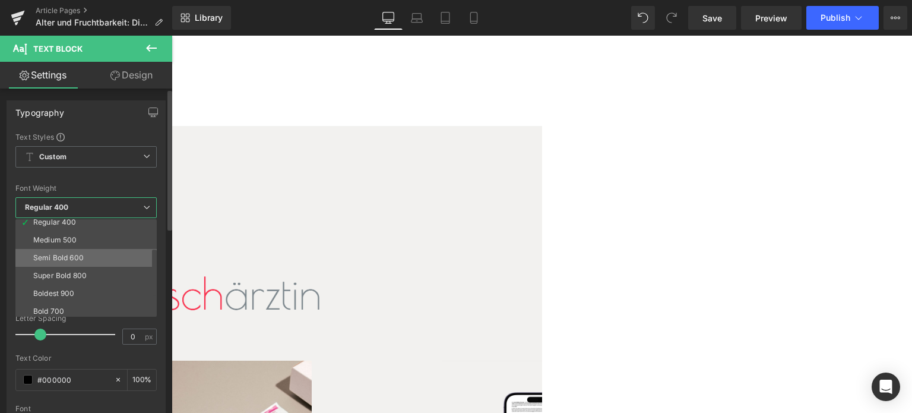
click at [107, 256] on li "Semi Bold 600" at bounding box center [88, 258] width 147 height 18
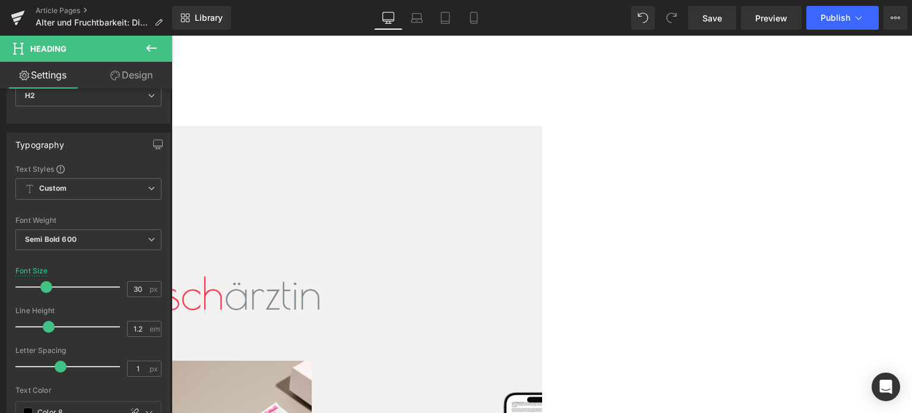
click at [253, 178] on p "In Kooperation mit" at bounding box center [172, 187] width 740 height 18
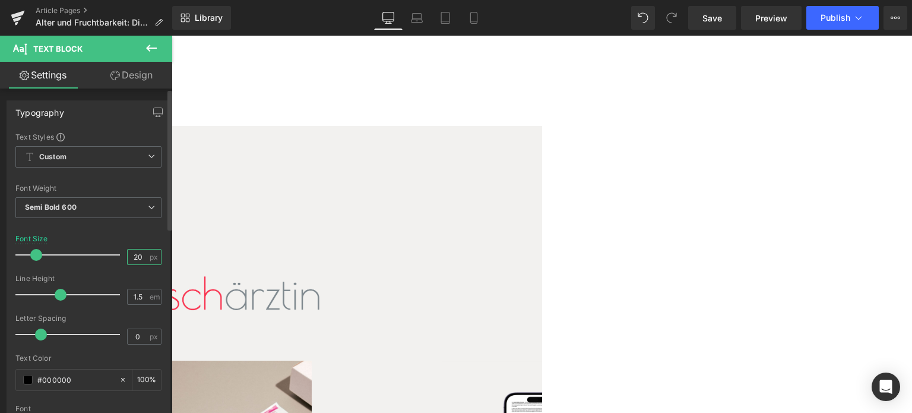
drag, startPoint x: 134, startPoint y: 253, endPoint x: 127, endPoint y: 253, distance: 6.5
click at [128, 253] on input "20" at bounding box center [138, 256] width 21 height 15
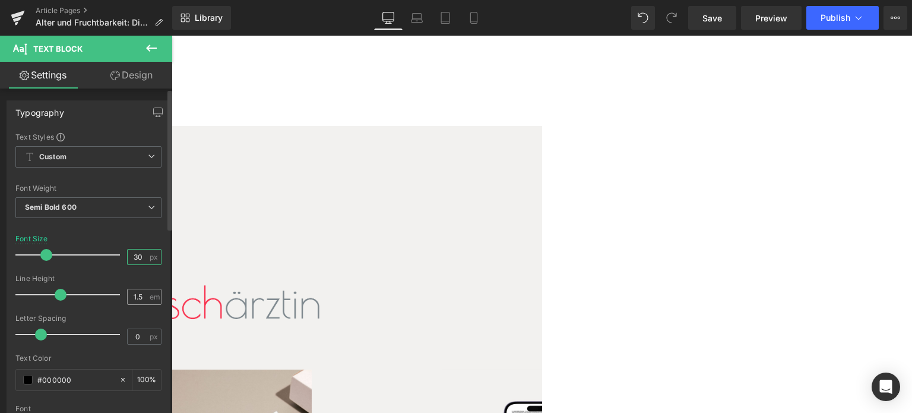
type input "30"
click at [137, 292] on input "1.5" at bounding box center [138, 296] width 21 height 15
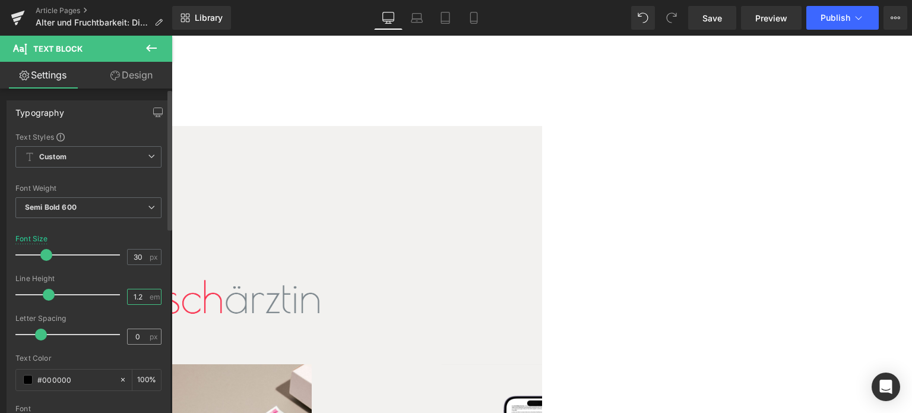
type input "1.2"
click at [135, 334] on input "0" at bounding box center [138, 336] width 21 height 15
type input "1"
drag, startPoint x: 196, startPoint y: 170, endPoint x: 344, endPoint y: 173, distance: 148.4
click at [344, 178] on div "In Kooperation mit Text Block" at bounding box center [172, 190] width 740 height 24
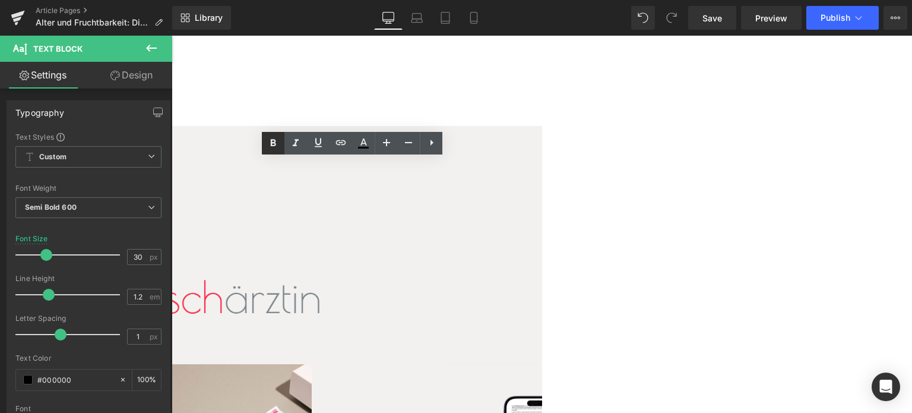
click at [740, 140] on link at bounding box center [912, 138] width 344 height 129
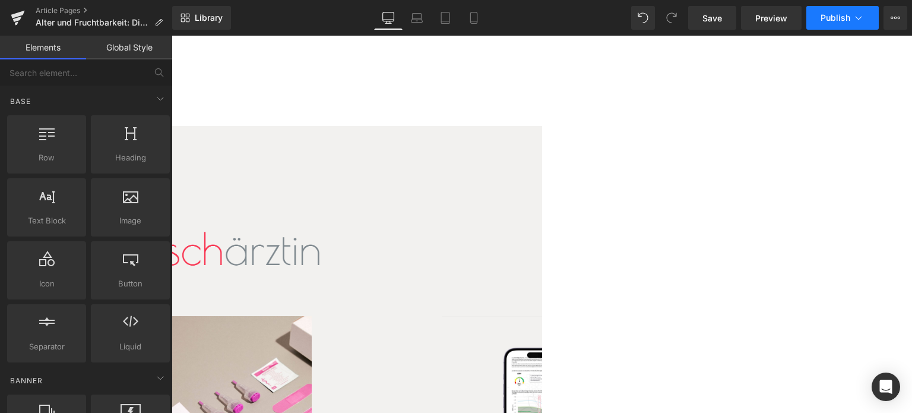
click at [826, 17] on span "Publish" at bounding box center [835, 17] width 30 height 9
click at [479, 18] on icon at bounding box center [474, 18] width 12 height 12
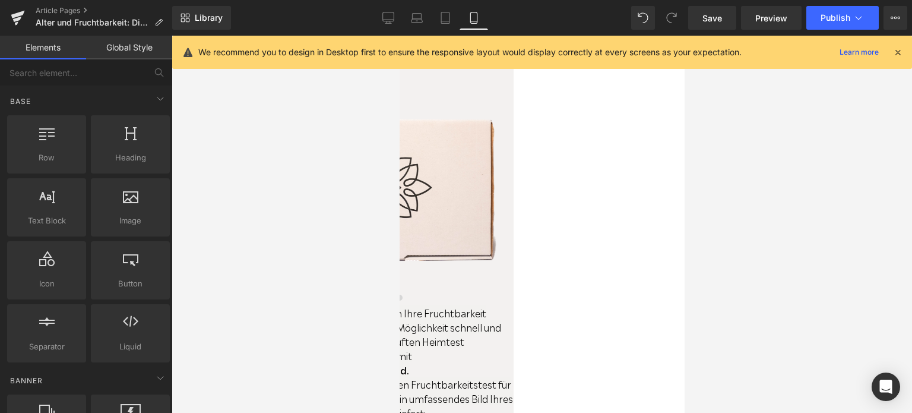
scroll to position [2699, 0]
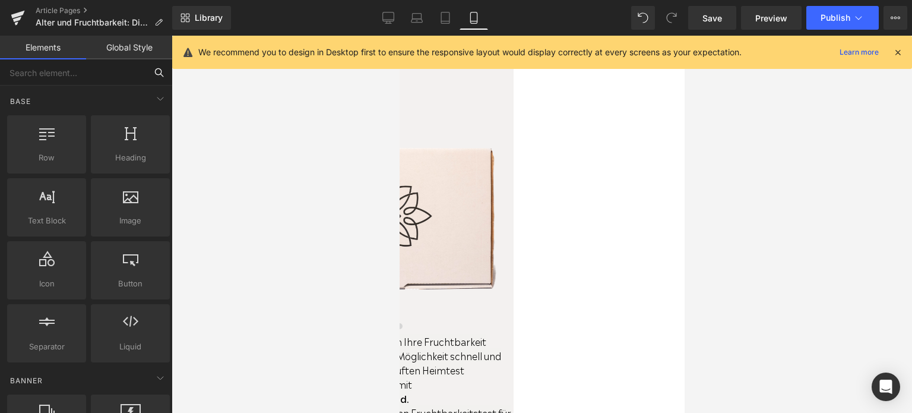
click at [141, 69] on input "text" at bounding box center [73, 72] width 146 height 26
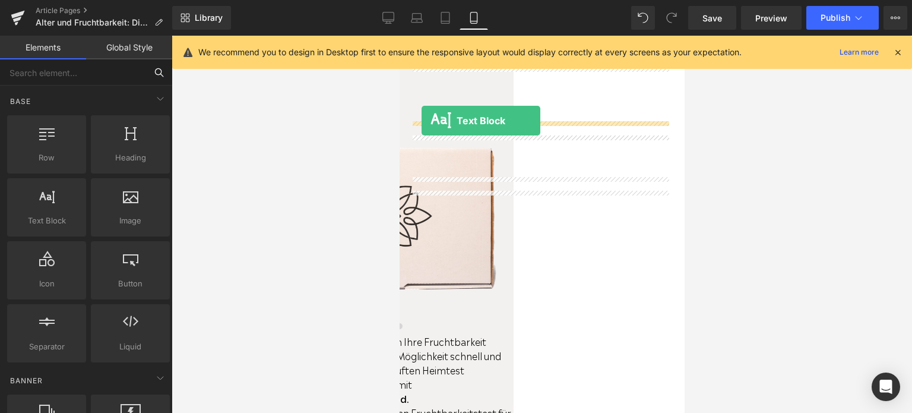
drag, startPoint x: 458, startPoint y: 242, endPoint x: 421, endPoint y: 121, distance: 126.7
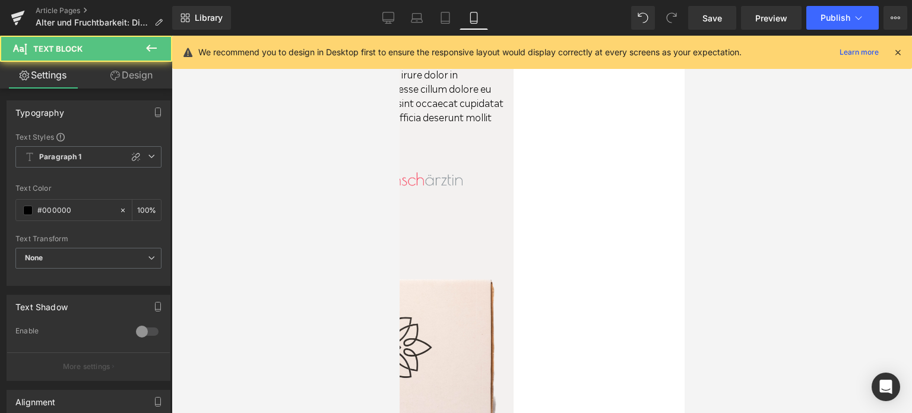
click at [384, 154] on span "in Kooperation mit" at bounding box center [326, 145] width 116 height 18
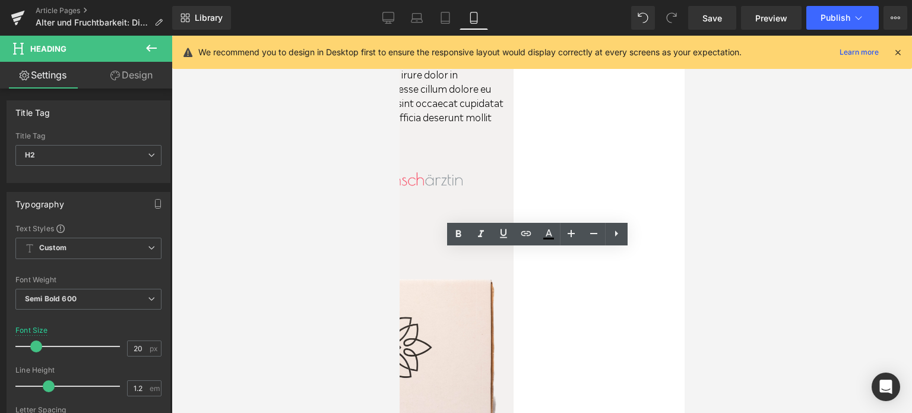
drag, startPoint x: 421, startPoint y: 257, endPoint x: 536, endPoint y: 261, distance: 115.2
click at [501, 152] on h2 "in Kooperation mit" at bounding box center [384, 145] width 233 height 14
copy span "in Kooperation mit"
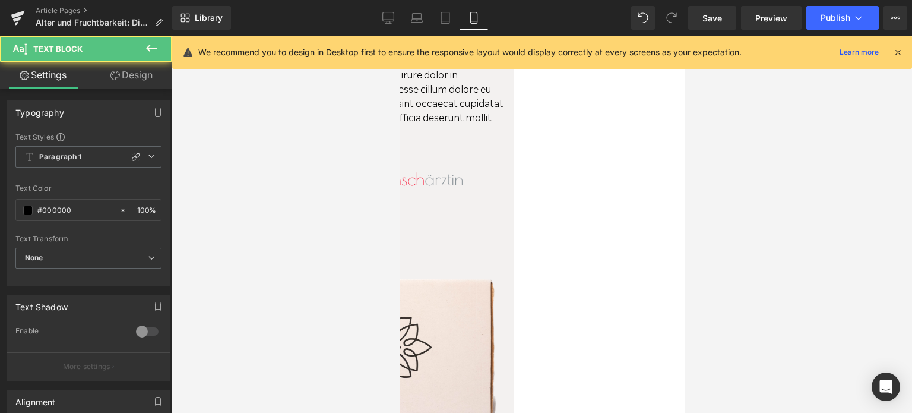
drag, startPoint x: 411, startPoint y: 129, endPoint x: 421, endPoint y: 132, distance: 10.5
click at [421, 132] on p "Lorem ipsum dolor sit amet, consectetur adipiscing elit, sed do eiusmod tempor …" at bounding box center [384, 73] width 256 height 128
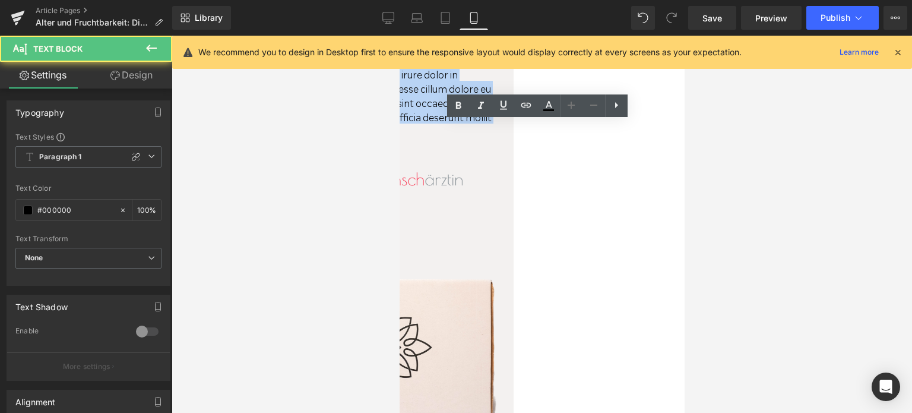
drag, startPoint x: 515, startPoint y: 244, endPoint x: 400, endPoint y: 130, distance: 162.5
click at [400, 130] on div "Text Block Fruchtbarkeitstest für zu Hause Heading In Kooperation mit Text Bloc…" at bounding box center [398, 372] width 285 height 844
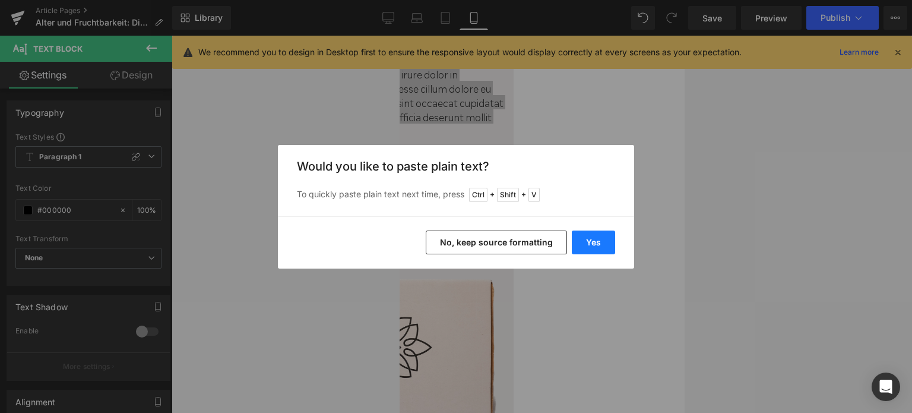
click at [586, 237] on button "Yes" at bounding box center [593, 242] width 43 height 24
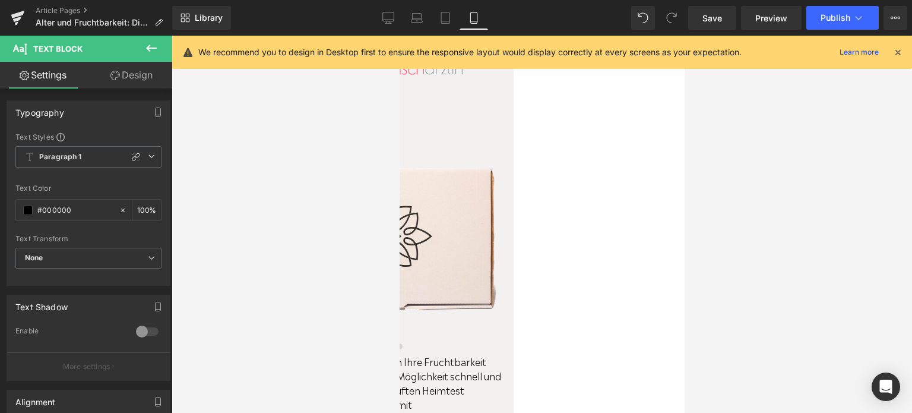
click at [399, 36] on span "Text Block" at bounding box center [399, 36] width 0 height 0
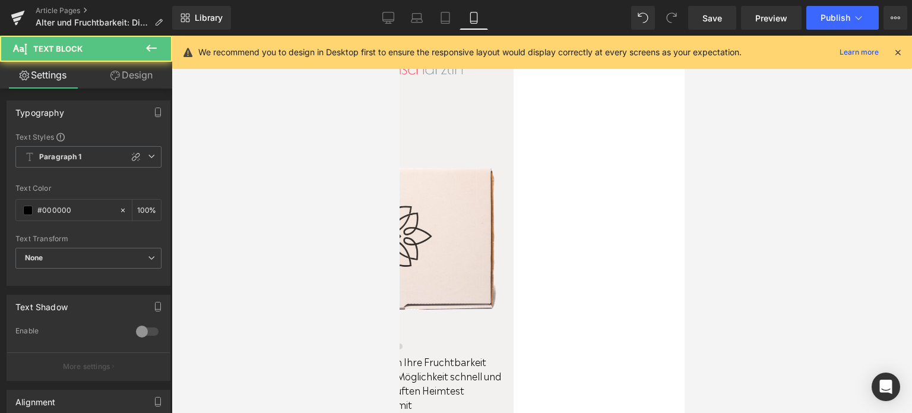
click at [151, 74] on link "Design" at bounding box center [131, 75] width 86 height 27
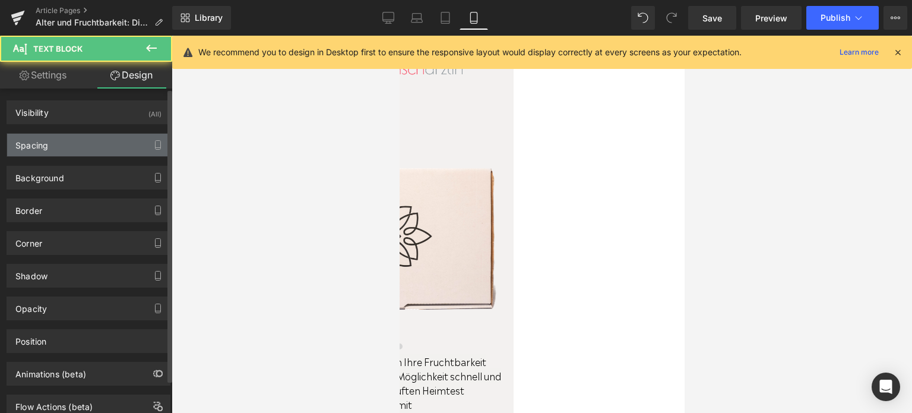
click at [129, 148] on div "Spacing" at bounding box center [88, 145] width 163 height 23
type input "0"
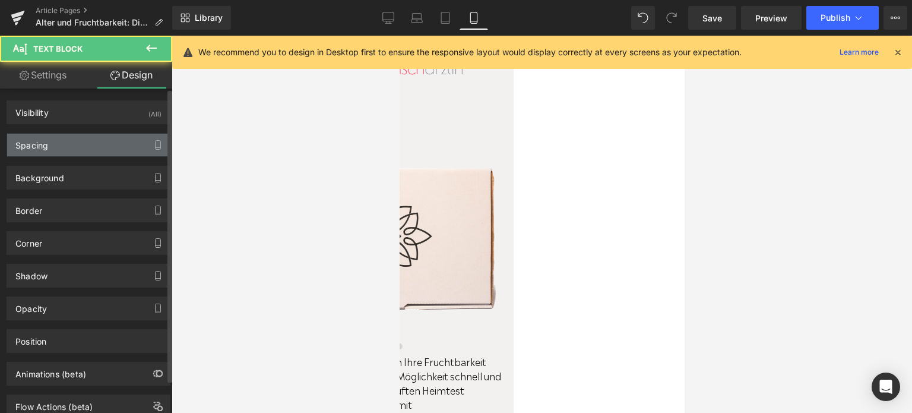
type input "0"
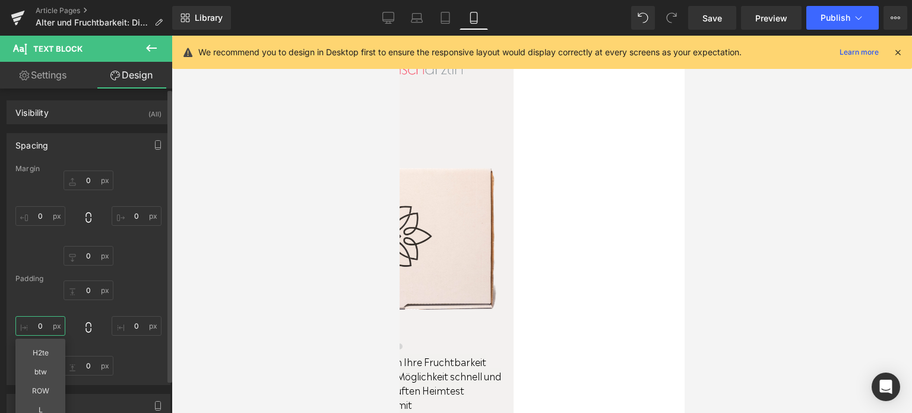
click at [34, 328] on input "0" at bounding box center [40, 326] width 50 height 20
type input "20"
click at [131, 327] on input "0" at bounding box center [137, 326] width 50 height 20
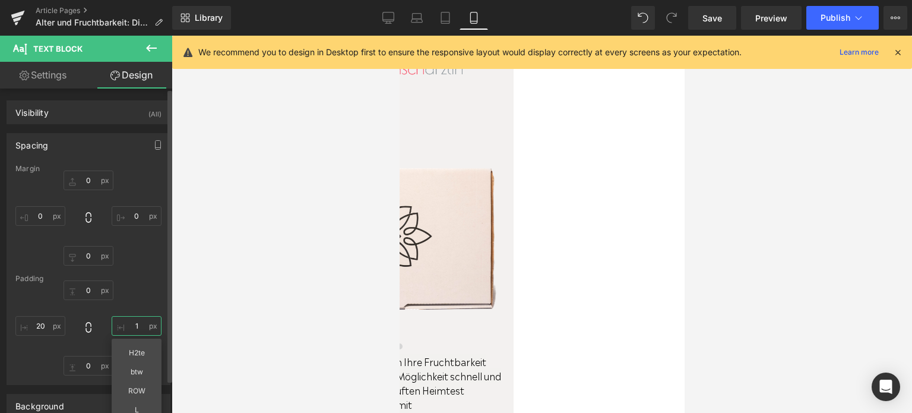
drag, startPoint x: 136, startPoint y: 327, endPoint x: 129, endPoint y: 326, distance: 6.6
click at [129, 326] on input "1" at bounding box center [137, 326] width 50 height 20
type input "20"
click at [399, 36] on span "Heading" at bounding box center [399, 36] width 0 height 0
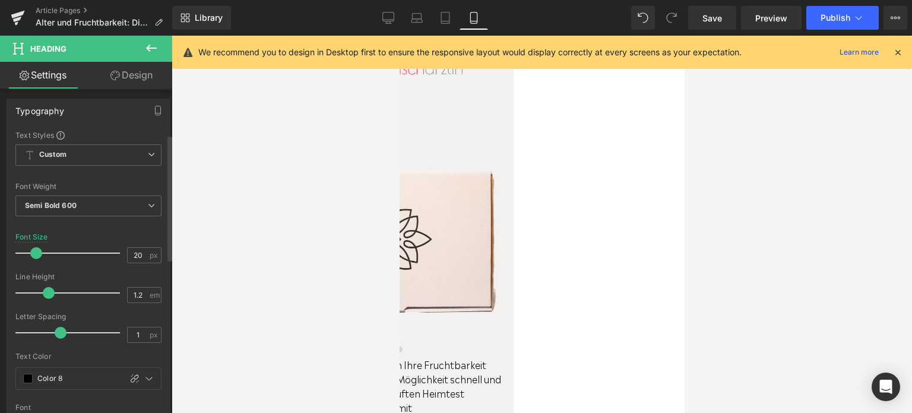
scroll to position [119, 0]
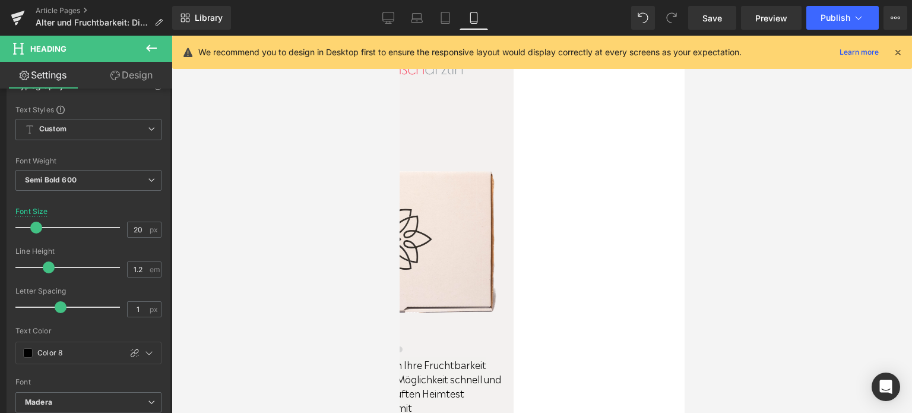
click at [399, 36] on span "Text Block" at bounding box center [399, 36] width 0 height 0
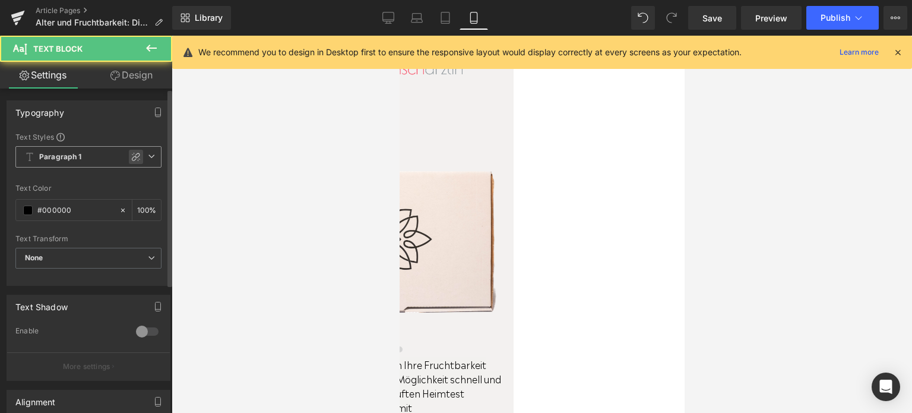
click at [133, 150] on div at bounding box center [136, 157] width 14 height 14
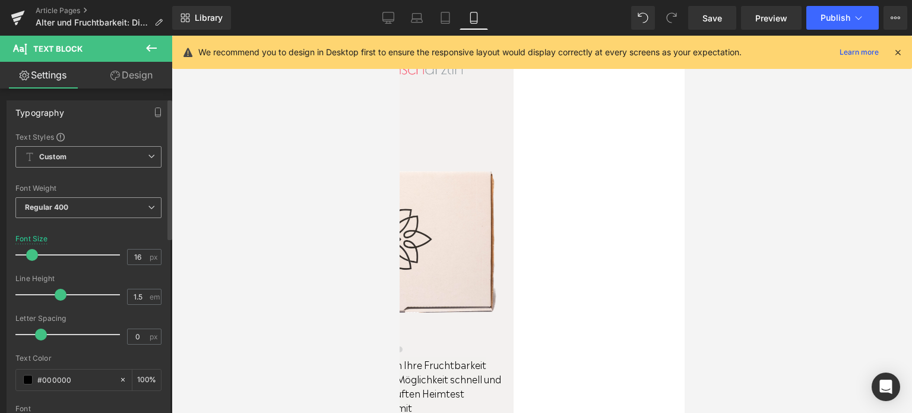
scroll to position [59, 0]
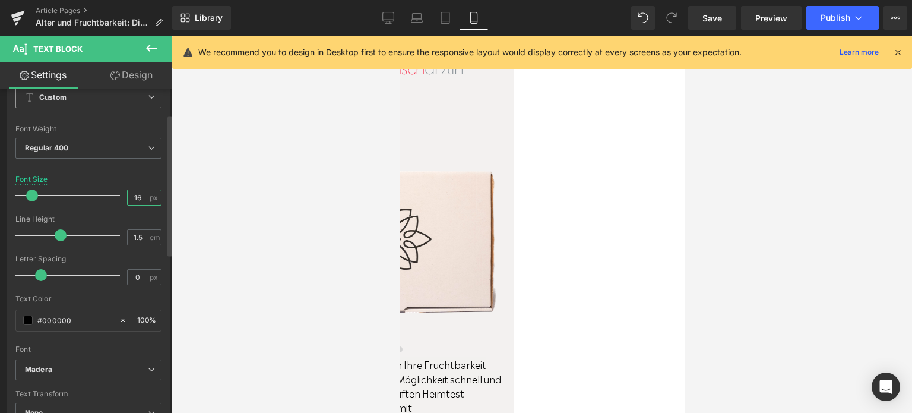
drag, startPoint x: 135, startPoint y: 199, endPoint x: 128, endPoint y: 199, distance: 7.1
click at [128, 199] on input "16" at bounding box center [138, 197] width 21 height 15
type input "20"
click at [138, 237] on input "1.5" at bounding box center [138, 237] width 21 height 15
type input "1.2"
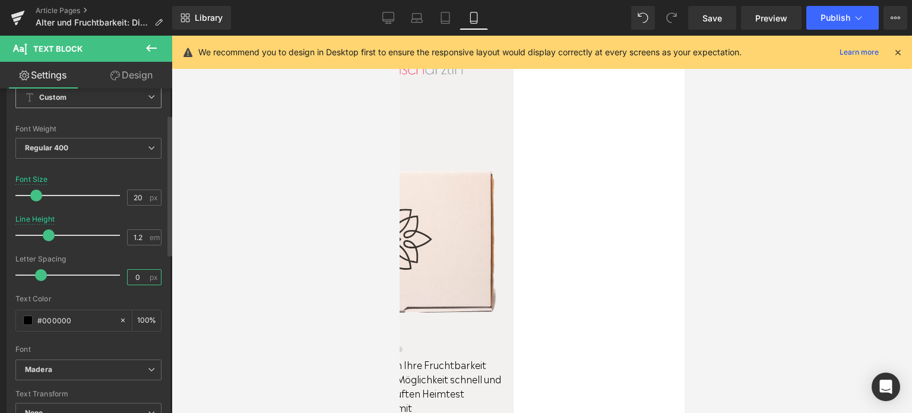
click at [134, 273] on input "0" at bounding box center [138, 277] width 21 height 15
type input "1"
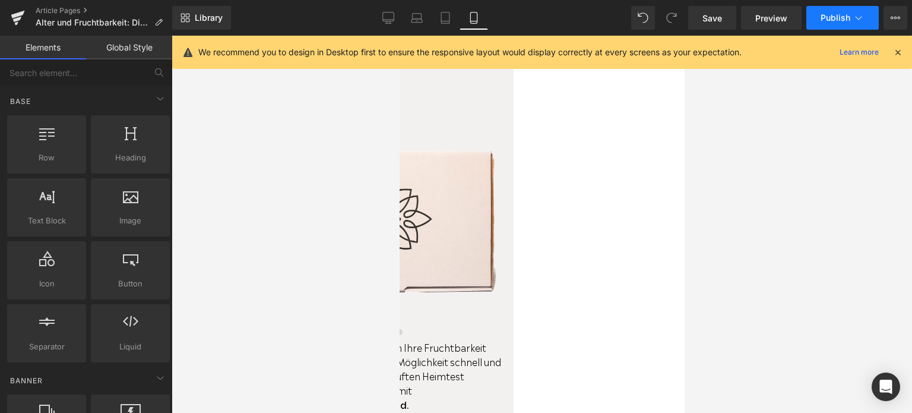
click at [824, 22] on span "Publish" at bounding box center [835, 17] width 30 height 9
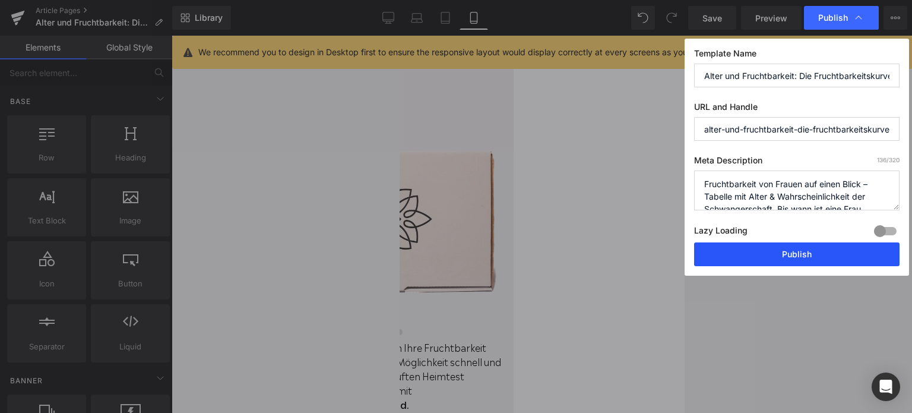
click at [787, 251] on button "Publish" at bounding box center [796, 254] width 205 height 24
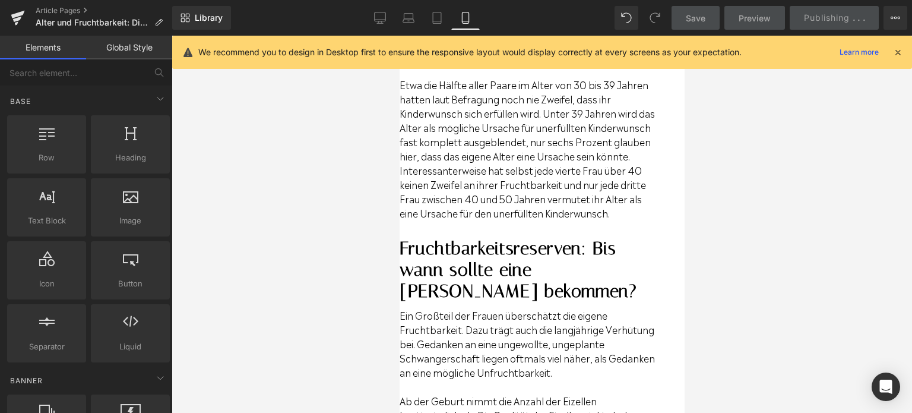
scroll to position [740, 0]
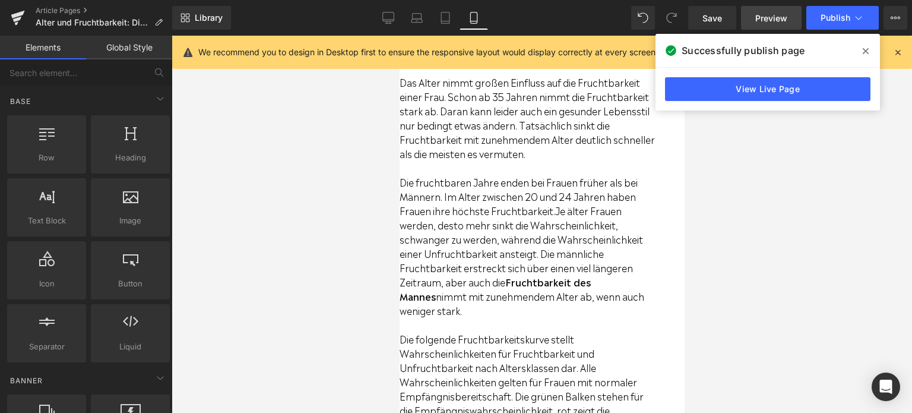
click at [757, 21] on span "Preview" at bounding box center [771, 18] width 32 height 12
click at [864, 50] on icon at bounding box center [866, 51] width 6 height 6
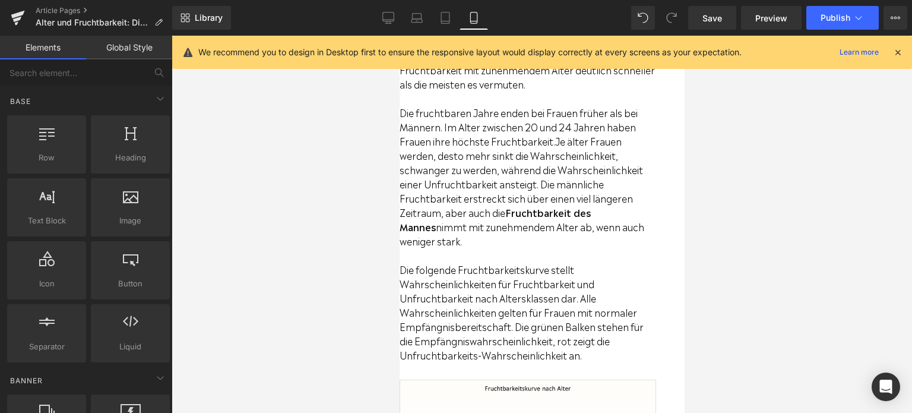
scroll to position [653, 0]
